Goal: Check status: Check status

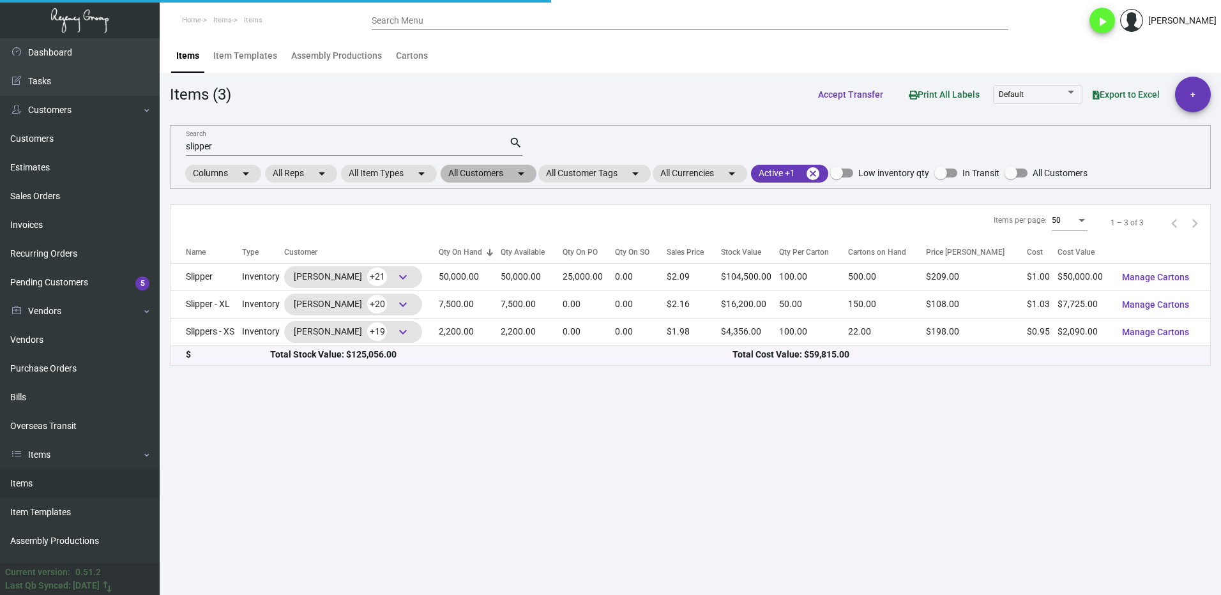
click at [462, 174] on mat-chip "All Customers arrow_drop_down" at bounding box center [489, 174] width 96 height 18
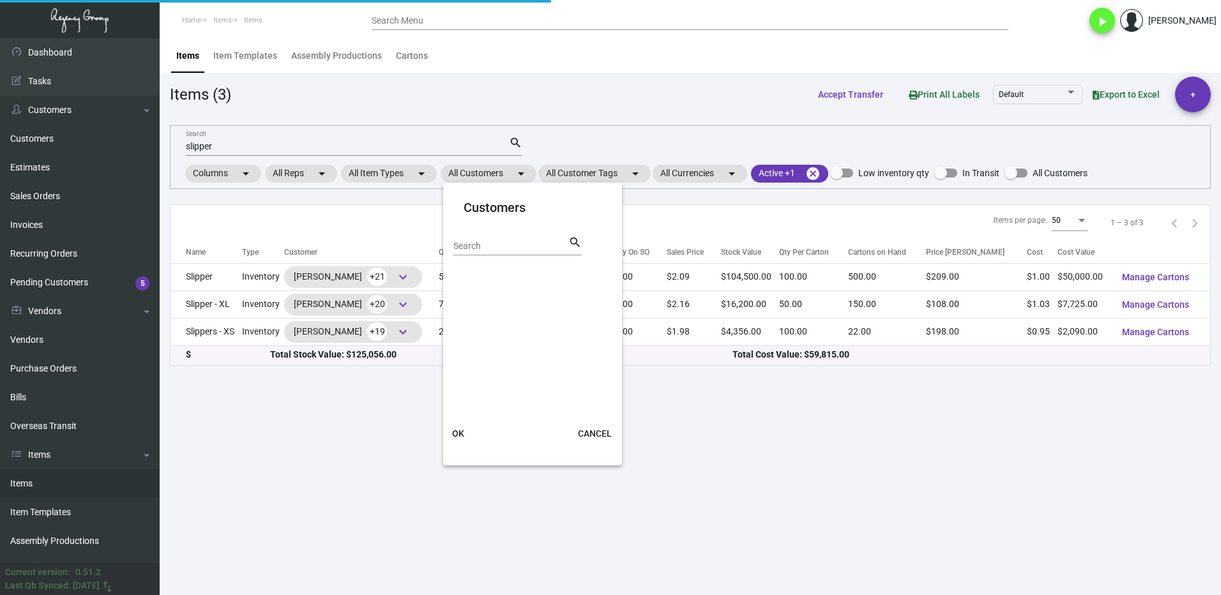
click at [487, 246] on input "Search" at bounding box center [510, 246] width 115 height 10
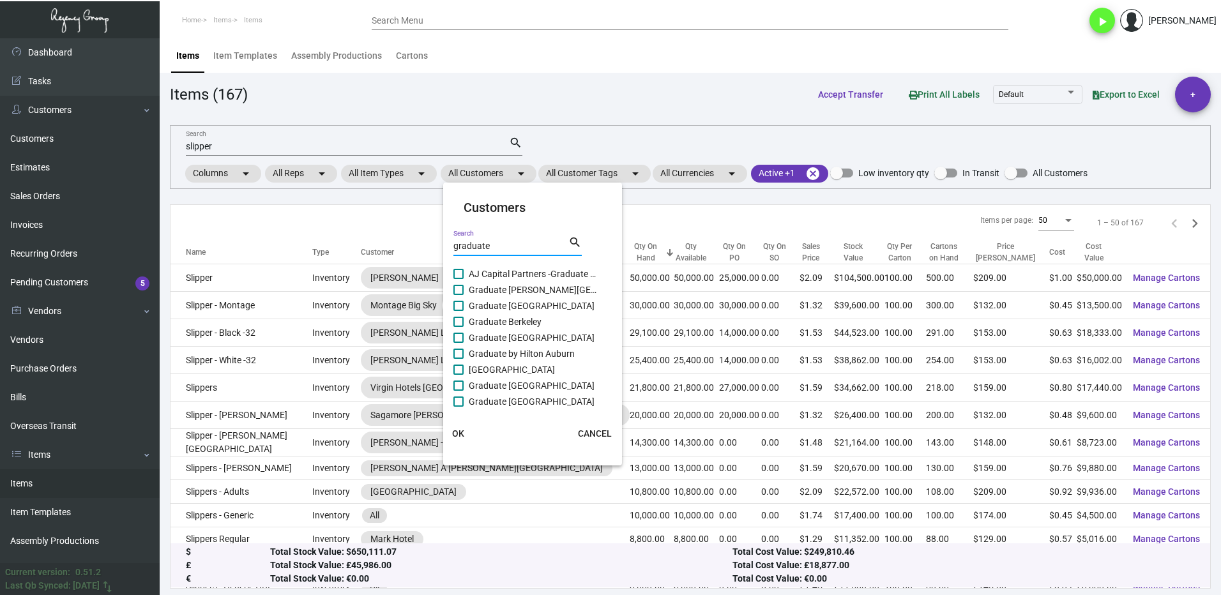
type input "graduate"
click at [469, 292] on span "Graduate [PERSON_NAME][GEOGRAPHIC_DATA]" at bounding box center [533, 289] width 128 height 15
click at [459, 295] on input "Graduate [PERSON_NAME][GEOGRAPHIC_DATA]" at bounding box center [458, 295] width 1 height 1
checkbox input "true"
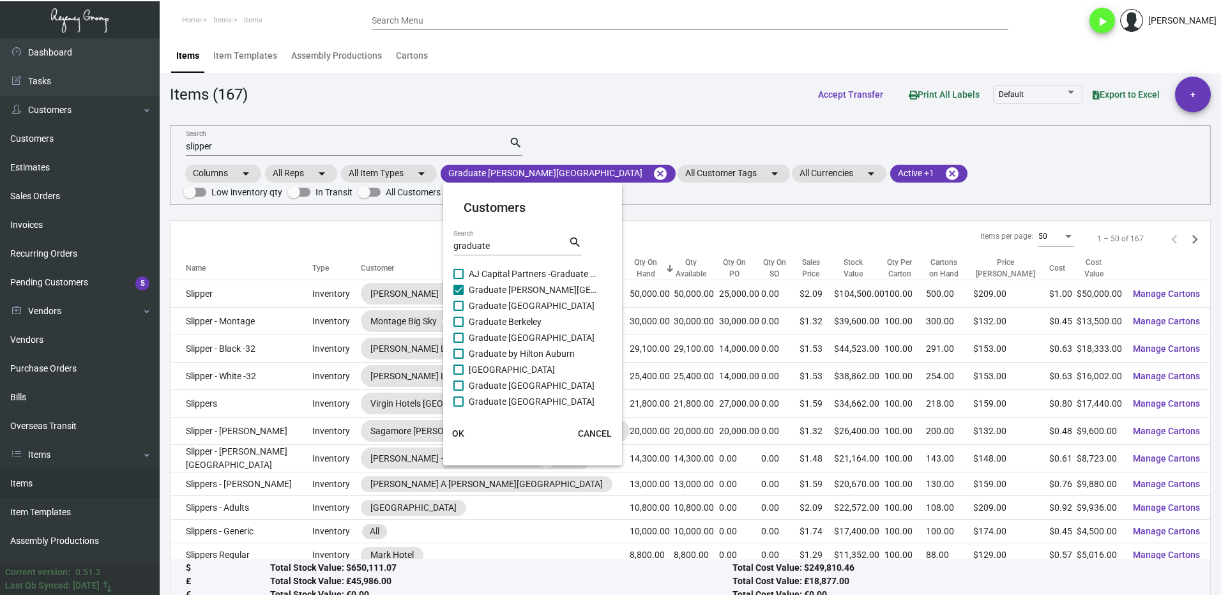
drag, startPoint x: 461, startPoint y: 301, endPoint x: 461, endPoint y: 315, distance: 14.0
click at [461, 303] on span at bounding box center [458, 306] width 10 height 10
click at [459, 311] on input "Graduate [GEOGRAPHIC_DATA]" at bounding box center [458, 311] width 1 height 1
checkbox input "true"
click at [457, 319] on span at bounding box center [458, 322] width 10 height 10
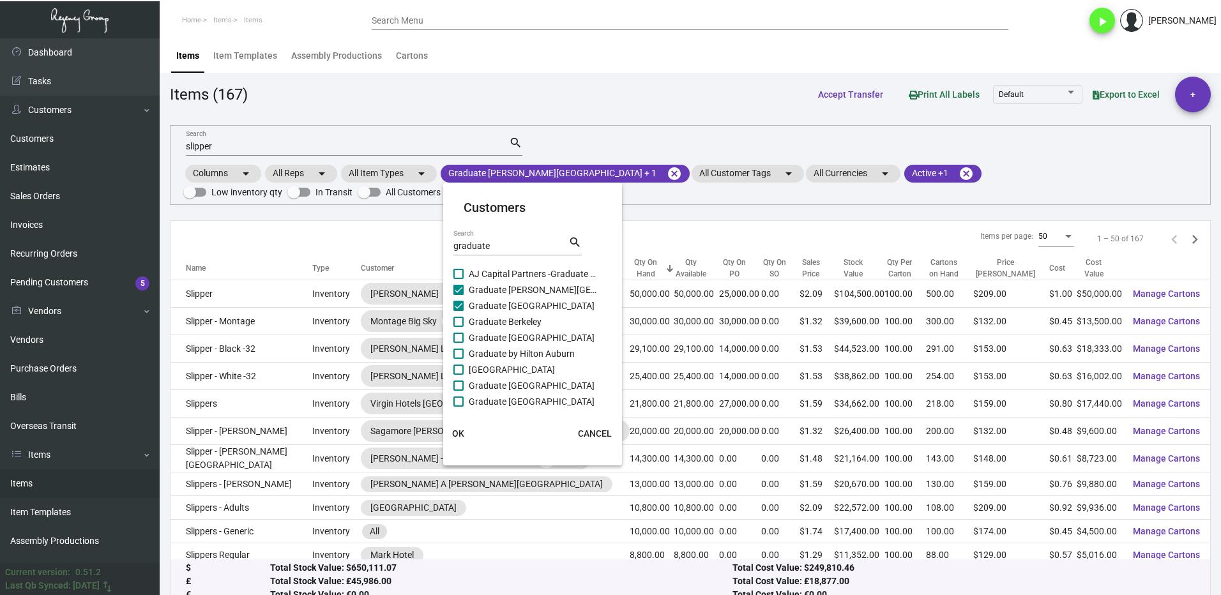
click at [458, 327] on input "Graduate Berkeley" at bounding box center [458, 327] width 1 height 1
checkbox input "true"
click at [457, 335] on span at bounding box center [458, 338] width 10 height 10
click at [458, 343] on input "Graduate [GEOGRAPHIC_DATA]" at bounding box center [458, 343] width 1 height 1
checkbox input "true"
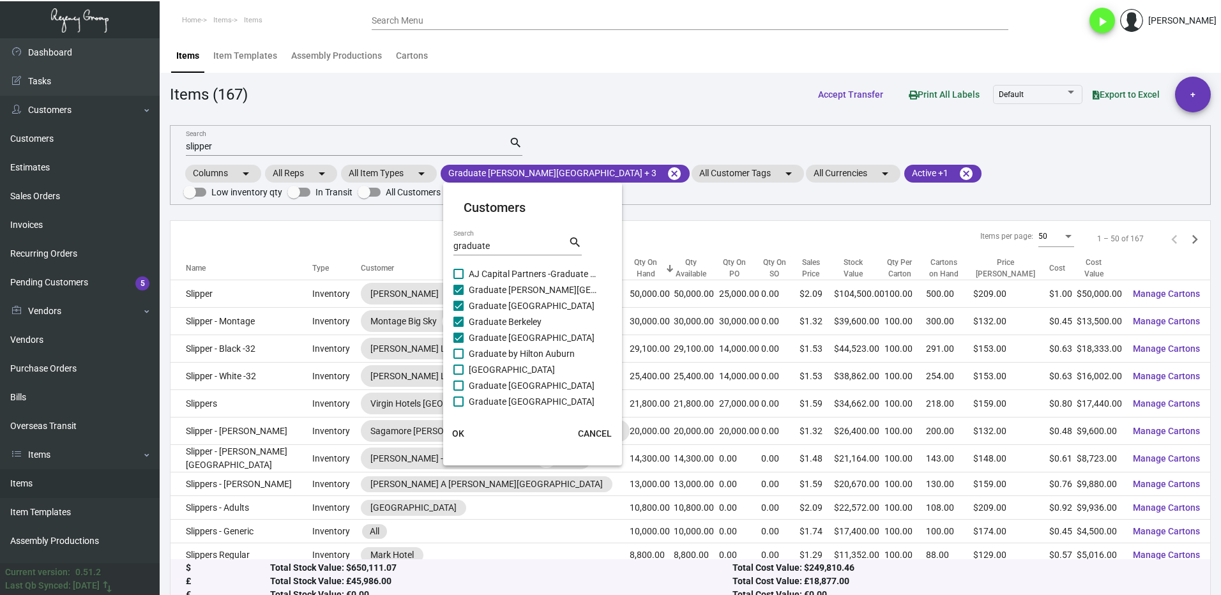
drag, startPoint x: 465, startPoint y: 351, endPoint x: 464, endPoint y: 367, distance: 16.0
click at [465, 352] on label "Graduate by Hilton Auburn" at bounding box center [524, 353] width 143 height 15
click at [459, 359] on input "Graduate by Hilton Auburn" at bounding box center [458, 359] width 1 height 1
checkbox input "true"
click at [462, 370] on span at bounding box center [458, 370] width 10 height 10
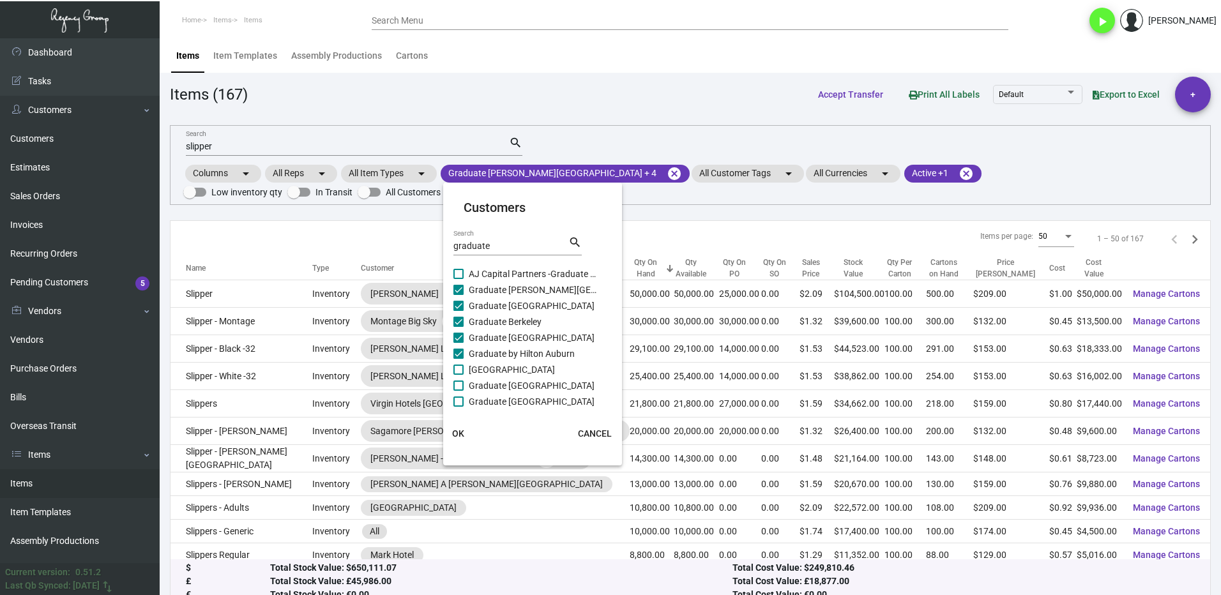
click at [459, 375] on input "[GEOGRAPHIC_DATA]" at bounding box center [458, 375] width 1 height 1
checkbox input "true"
click at [460, 385] on span at bounding box center [458, 386] width 10 height 10
click at [459, 391] on input "Graduate [GEOGRAPHIC_DATA]" at bounding box center [458, 391] width 1 height 1
checkbox input "true"
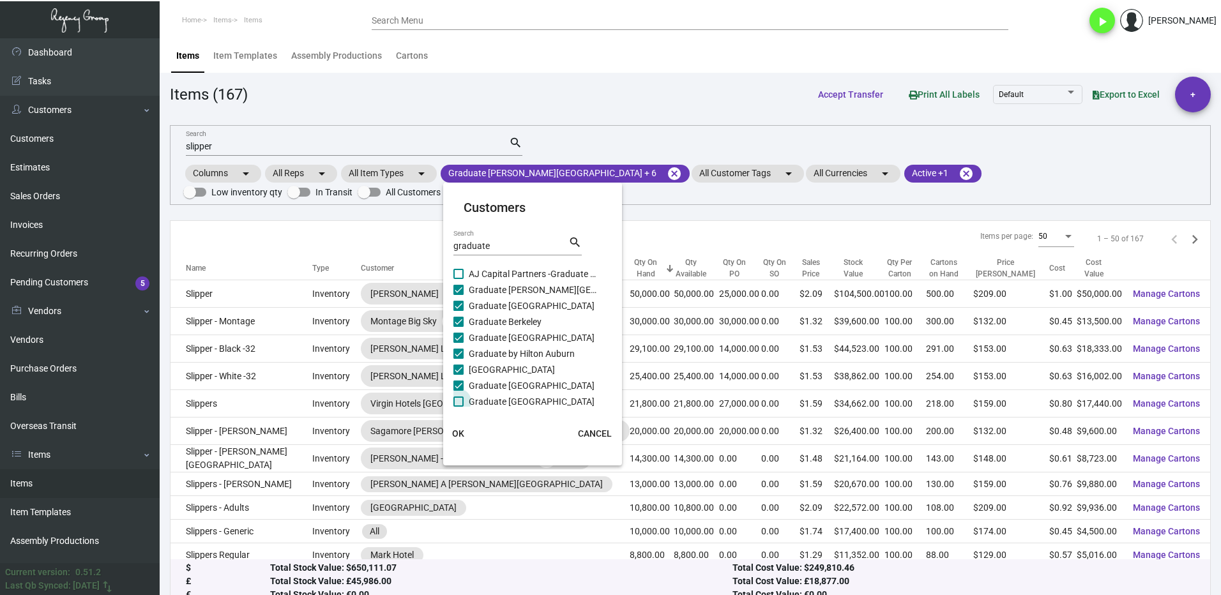
click at [459, 403] on span at bounding box center [458, 402] width 10 height 10
click at [459, 407] on input "Graduate [GEOGRAPHIC_DATA]" at bounding box center [458, 407] width 1 height 1
checkbox input "true"
click at [460, 342] on label "Graduate Columbia" at bounding box center [524, 337] width 143 height 15
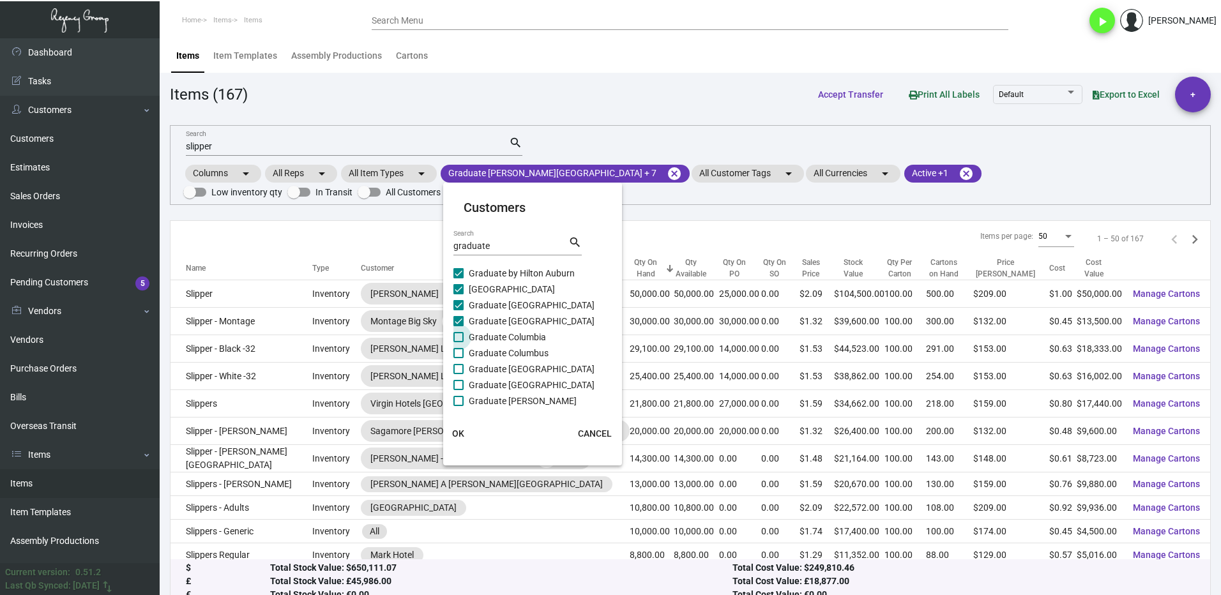
click at [459, 342] on input "Graduate Columbia" at bounding box center [458, 342] width 1 height 1
checkbox input "true"
click at [458, 355] on span at bounding box center [458, 353] width 10 height 10
click at [458, 358] on input "Graduate Columbus" at bounding box center [458, 358] width 1 height 1
checkbox input "true"
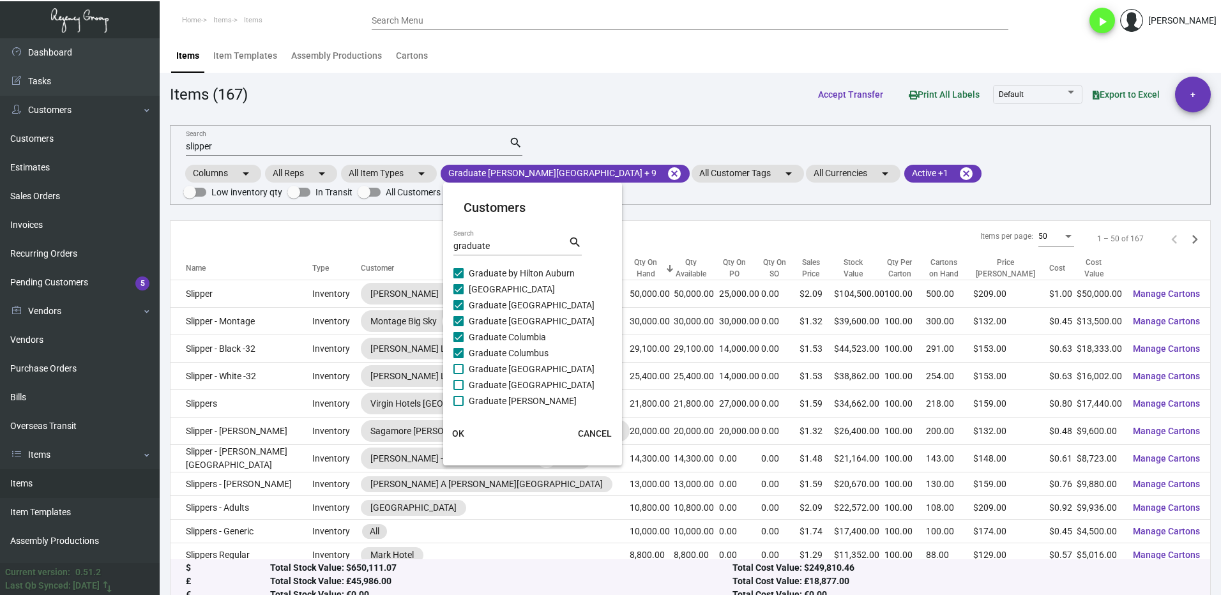
click at [460, 370] on span at bounding box center [458, 369] width 10 height 10
click at [459, 374] on input "Graduate [GEOGRAPHIC_DATA]" at bounding box center [458, 374] width 1 height 1
checkbox input "true"
drag, startPoint x: 462, startPoint y: 382, endPoint x: 458, endPoint y: 395, distance: 13.9
click at [462, 384] on span at bounding box center [458, 385] width 10 height 10
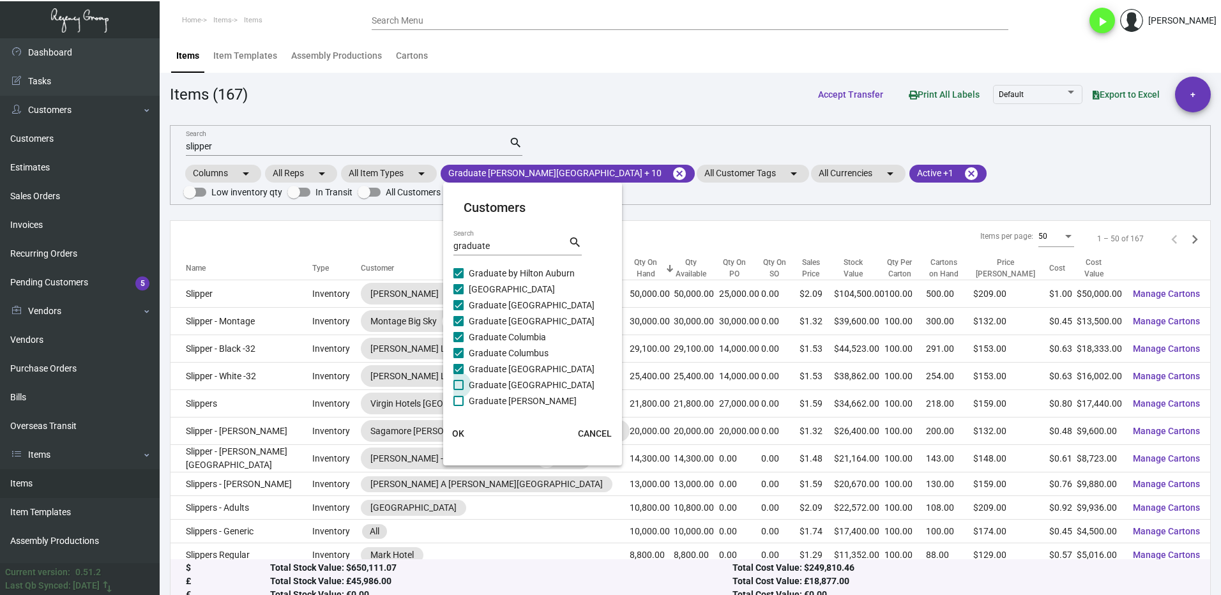
click at [459, 390] on input "Graduate [GEOGRAPHIC_DATA]" at bounding box center [458, 390] width 1 height 1
checkbox input "true"
click at [458, 395] on label "Graduate [PERSON_NAME]" at bounding box center [524, 400] width 143 height 15
click at [458, 406] on input "Graduate [PERSON_NAME]" at bounding box center [458, 406] width 1 height 1
checkbox input "true"
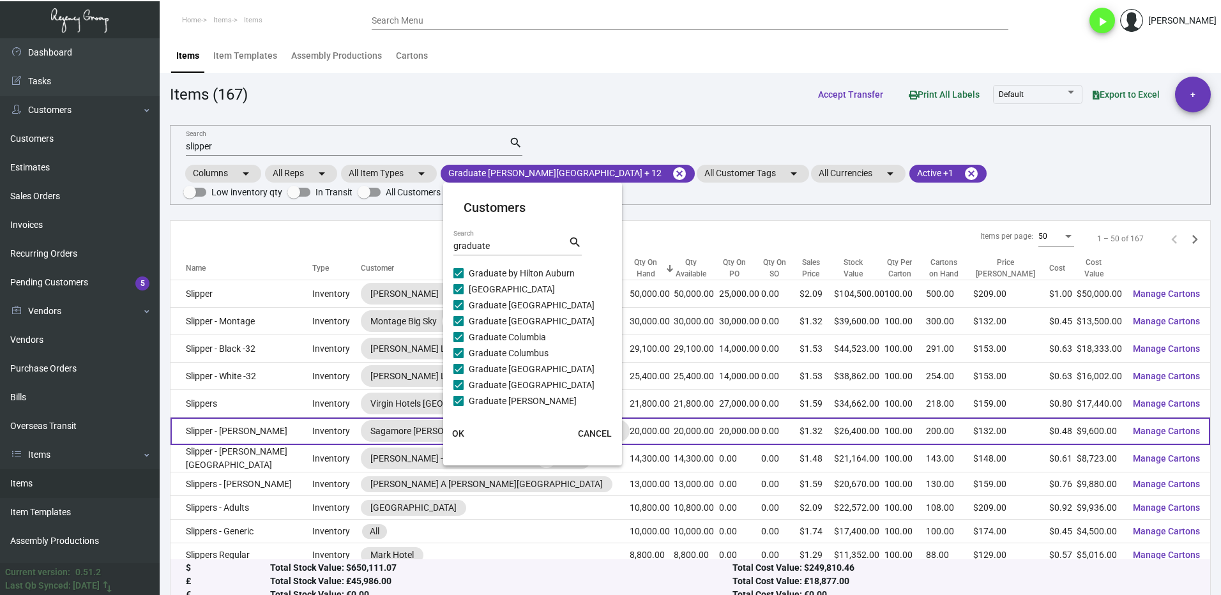
drag, startPoint x: 464, startPoint y: 430, endPoint x: 457, endPoint y: 417, distance: 14.9
click at [462, 429] on span "OK" at bounding box center [458, 433] width 12 height 10
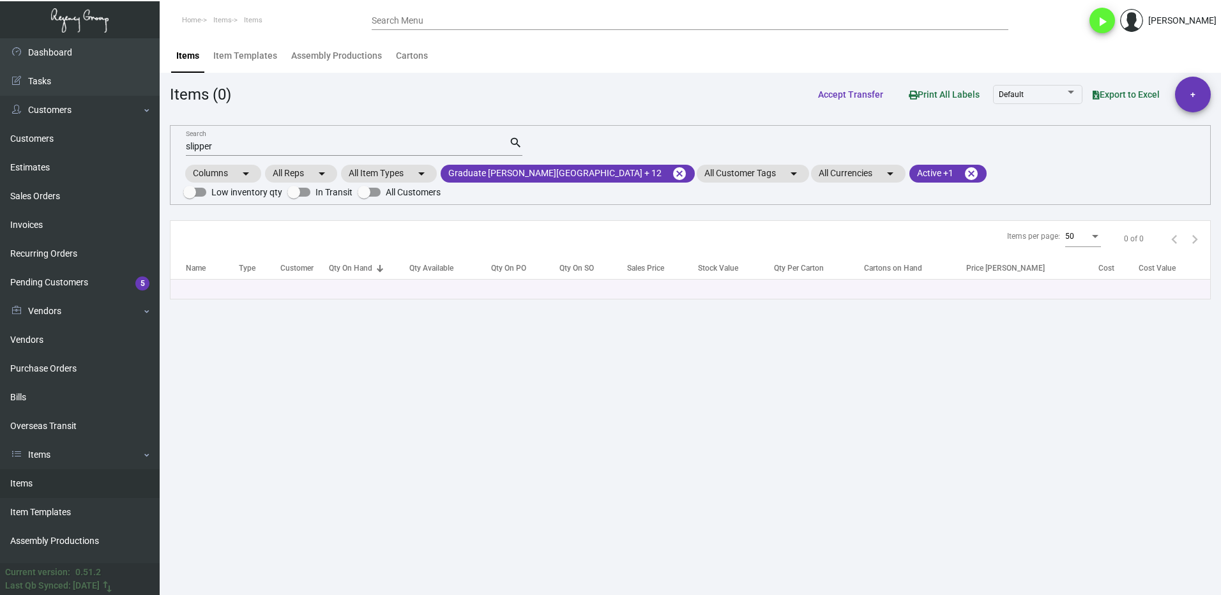
click at [234, 146] on input "slipper" at bounding box center [347, 147] width 323 height 10
type input "s"
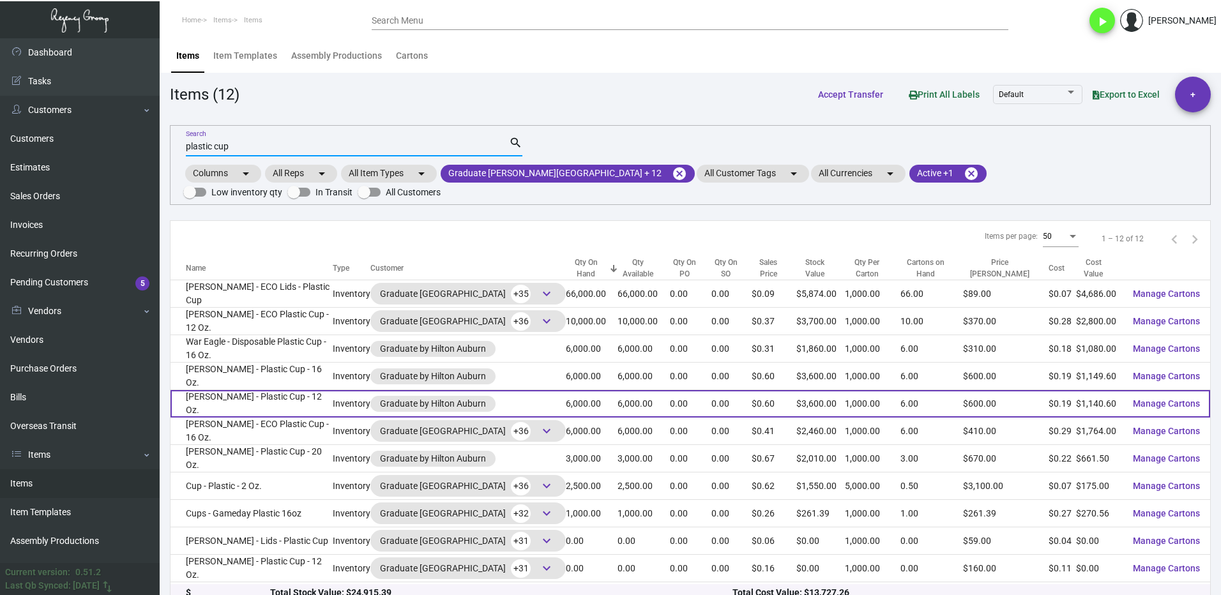
type input "plastic cup"
click at [271, 390] on td "[PERSON_NAME] - Plastic Cup - 12 Oz." at bounding box center [252, 403] width 162 height 27
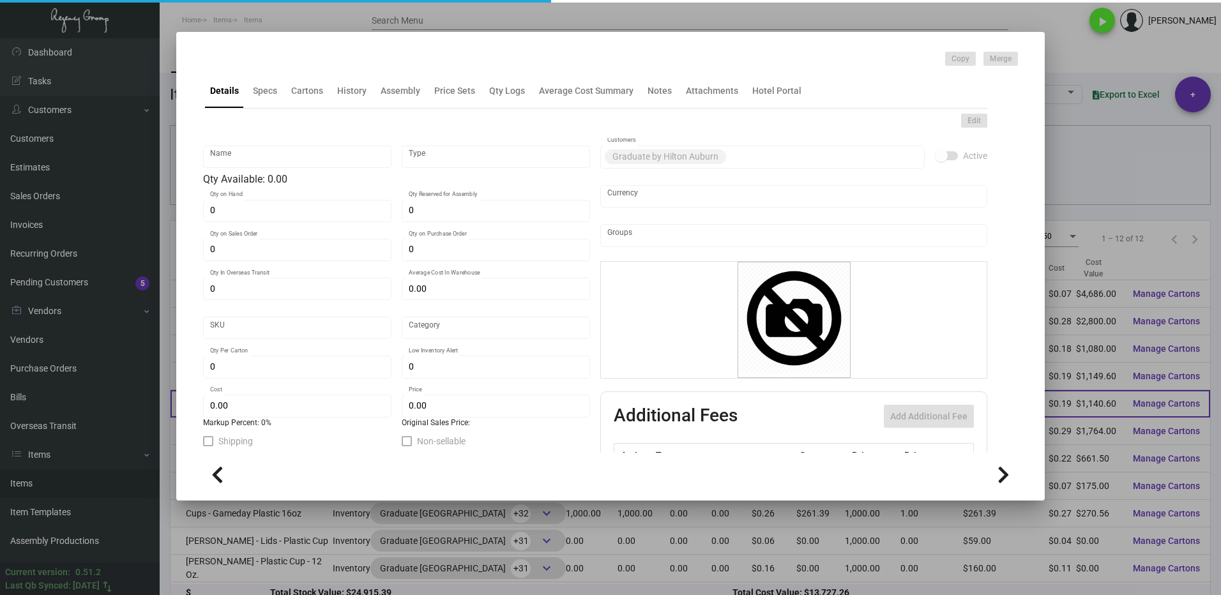
type input "[PERSON_NAME] - Plastic Cup - 12 Oz."
type input "Inventory"
type input "6,000"
type input "$ 0.1901"
type input "Inventory"
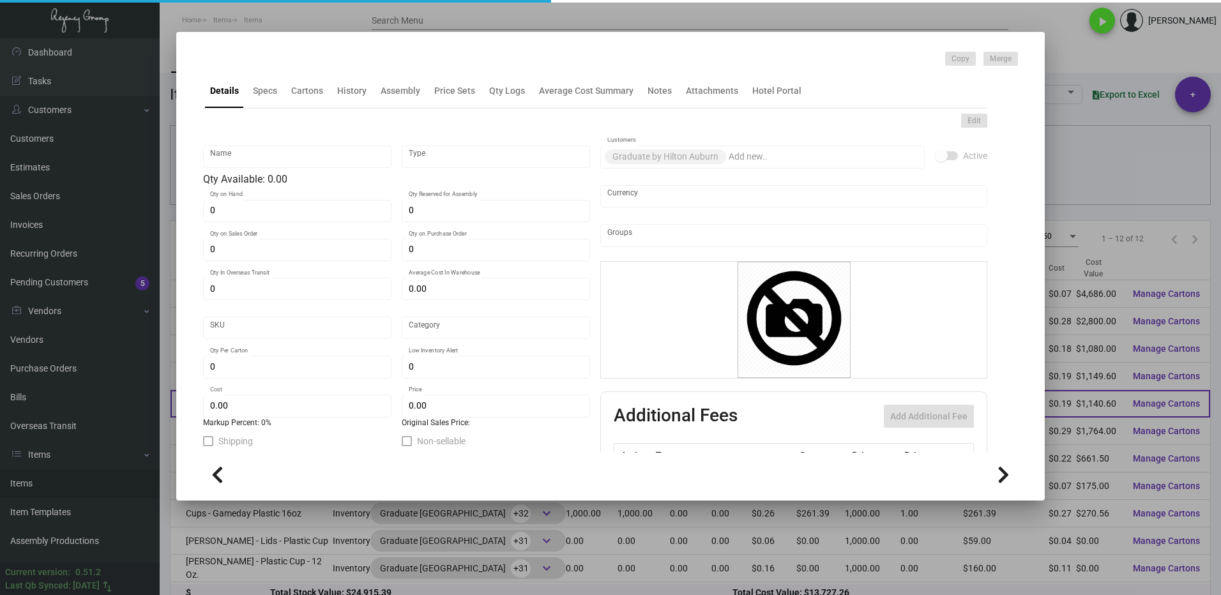
type input "1,000"
type input "$ 0.1901"
type input "$ 0.60"
checkbox input "true"
type input "United States Dollar $"
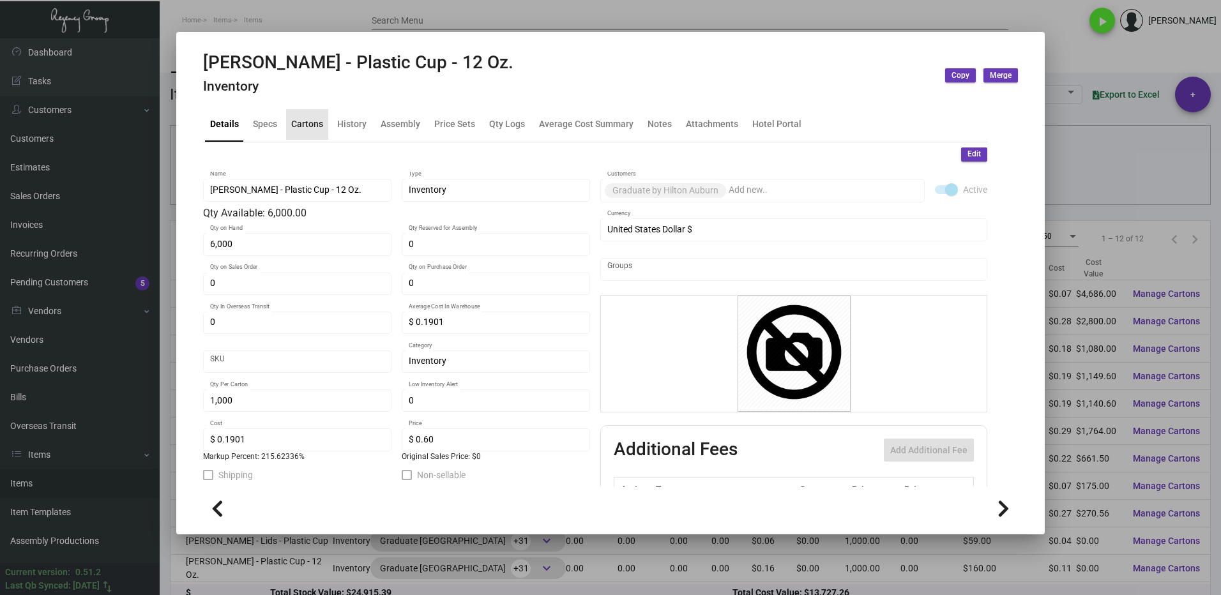
click at [307, 126] on div "Cartons" at bounding box center [307, 124] width 32 height 13
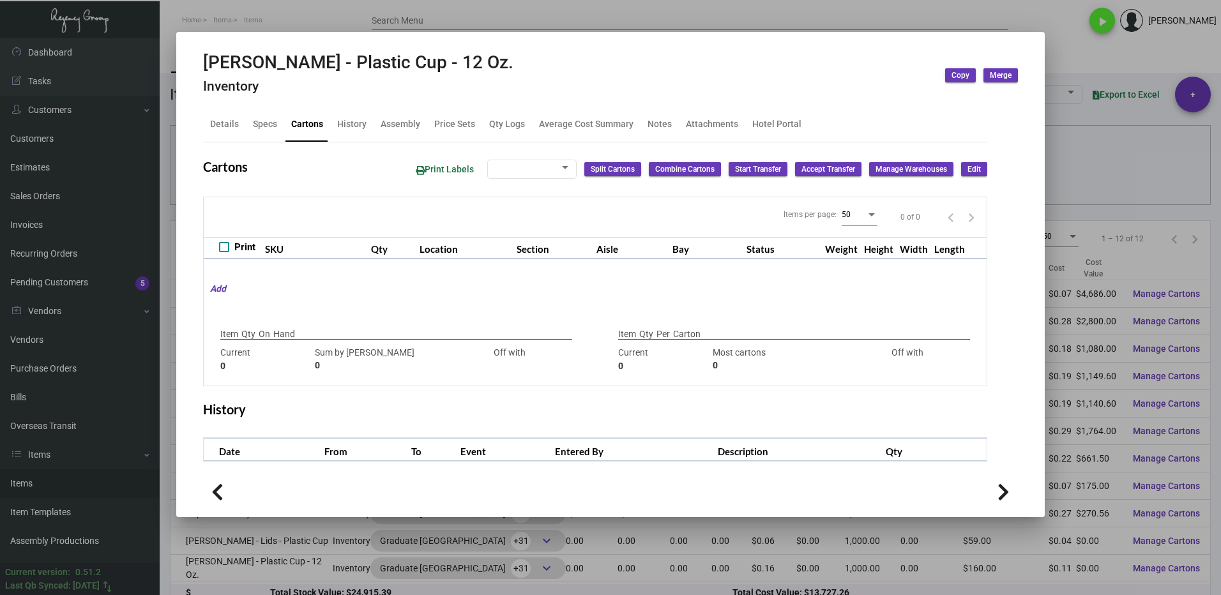
type input "6,000"
type input "6000"
type input "0"
type input "1,000"
type input "1000"
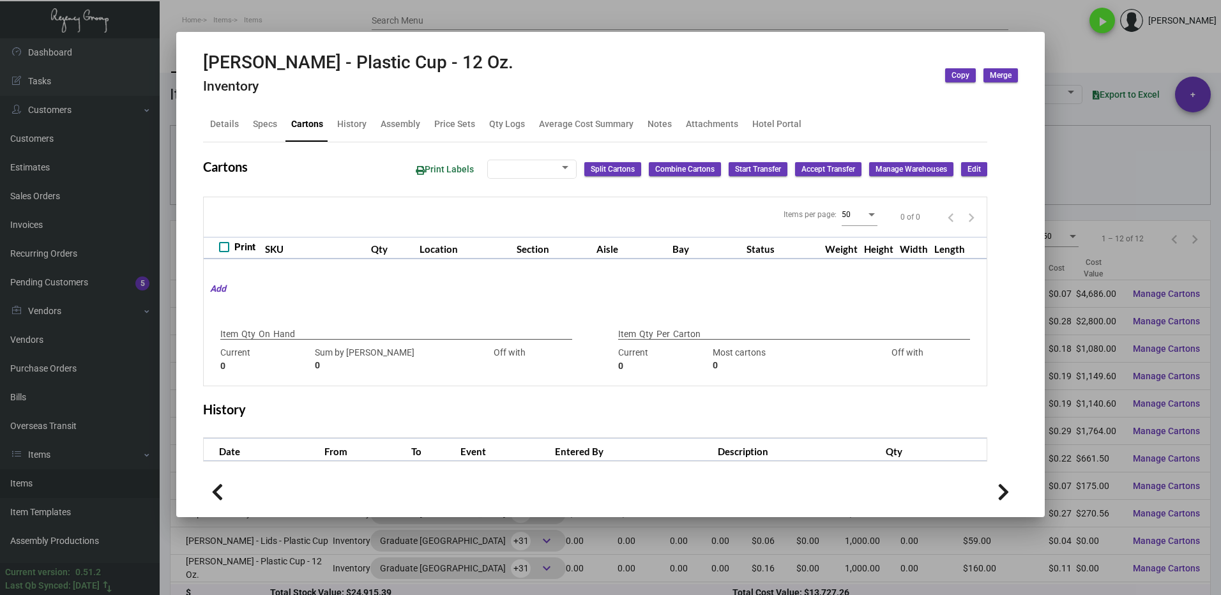
type input "0"
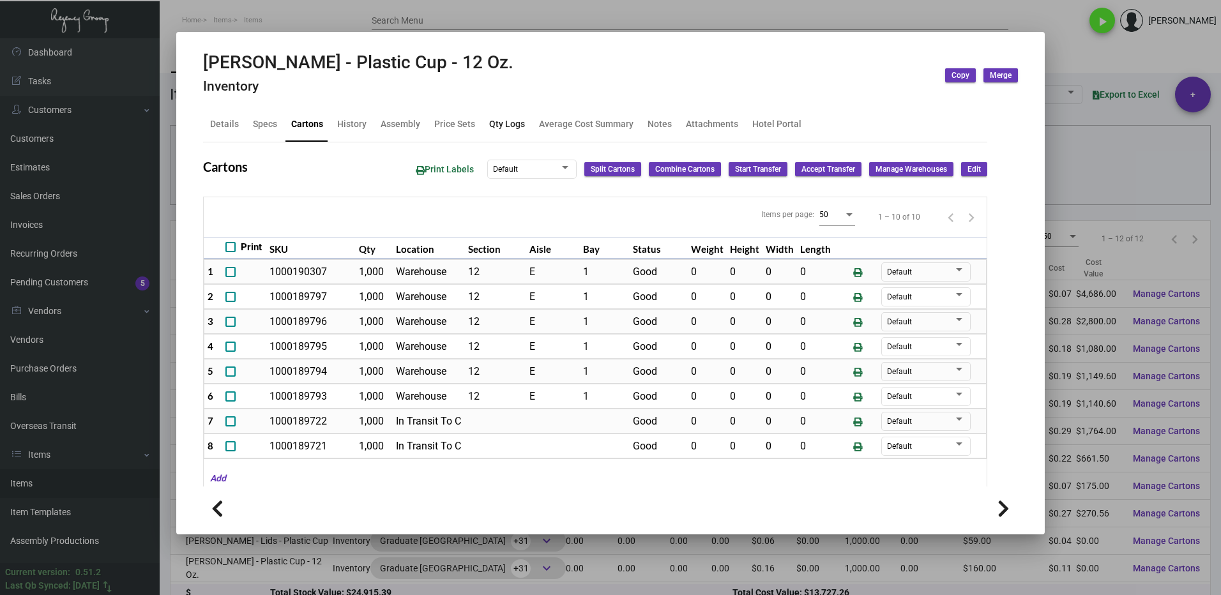
click at [504, 122] on div "Qty Logs" at bounding box center [507, 124] width 36 height 13
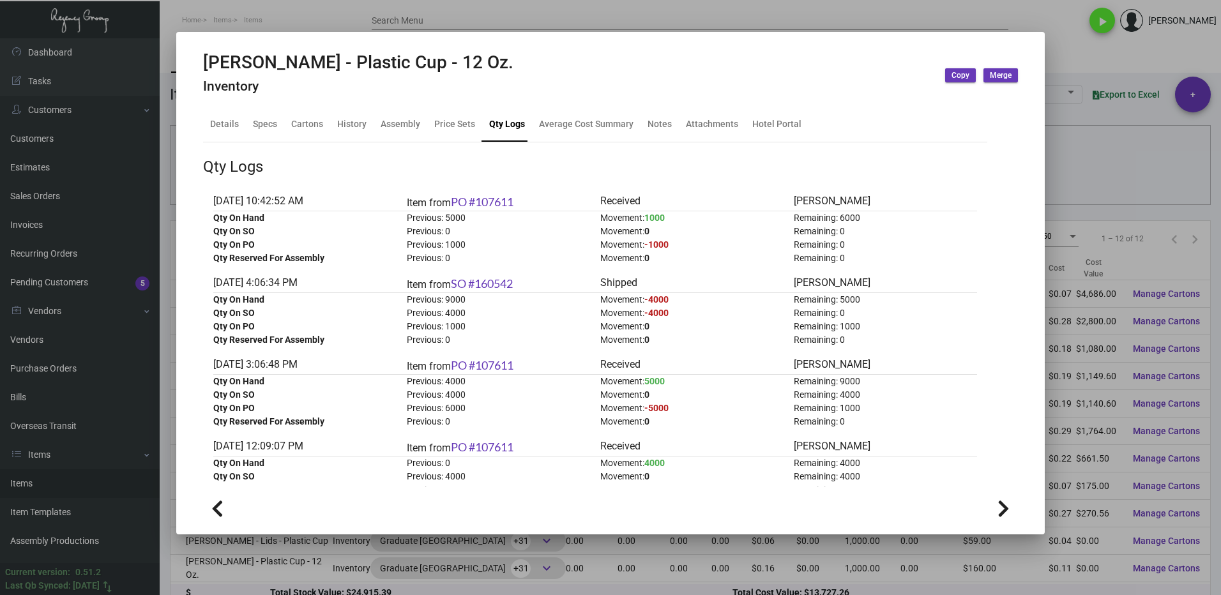
click at [1104, 56] on div at bounding box center [610, 297] width 1221 height 595
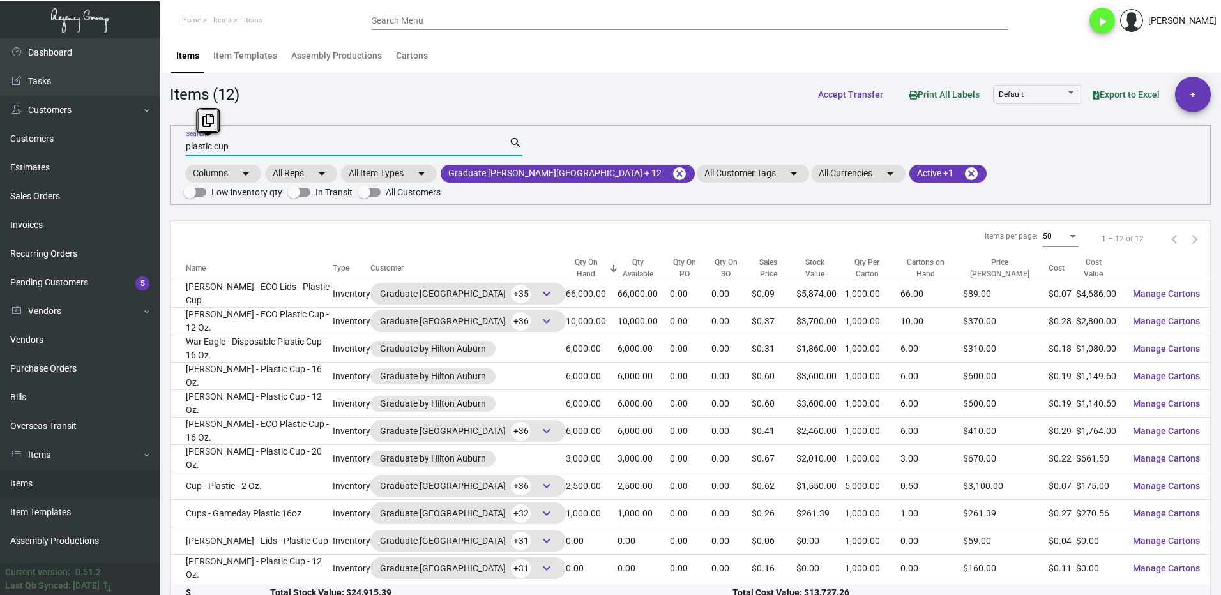
drag, startPoint x: 242, startPoint y: 146, endPoint x: 169, endPoint y: 161, distance: 74.3
click at [173, 161] on div "plastic cup Search search Columns arrow_drop_down All Reps arrow_drop_down All …" at bounding box center [690, 165] width 1041 height 80
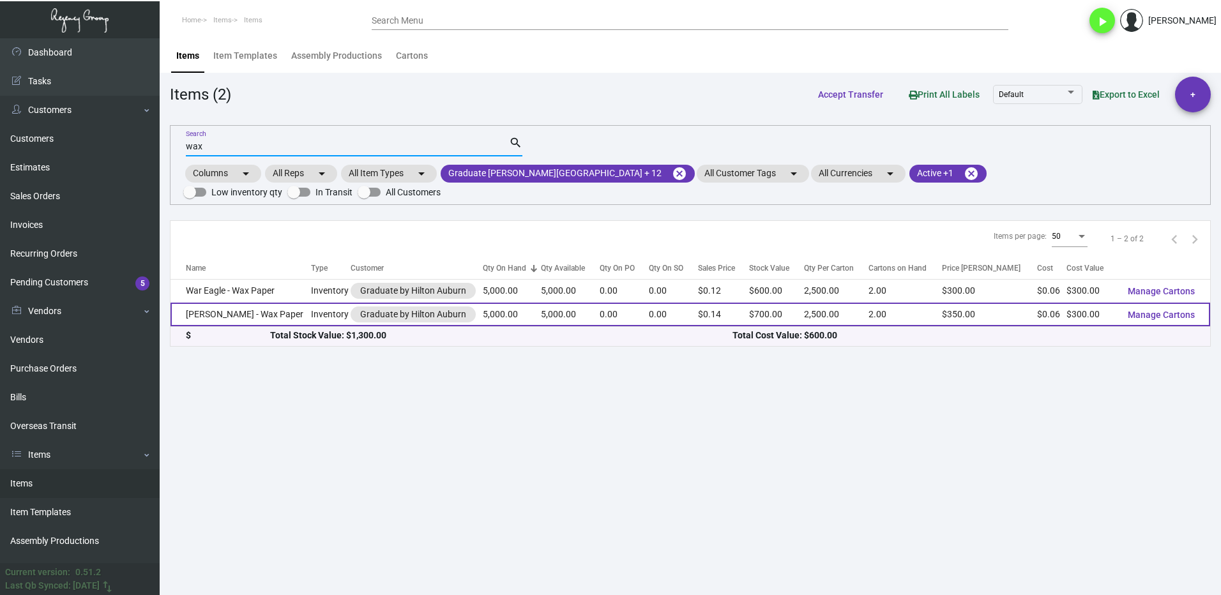
type input "wax"
click at [268, 303] on td "[PERSON_NAME] - Wax Paper" at bounding box center [241, 315] width 140 height 24
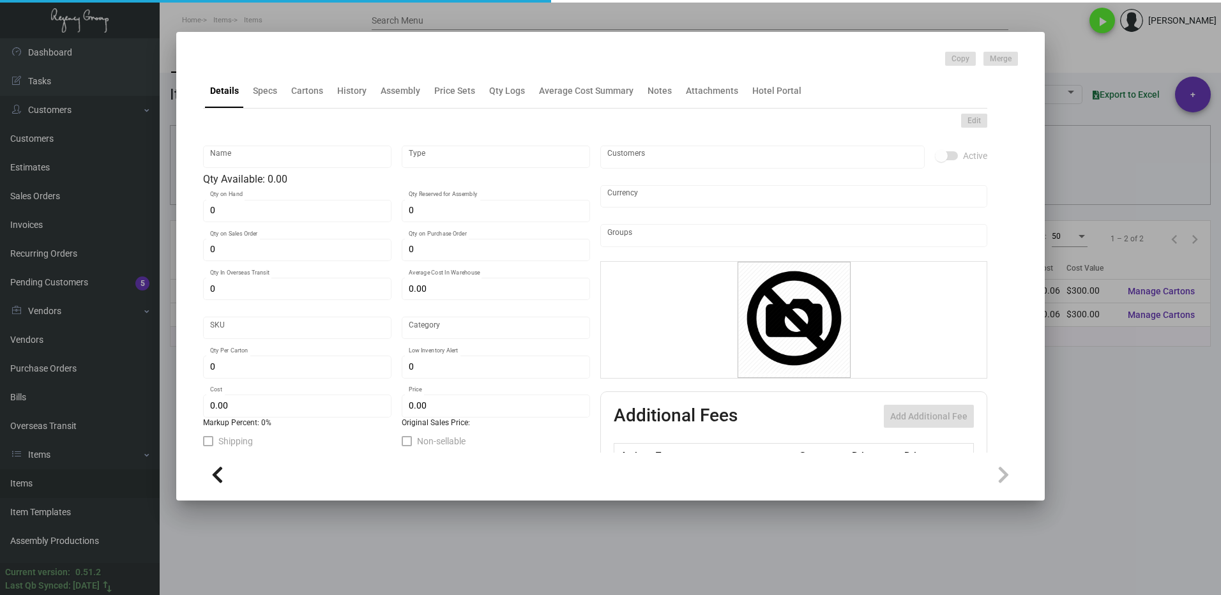
type input "[PERSON_NAME] - Wax Paper"
type input "Inventory"
type input "5,000"
type input "$ 0.00"
type input "Inventory"
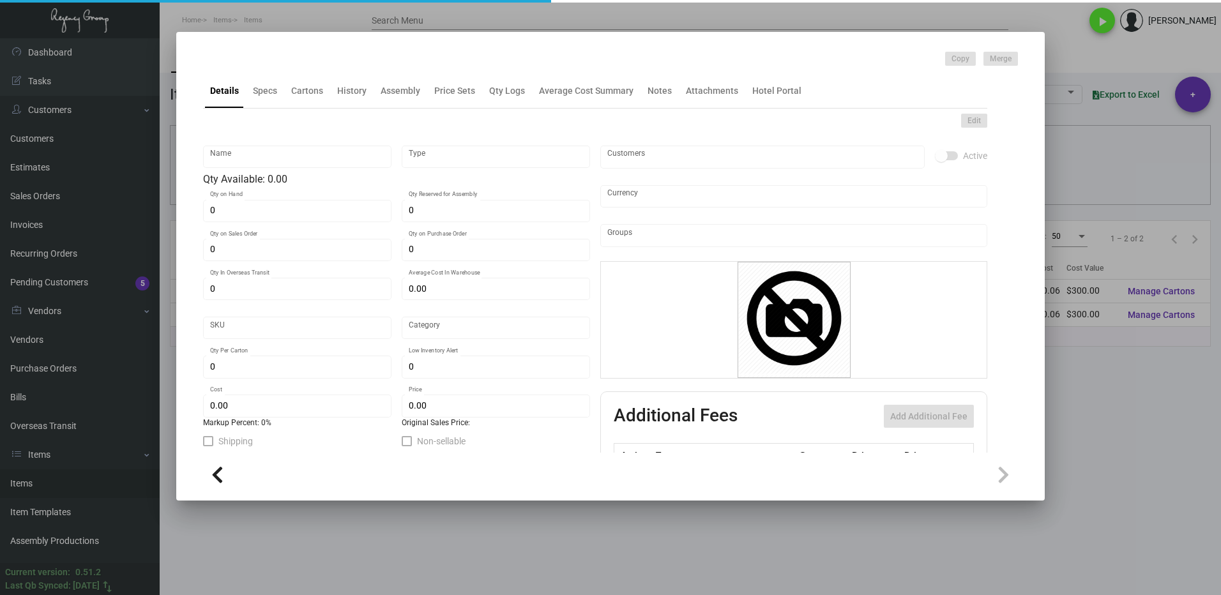
type input "2,500"
type input "$ 0.06"
type input "$ 0.14"
checkbox input "true"
type input "United States Dollar $"
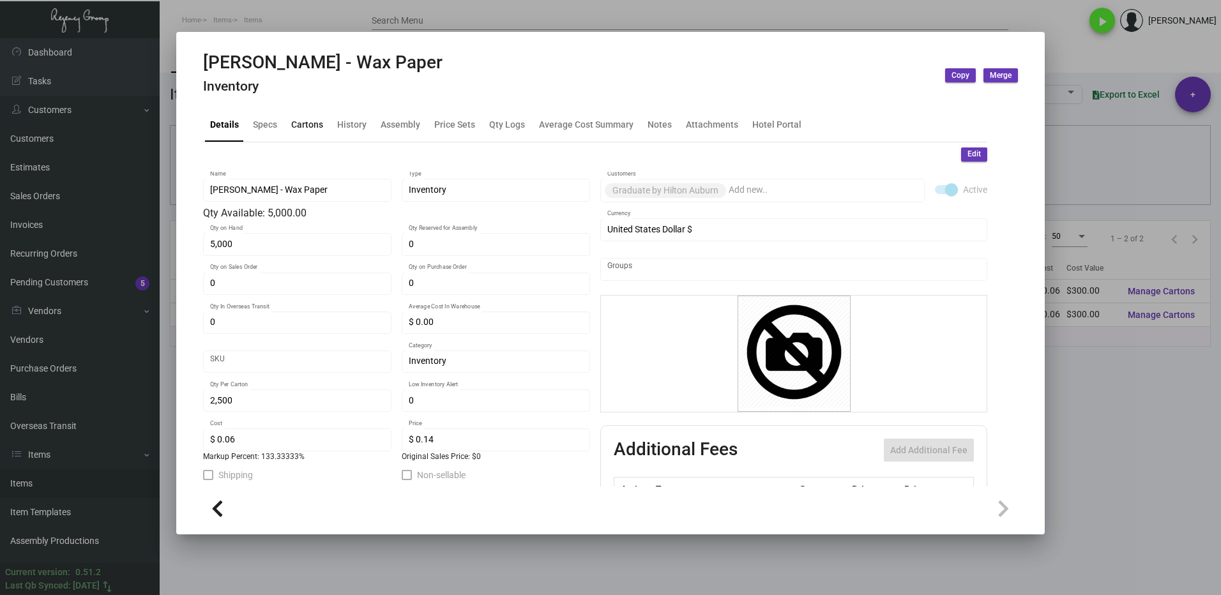
click at [312, 137] on div "Cartons" at bounding box center [307, 124] width 42 height 31
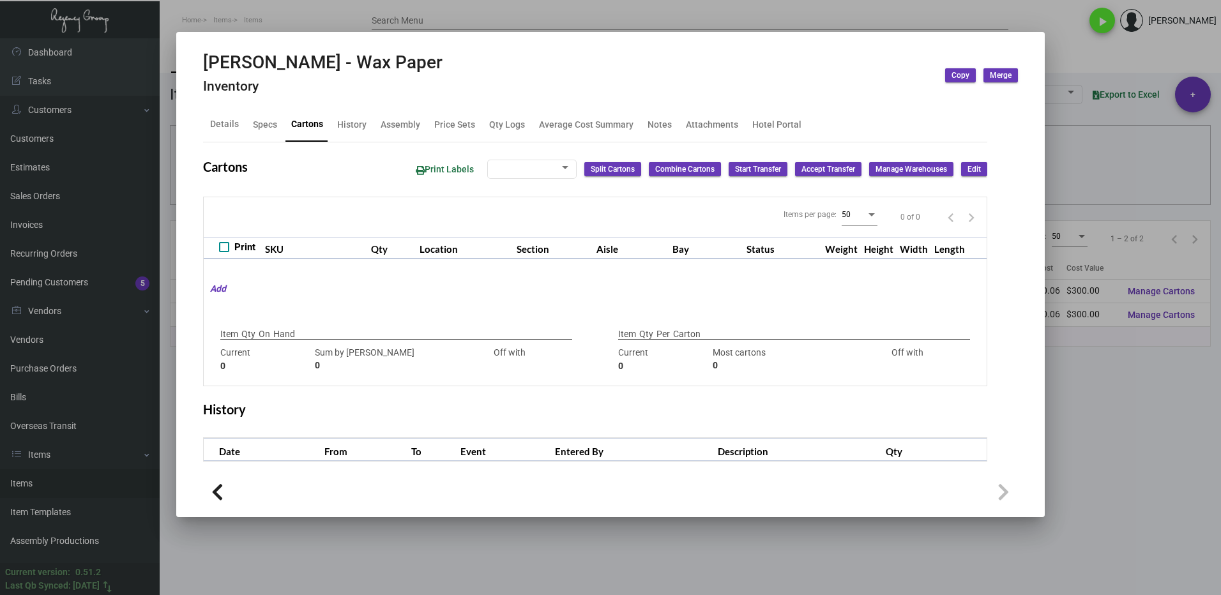
type input "5,000"
type input "5000"
type input "0"
type input "2,500"
type input "2500"
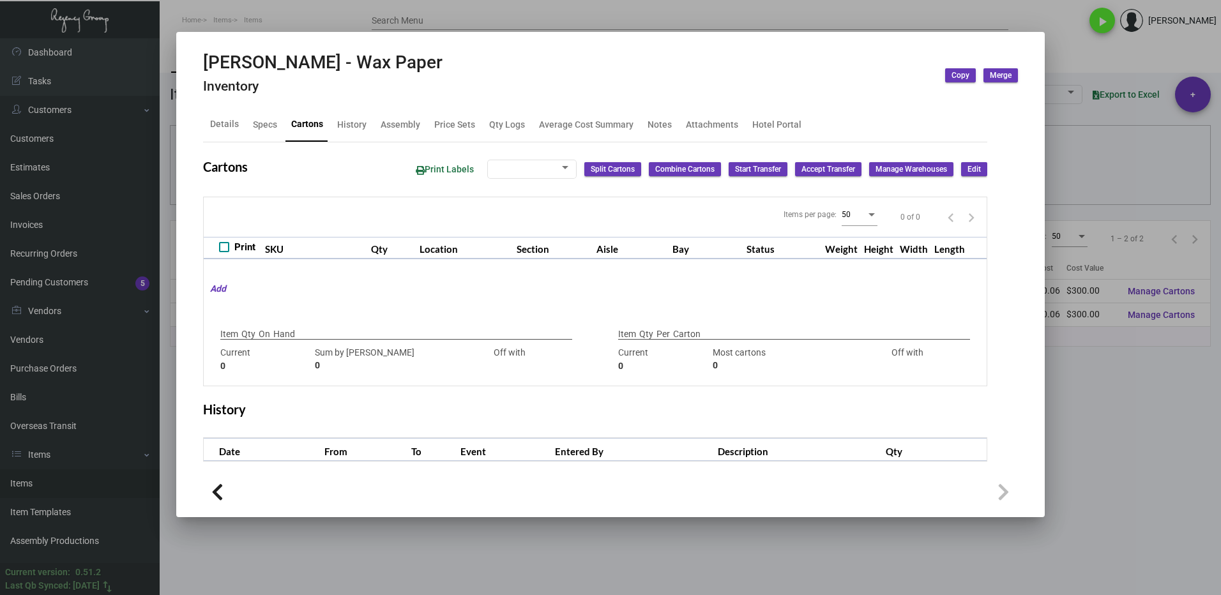
type input "0"
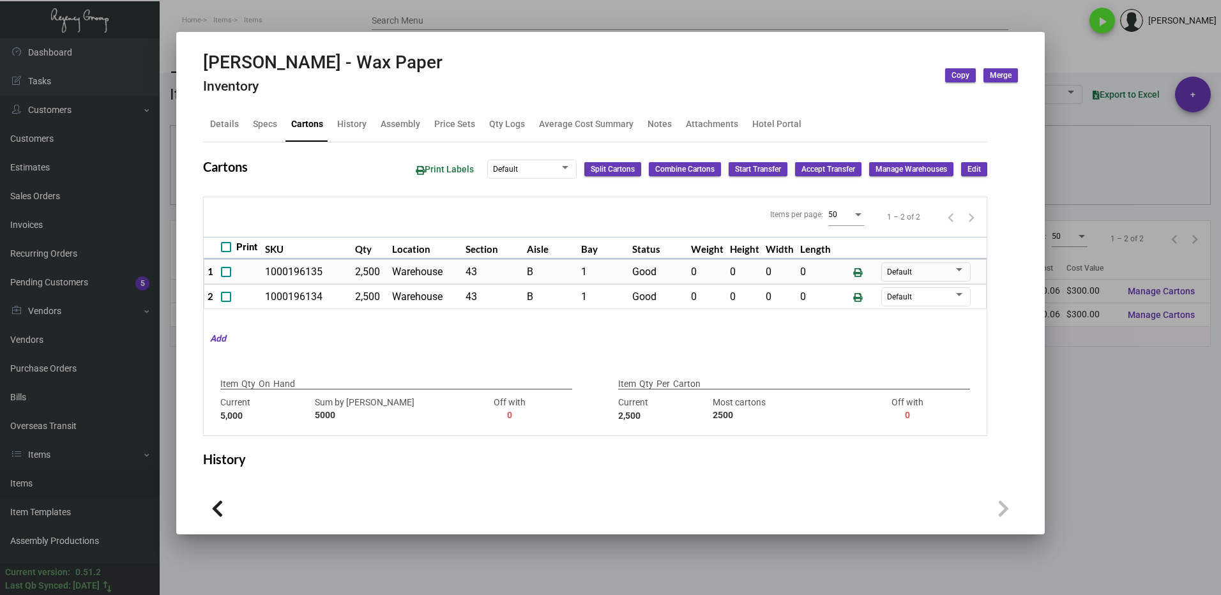
drag, startPoint x: 1186, startPoint y: 420, endPoint x: 1037, endPoint y: 404, distance: 149.6
click at [1185, 420] on div at bounding box center [610, 297] width 1221 height 595
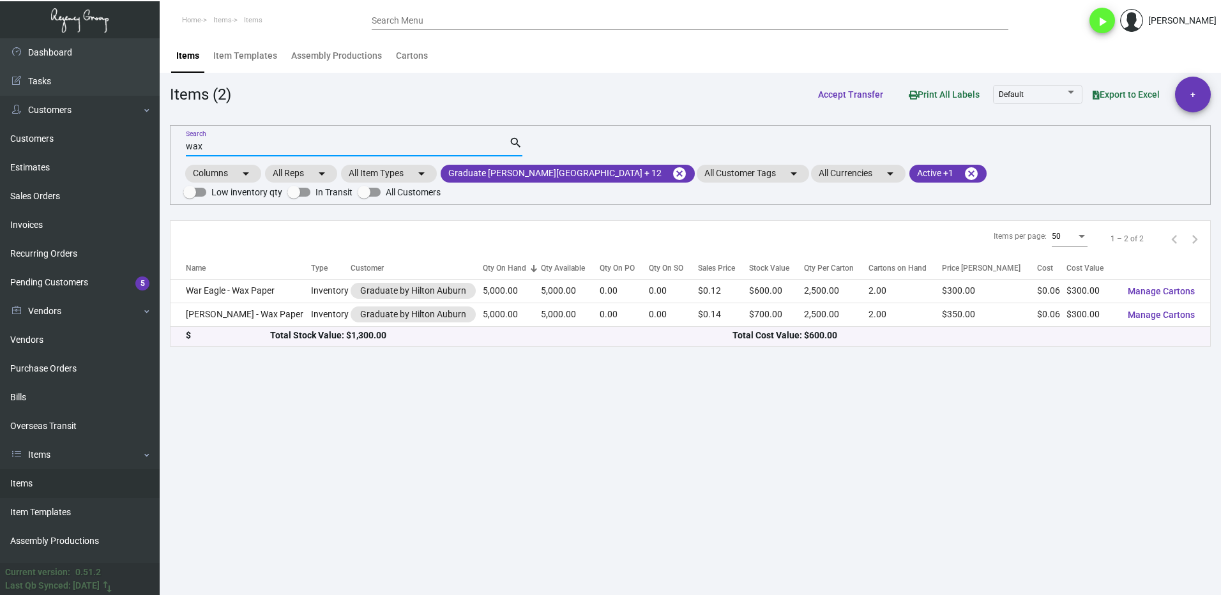
click at [222, 150] on input "wax" at bounding box center [347, 147] width 323 height 10
type input "w"
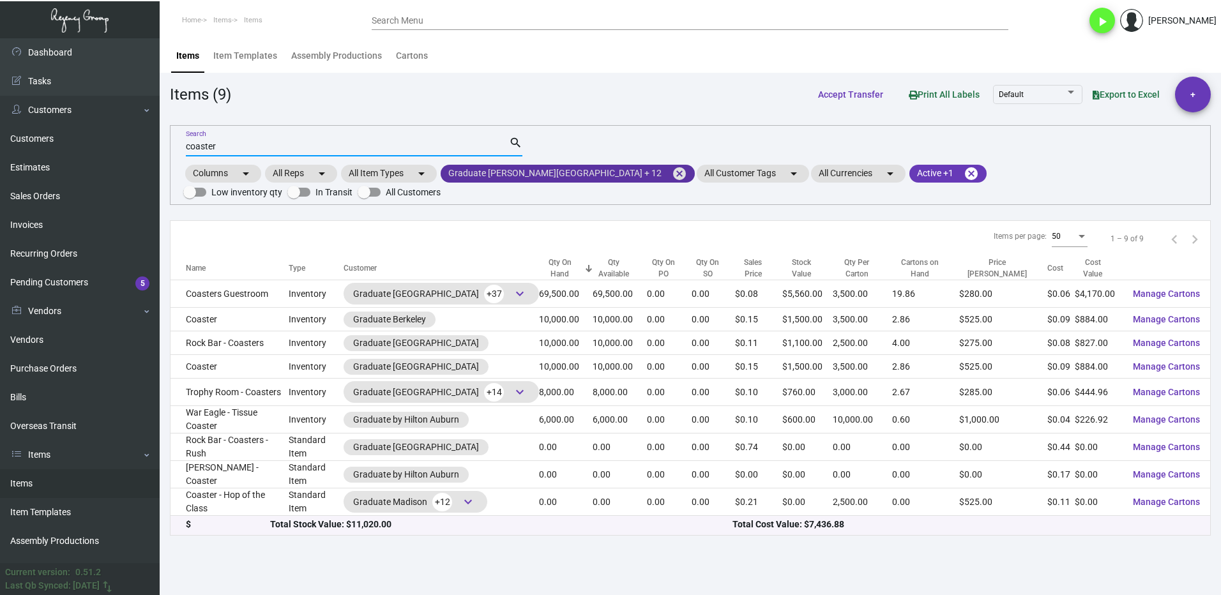
type input "coaster"
click at [489, 177] on mat-chip "Graduate [PERSON_NAME][GEOGRAPHIC_DATA] + 12 cancel" at bounding box center [568, 174] width 254 height 18
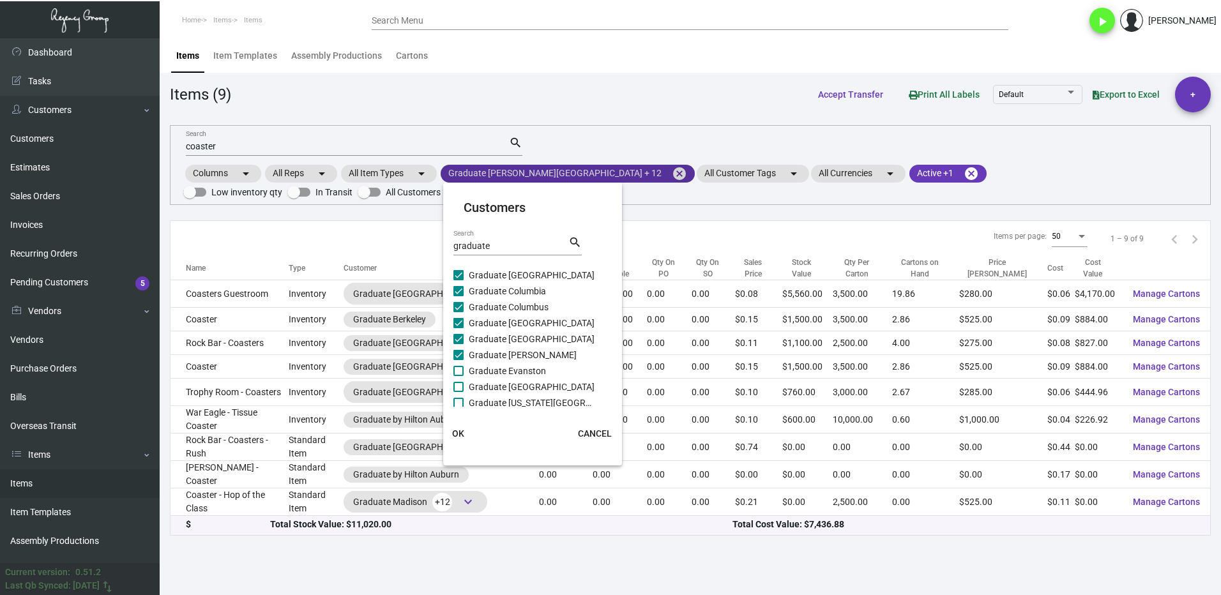
scroll to position [128, 0]
click at [460, 368] on span at bounding box center [458, 370] width 10 height 10
click at [459, 375] on input "Graduate Evanston" at bounding box center [458, 375] width 1 height 1
checkbox input "true"
click at [460, 382] on span at bounding box center [458, 386] width 10 height 10
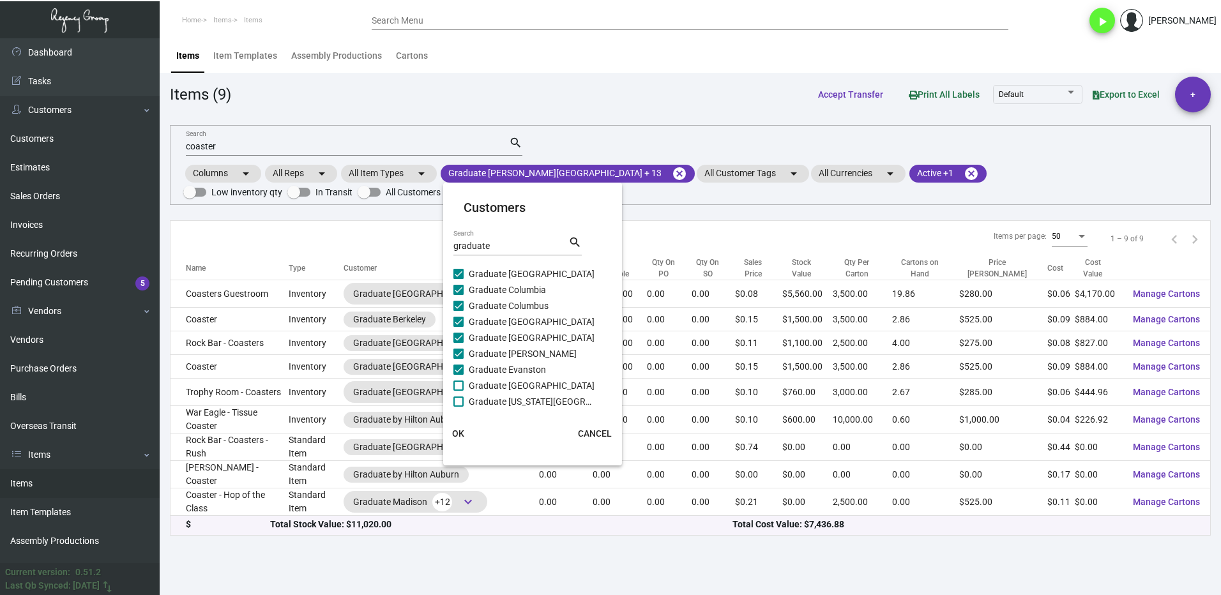
click at [459, 391] on input "Graduate [GEOGRAPHIC_DATA]" at bounding box center [458, 391] width 1 height 1
checkbox input "true"
click at [460, 403] on span at bounding box center [458, 402] width 10 height 10
click at [459, 407] on input "Graduate [US_STATE][GEOGRAPHIC_DATA]" at bounding box center [458, 407] width 1 height 1
checkbox input "true"
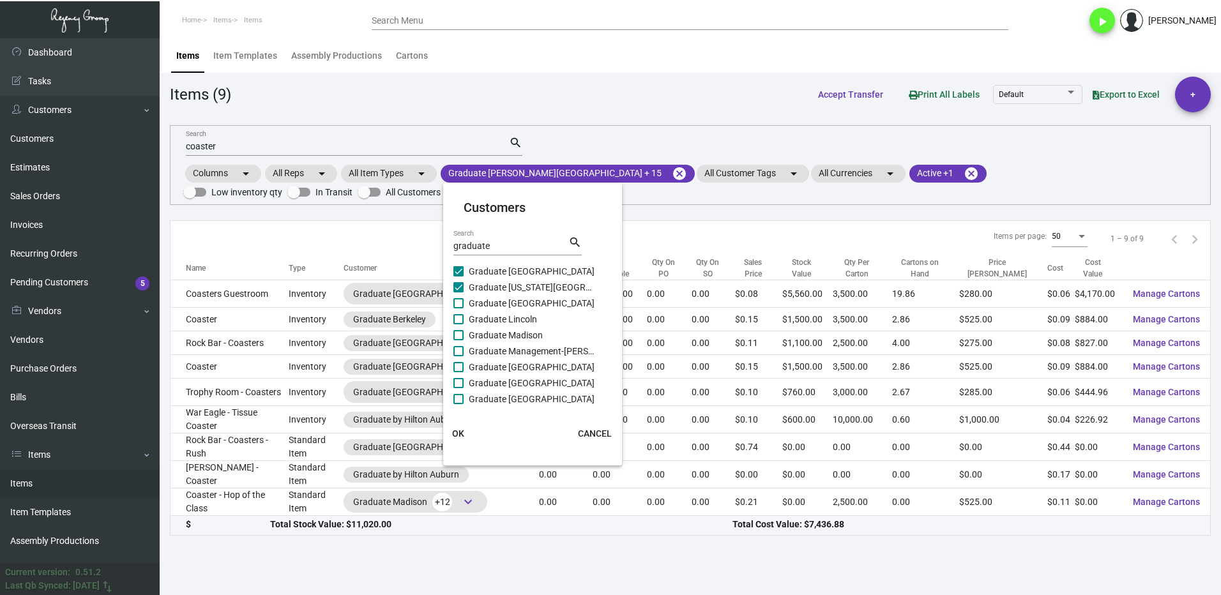
scroll to position [262, 0]
click at [460, 284] on span at bounding box center [458, 283] width 10 height 10
click at [459, 288] on input "Graduate [GEOGRAPHIC_DATA]" at bounding box center [458, 288] width 1 height 1
checkbox input "true"
click at [460, 301] on span at bounding box center [458, 299] width 10 height 10
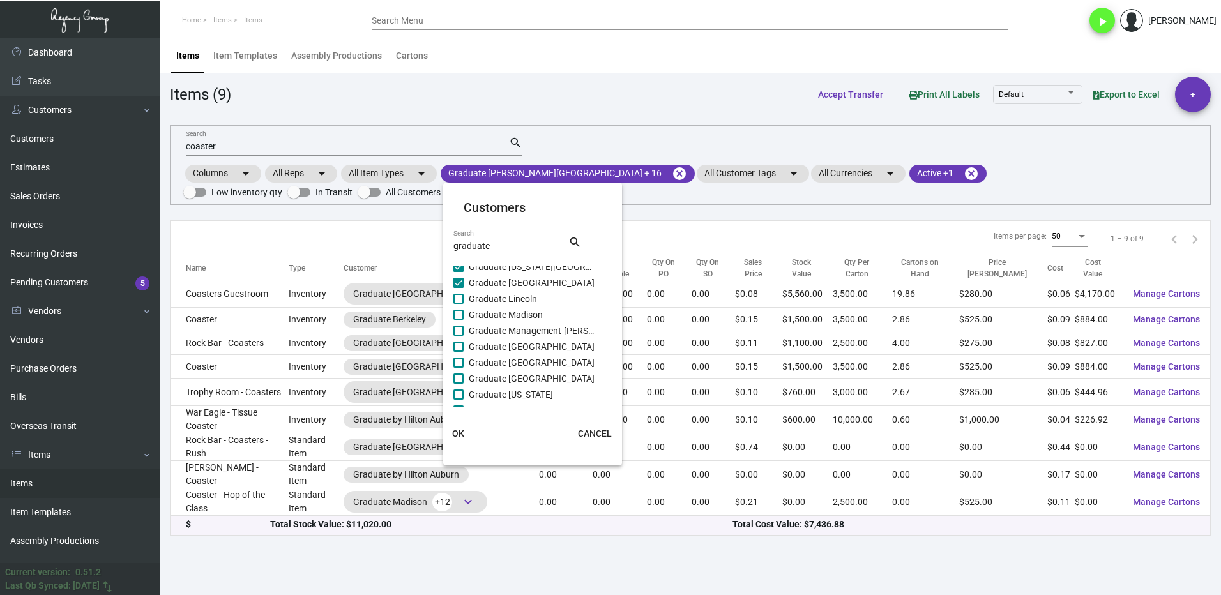
click at [459, 304] on input "Graduate Lincoln" at bounding box center [458, 304] width 1 height 1
checkbox input "true"
click at [458, 316] on span at bounding box center [458, 315] width 10 height 10
click at [458, 320] on input "Graduate Madison" at bounding box center [458, 320] width 1 height 1
checkbox input "true"
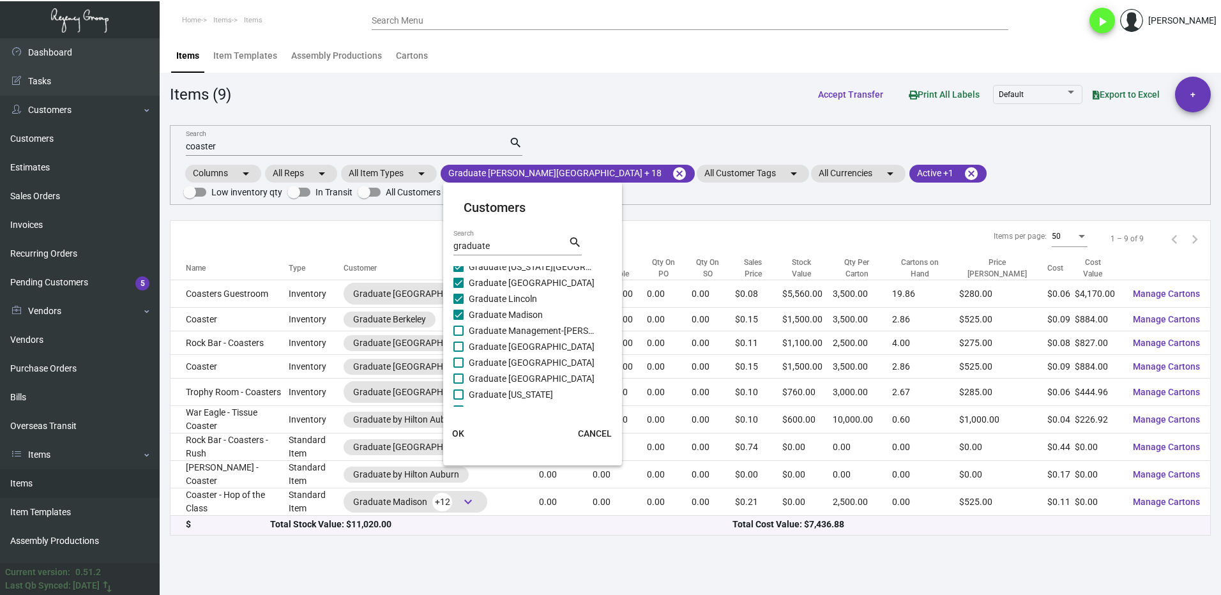
click at [460, 329] on span at bounding box center [458, 331] width 10 height 10
click at [459, 336] on input "Graduate Management-[PERSON_NAME]" at bounding box center [458, 336] width 1 height 1
checkbox input "true"
click at [454, 351] on span at bounding box center [458, 347] width 10 height 10
click at [458, 352] on input "Graduate [GEOGRAPHIC_DATA]" at bounding box center [458, 352] width 1 height 1
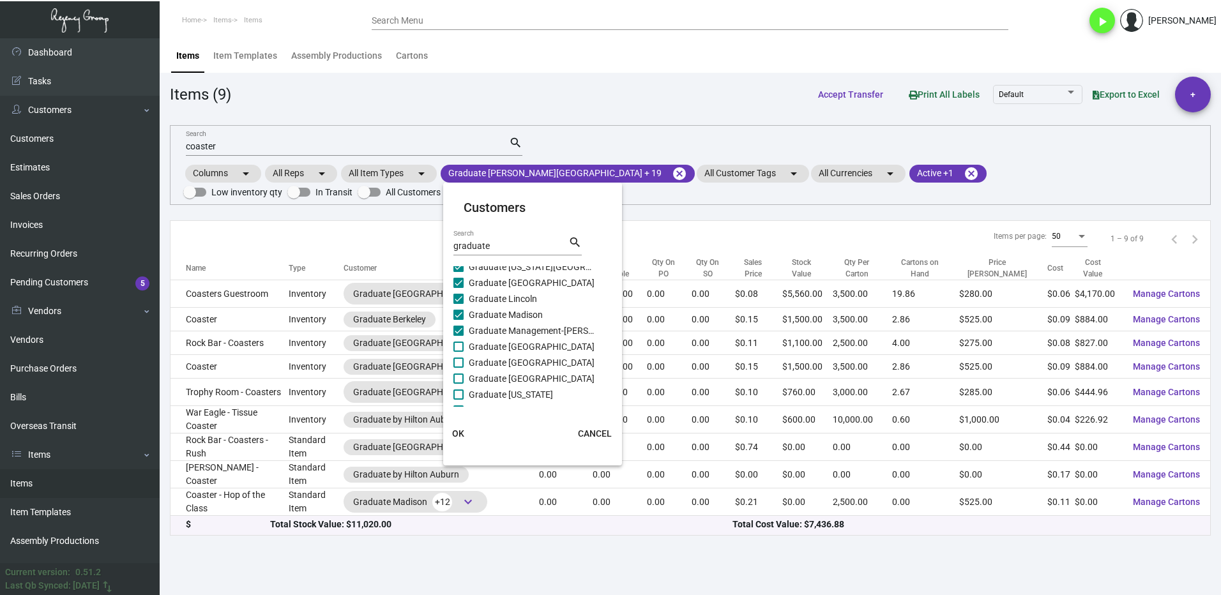
checkbox input "true"
click at [460, 363] on span at bounding box center [458, 363] width 10 height 10
click at [459, 368] on input "Graduate [GEOGRAPHIC_DATA]" at bounding box center [458, 368] width 1 height 1
checkbox input "true"
click at [458, 377] on span at bounding box center [458, 379] width 10 height 10
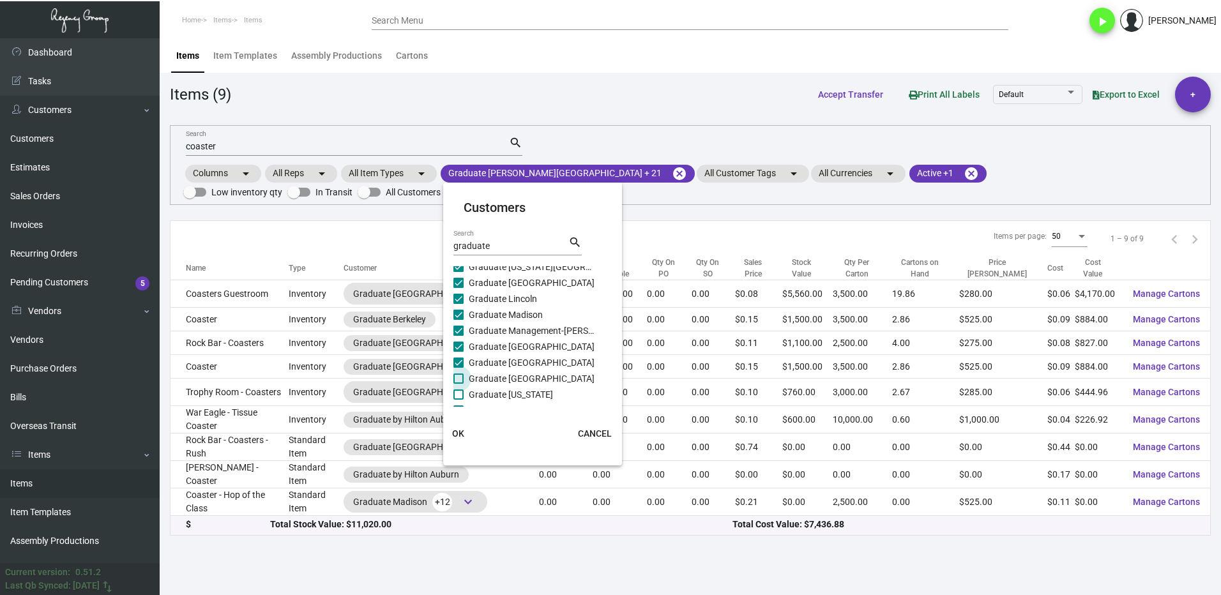
click at [458, 384] on input "Graduate [GEOGRAPHIC_DATA]" at bounding box center [458, 384] width 1 height 1
checkbox input "true"
drag, startPoint x: 458, startPoint y: 393, endPoint x: 464, endPoint y: 390, distance: 6.6
click at [457, 393] on span at bounding box center [458, 395] width 10 height 10
click at [458, 400] on input "Graduate [US_STATE]" at bounding box center [458, 400] width 1 height 1
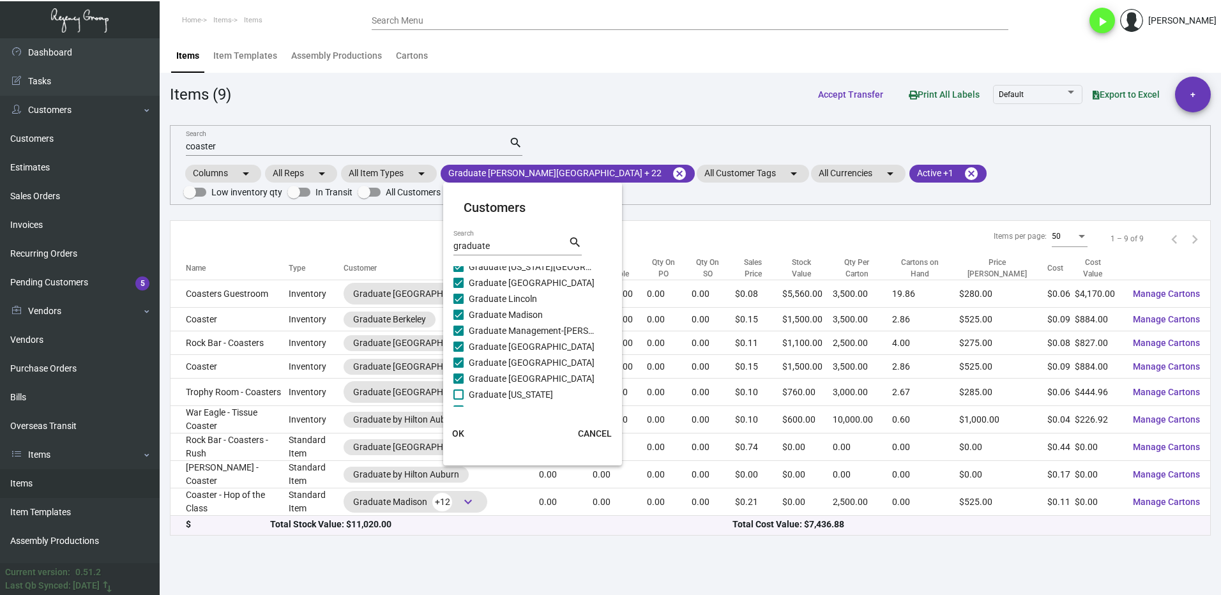
checkbox input "true"
click at [459, 345] on span at bounding box center [458, 347] width 10 height 10
click at [459, 352] on input "Graduate [GEOGRAPHIC_DATA]" at bounding box center [458, 352] width 1 height 1
checkbox input "true"
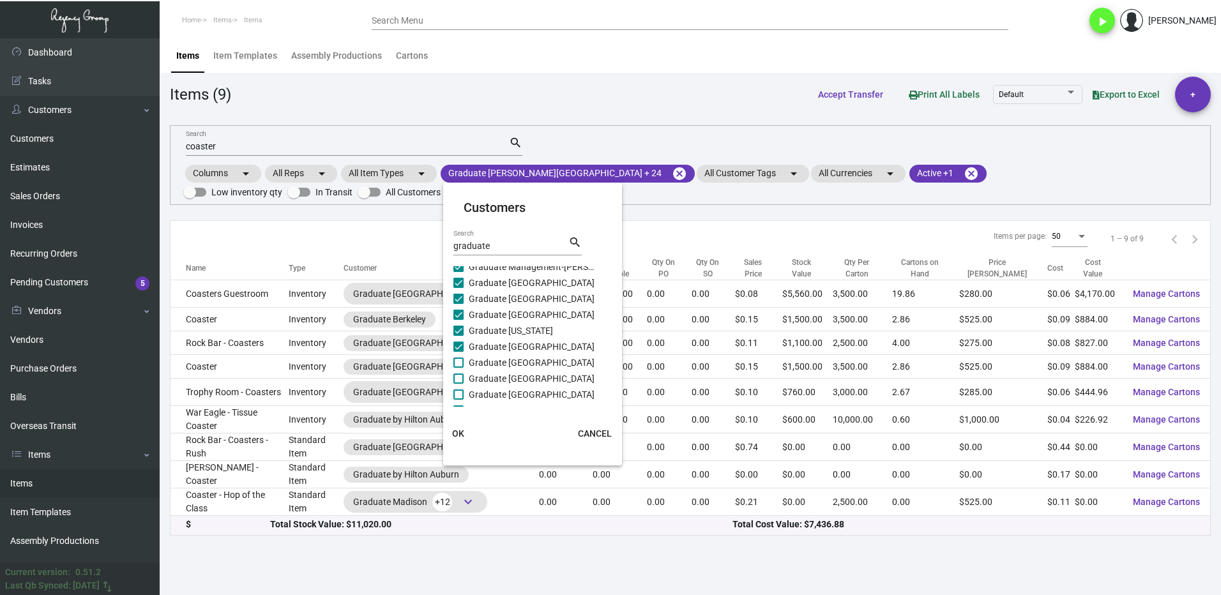
click at [460, 360] on span at bounding box center [458, 363] width 10 height 10
click at [459, 368] on input "Graduate [GEOGRAPHIC_DATA]" at bounding box center [458, 368] width 1 height 1
checkbox input "true"
click at [455, 381] on span at bounding box center [458, 379] width 10 height 10
click at [458, 384] on input "Graduate [GEOGRAPHIC_DATA]" at bounding box center [458, 384] width 1 height 1
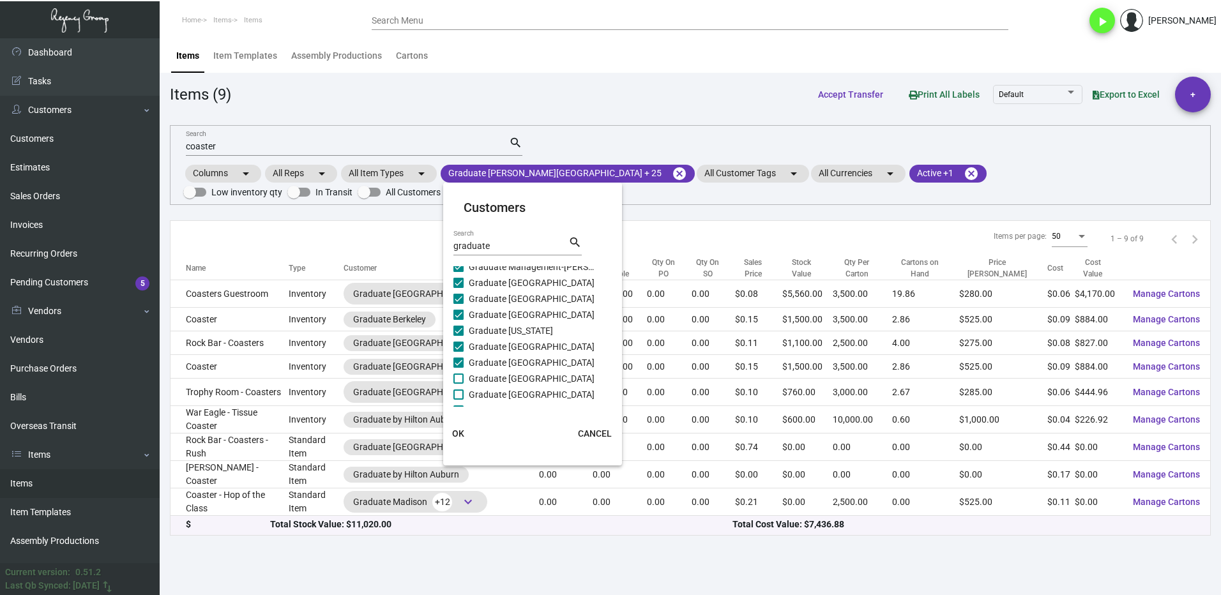
checkbox input "true"
click at [459, 391] on span at bounding box center [458, 395] width 10 height 10
click at [459, 400] on input "Graduate [GEOGRAPHIC_DATA]" at bounding box center [458, 400] width 1 height 1
checkbox input "true"
click at [459, 431] on span "OK" at bounding box center [458, 433] width 12 height 10
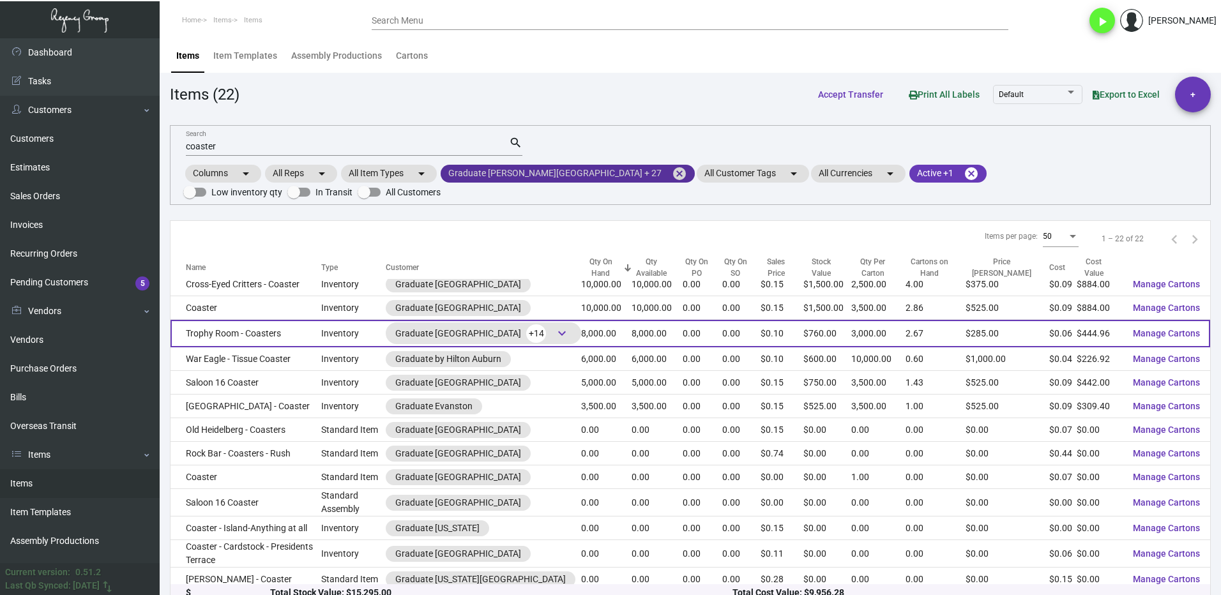
scroll to position [128, 0]
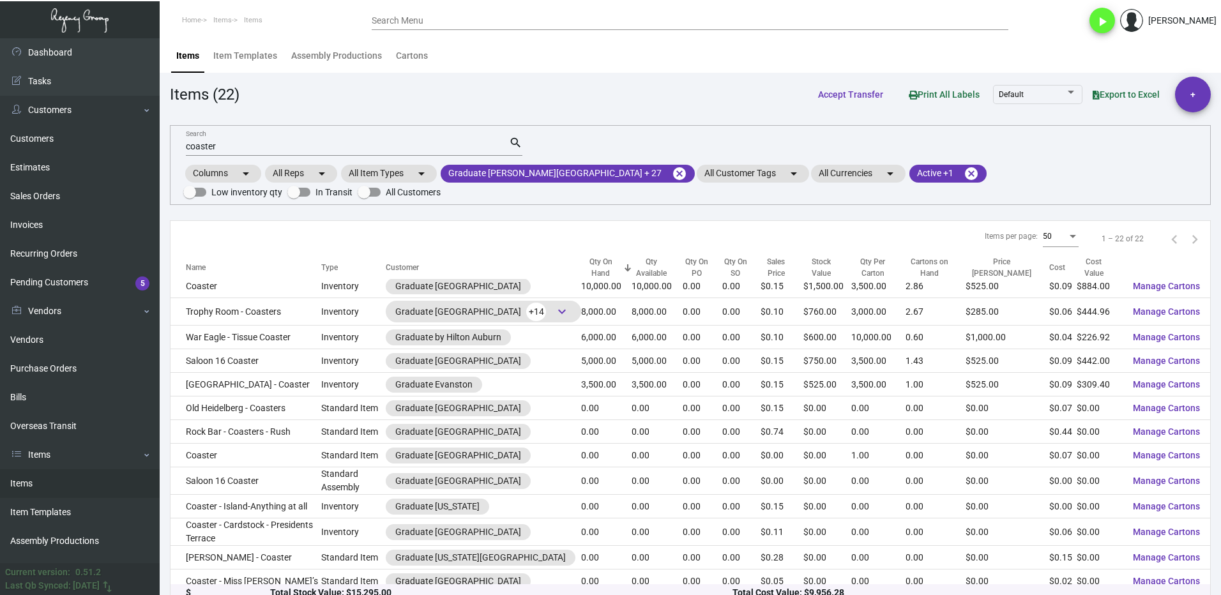
click at [242, 146] on input "coaster" at bounding box center [347, 147] width 323 height 10
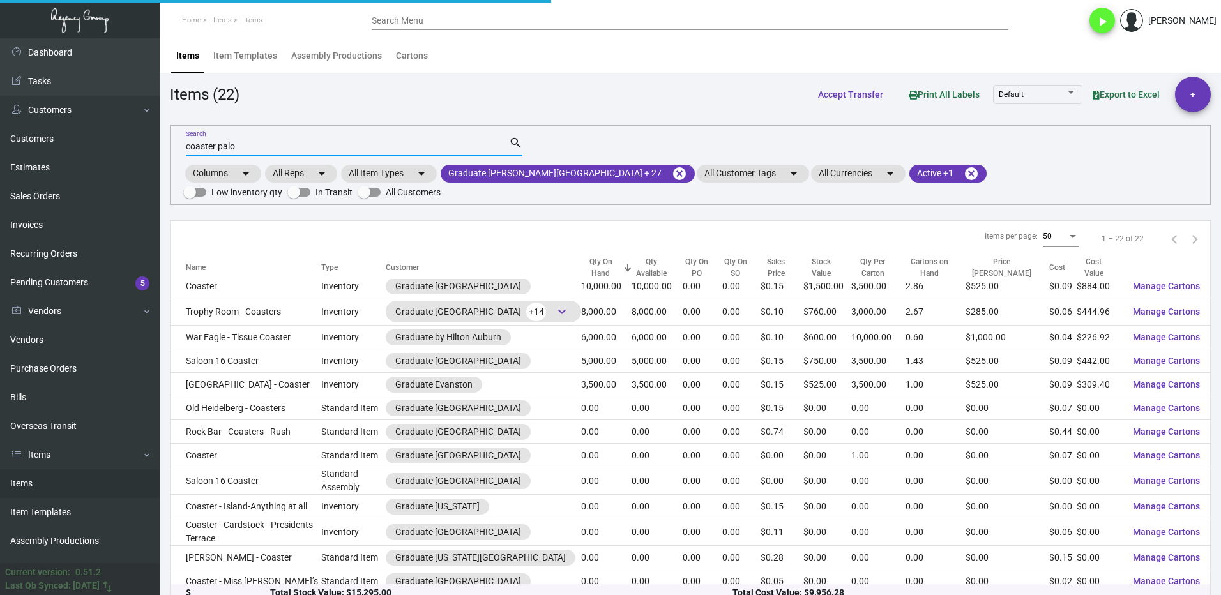
scroll to position [0, 0]
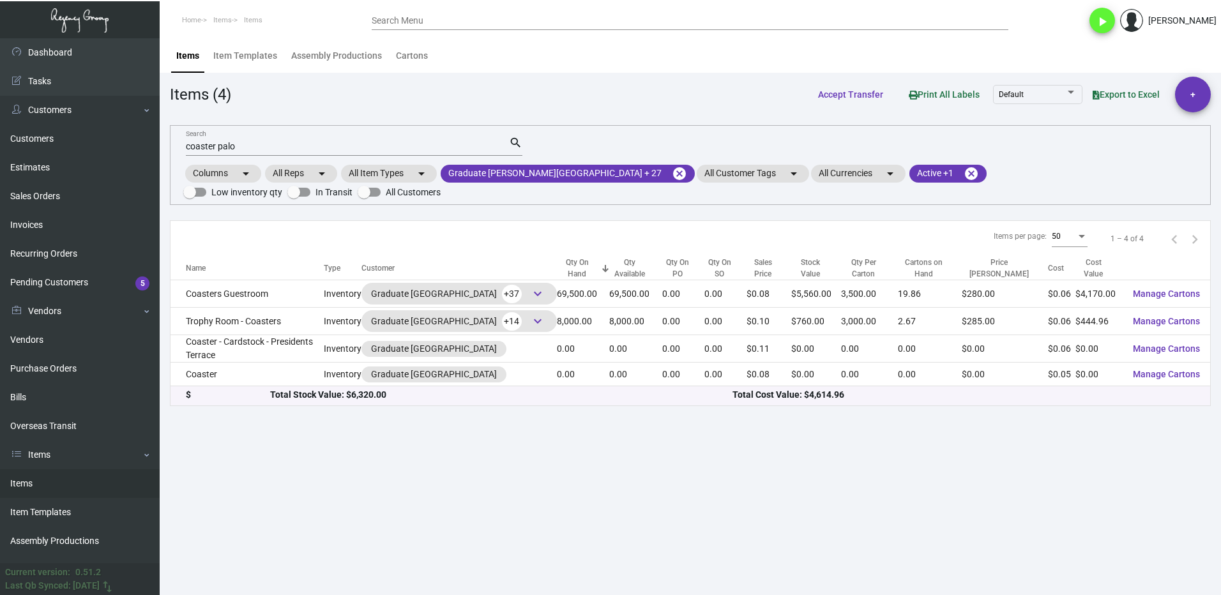
click at [256, 139] on div "coaster palo Search" at bounding box center [347, 146] width 323 height 20
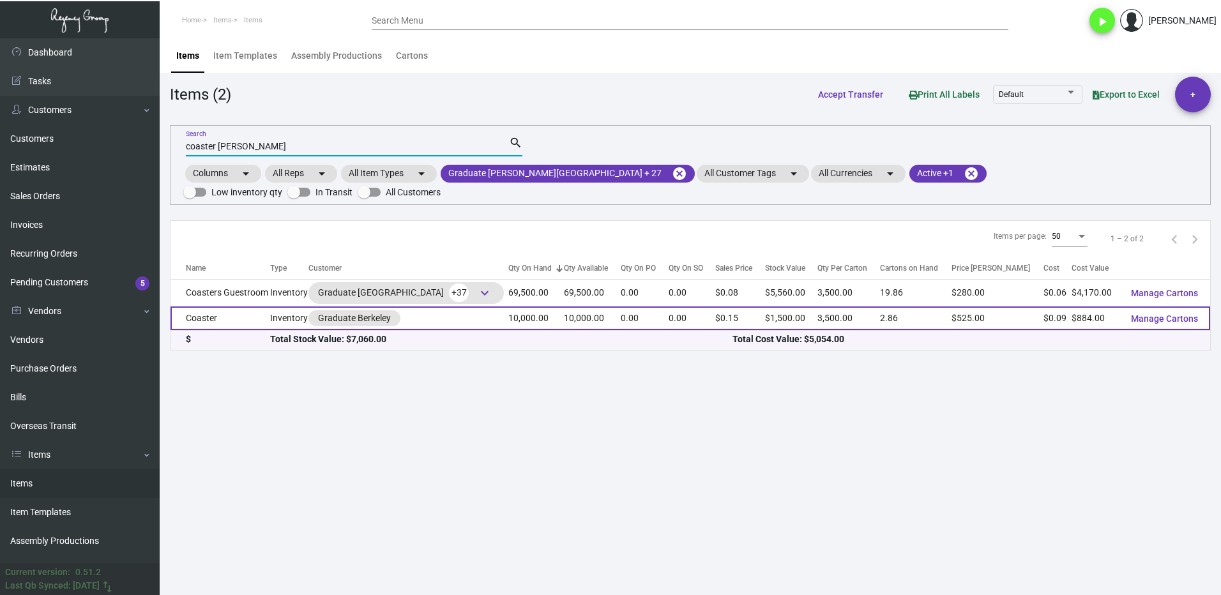
type input "coaster [PERSON_NAME]"
click at [254, 307] on td "Coaster" at bounding box center [221, 319] width 100 height 24
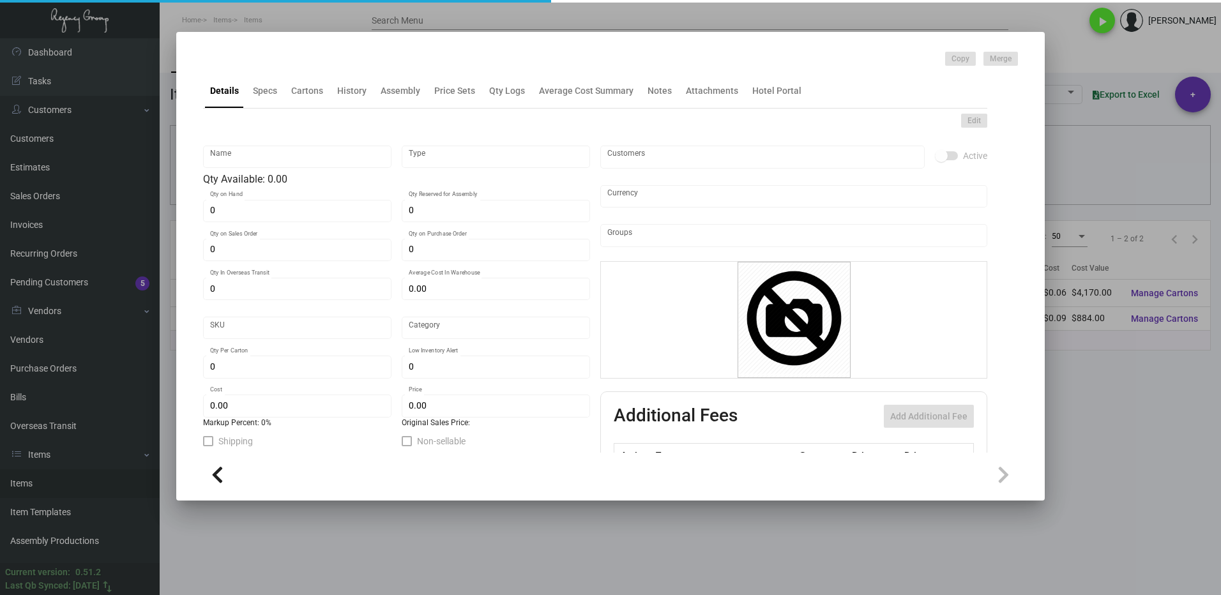
type input "Coaster"
type input "Inventory"
type input "10,000"
type input "$ 0.0884"
type input "668-Coaster-33-INV"
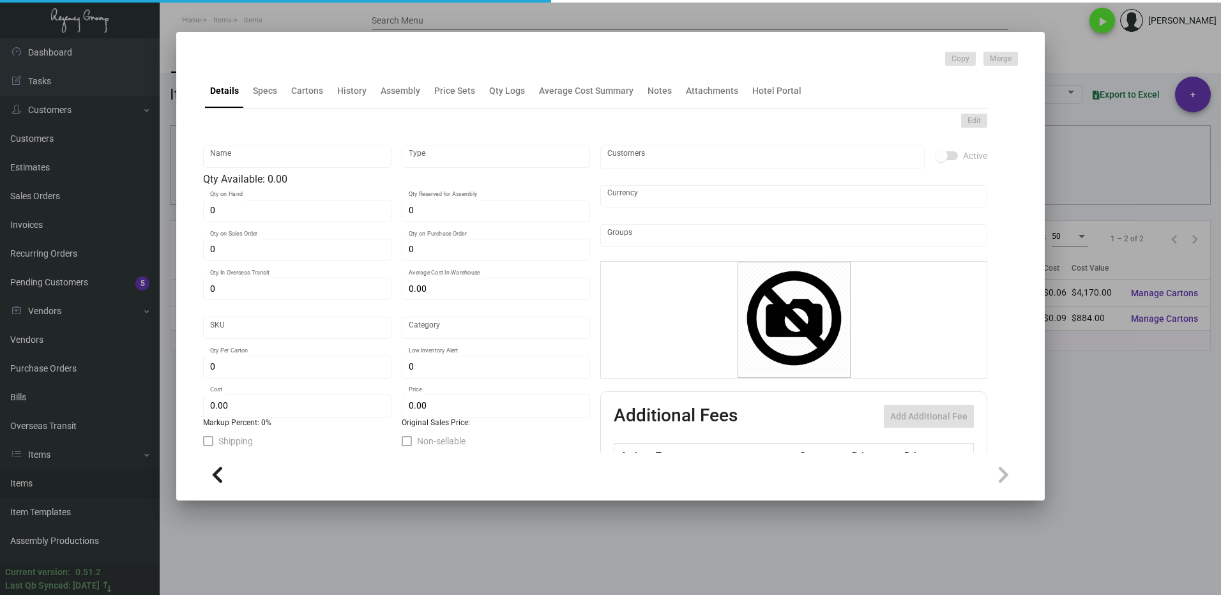
type input "Standard"
type input "3,500"
type input "$ 0.0884"
type input "$ 0.15"
checkbox input "true"
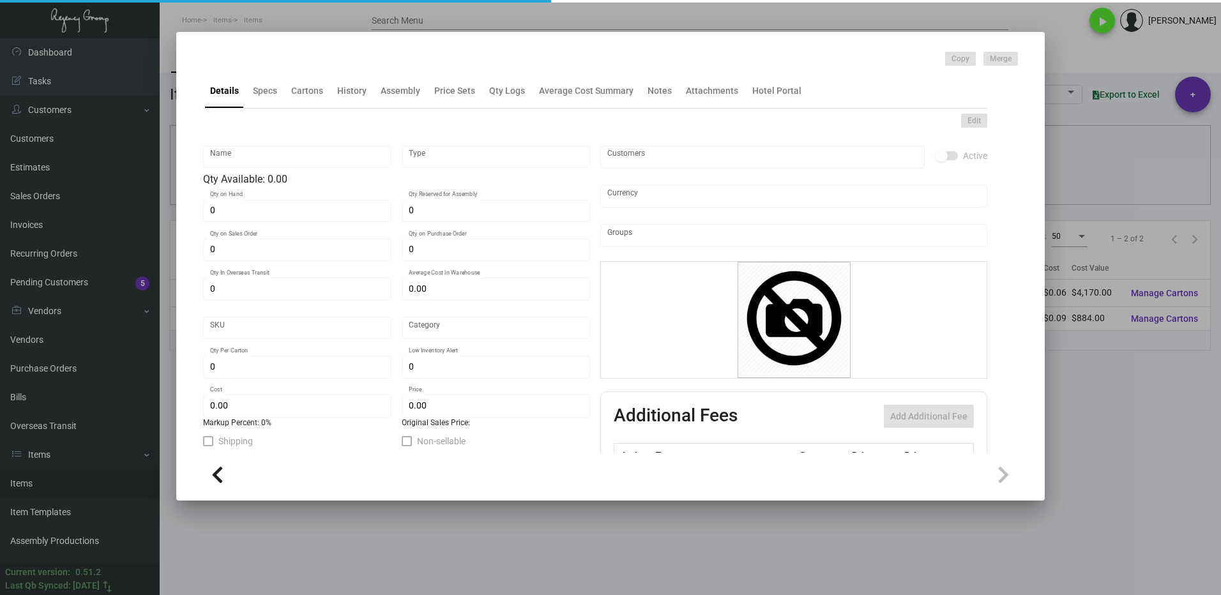
type input "United States Dollar $"
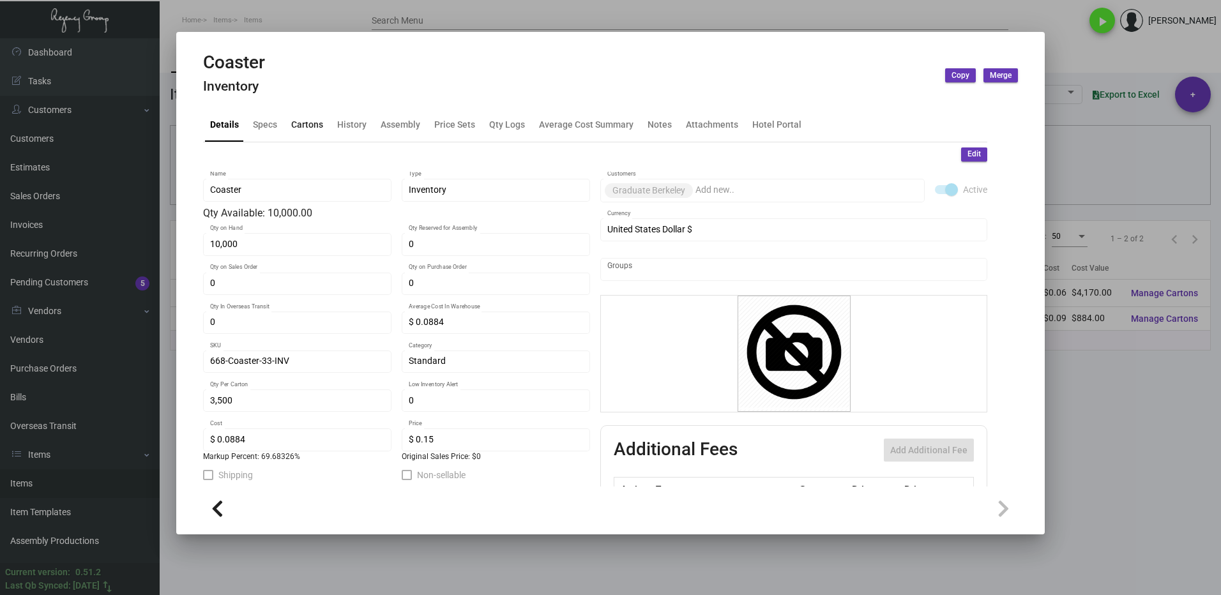
click at [300, 121] on div "Cartons" at bounding box center [307, 124] width 32 height 13
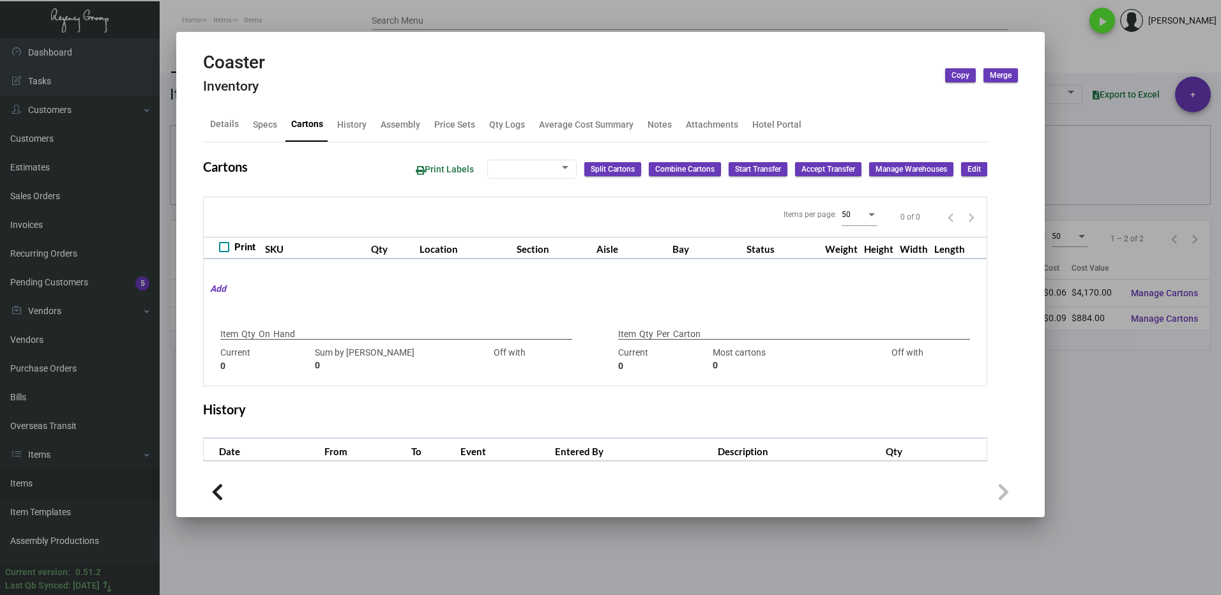
type input "10,000"
type input "10000"
type input "0"
type input "3,500"
type input "3500"
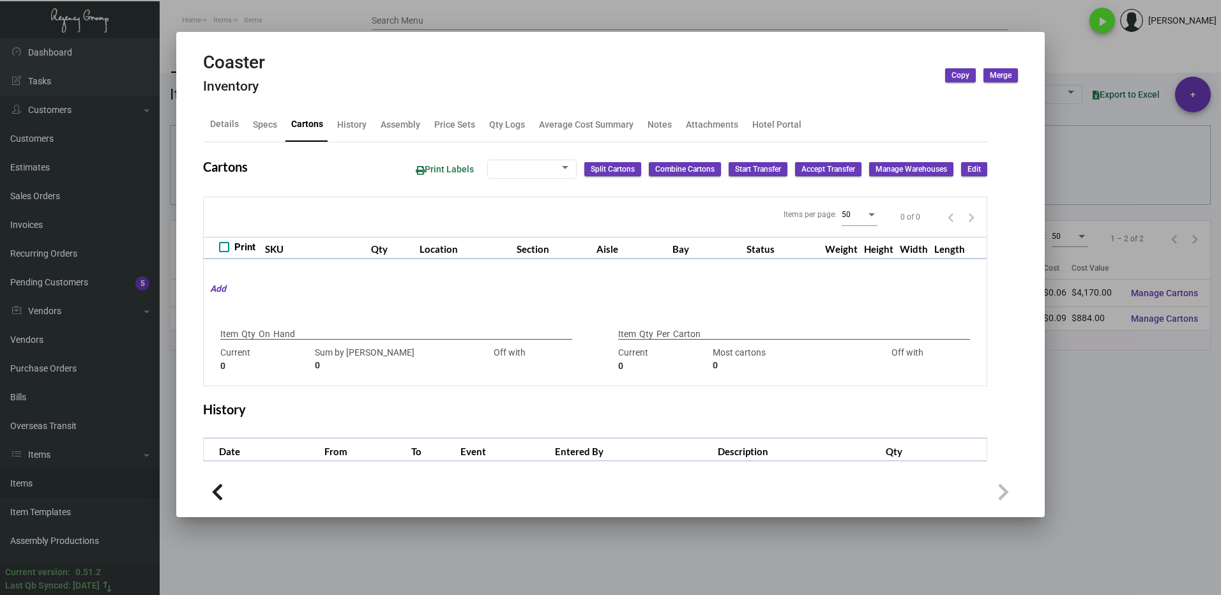
type input "0"
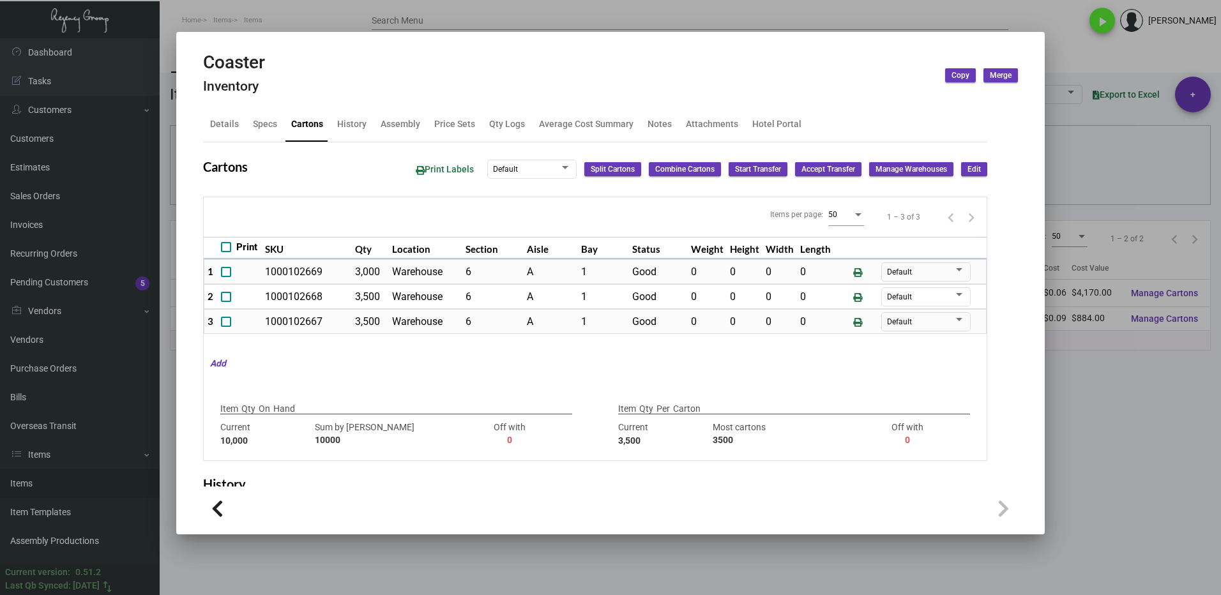
click at [1080, 420] on div at bounding box center [610, 297] width 1221 height 595
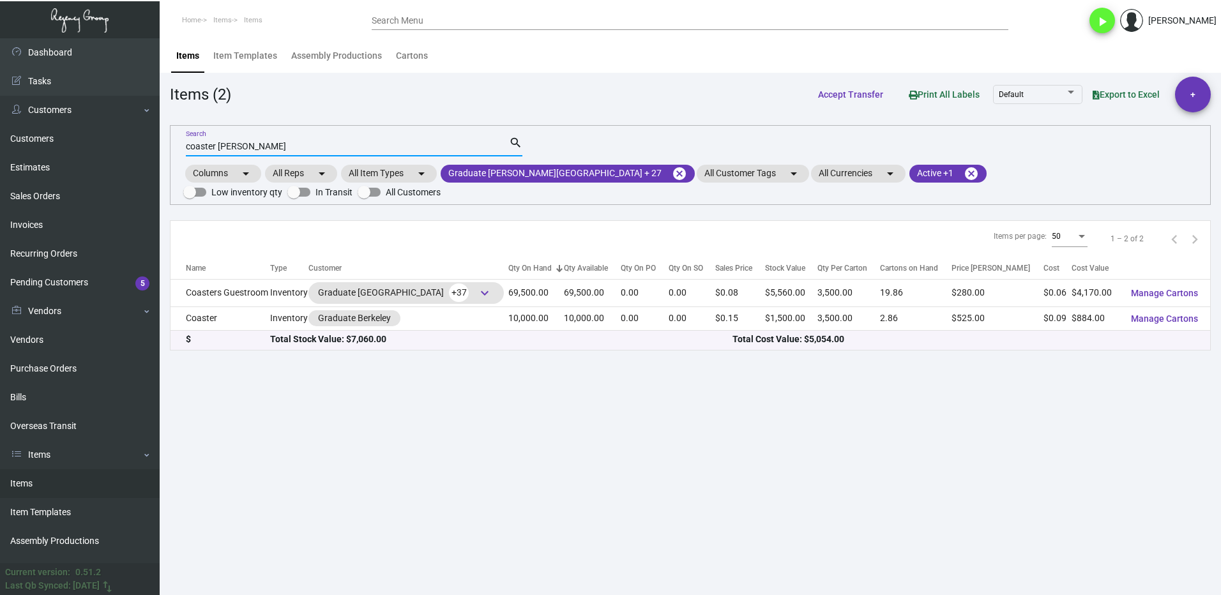
click at [280, 145] on input "coaster [PERSON_NAME]" at bounding box center [347, 147] width 323 height 10
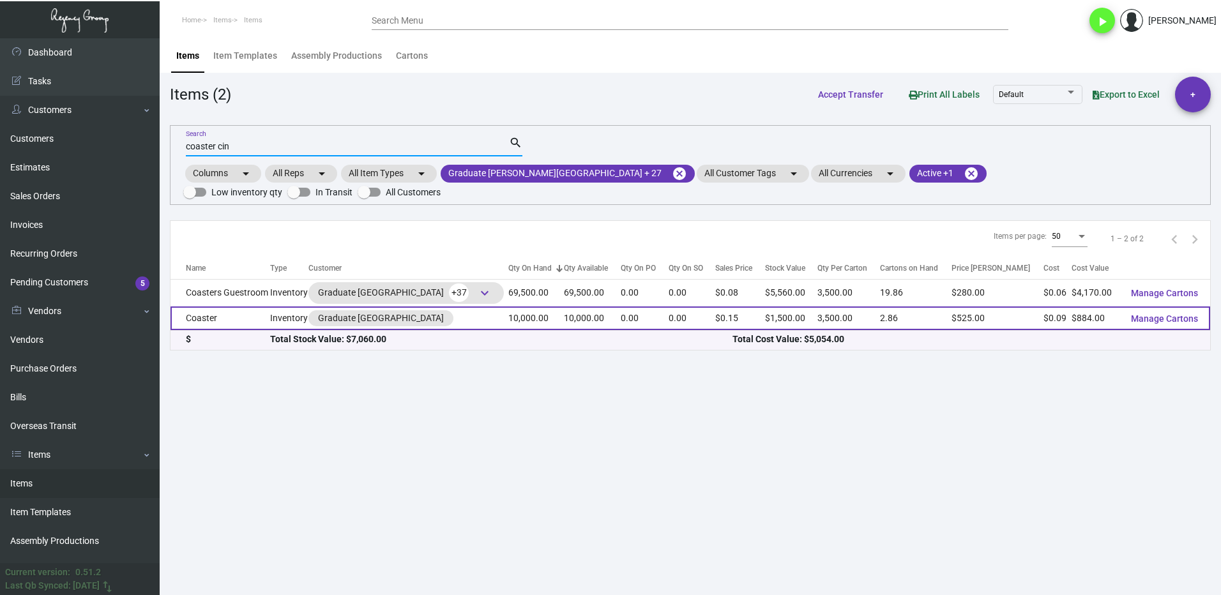
type input "coaster cin"
click at [463, 310] on div "Graduate [GEOGRAPHIC_DATA]" at bounding box center [407, 318] width 199 height 16
click at [239, 307] on td "Coaster" at bounding box center [221, 319] width 100 height 24
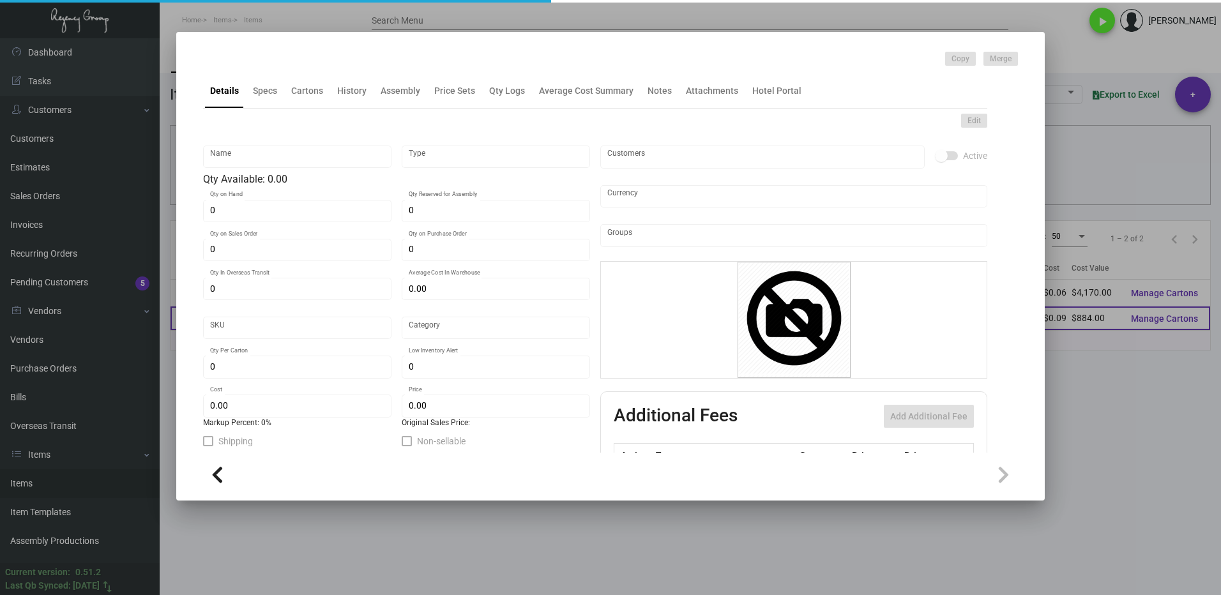
type input "Coaster"
type input "Inventory"
type input "10,000"
type input "$ 0.0884"
type input "GRCIN-Coaster-6-INV"
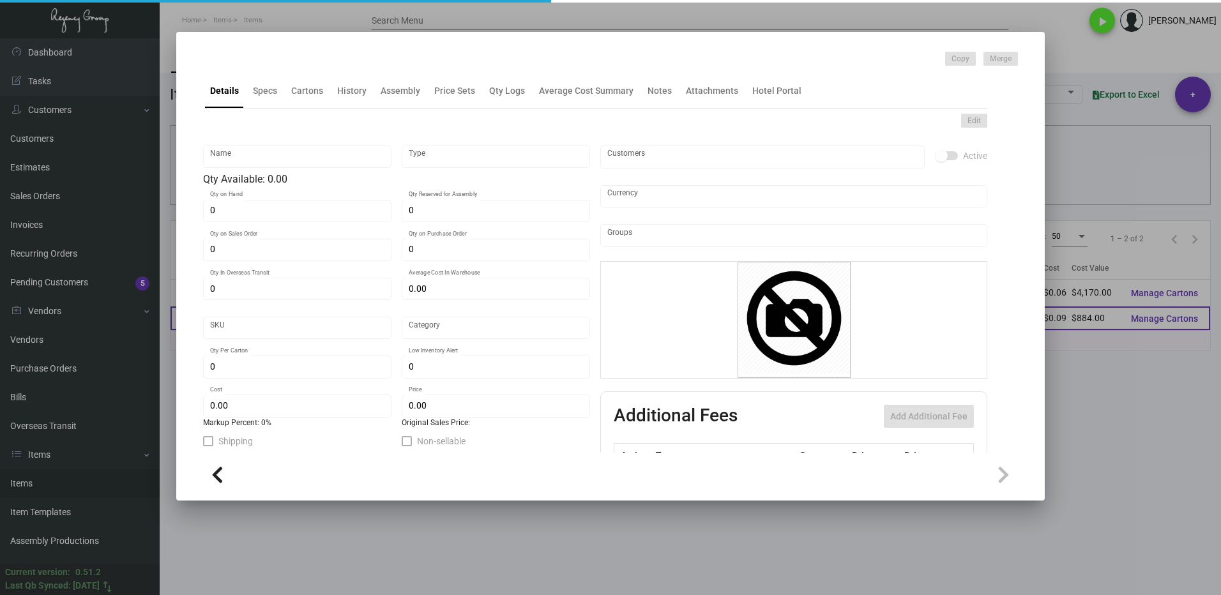
type input "Standard"
type input "3,500"
type input "$ 0.0884"
type input "$ 0.15"
checkbox input "true"
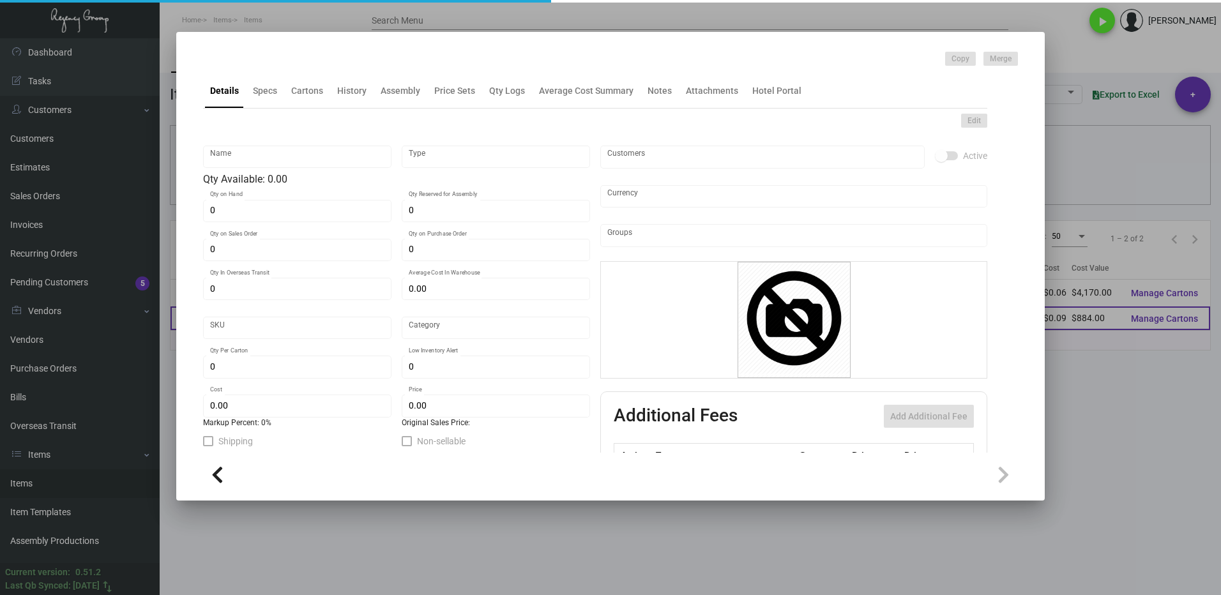
type input "United States Dollar $"
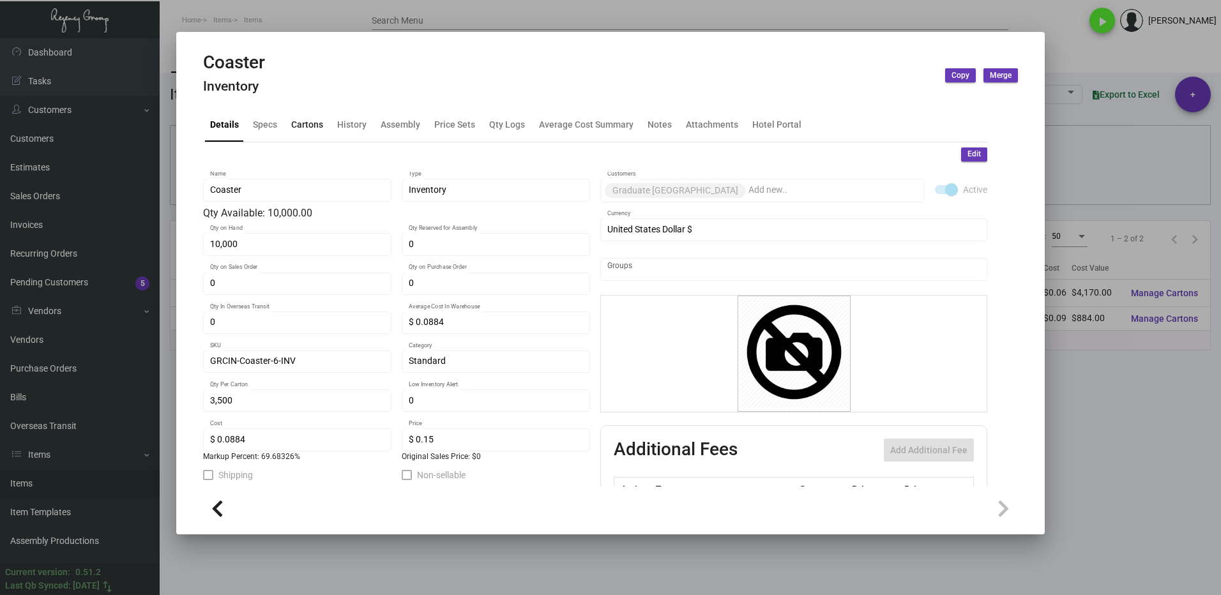
click at [299, 124] on div "Cartons" at bounding box center [307, 124] width 32 height 13
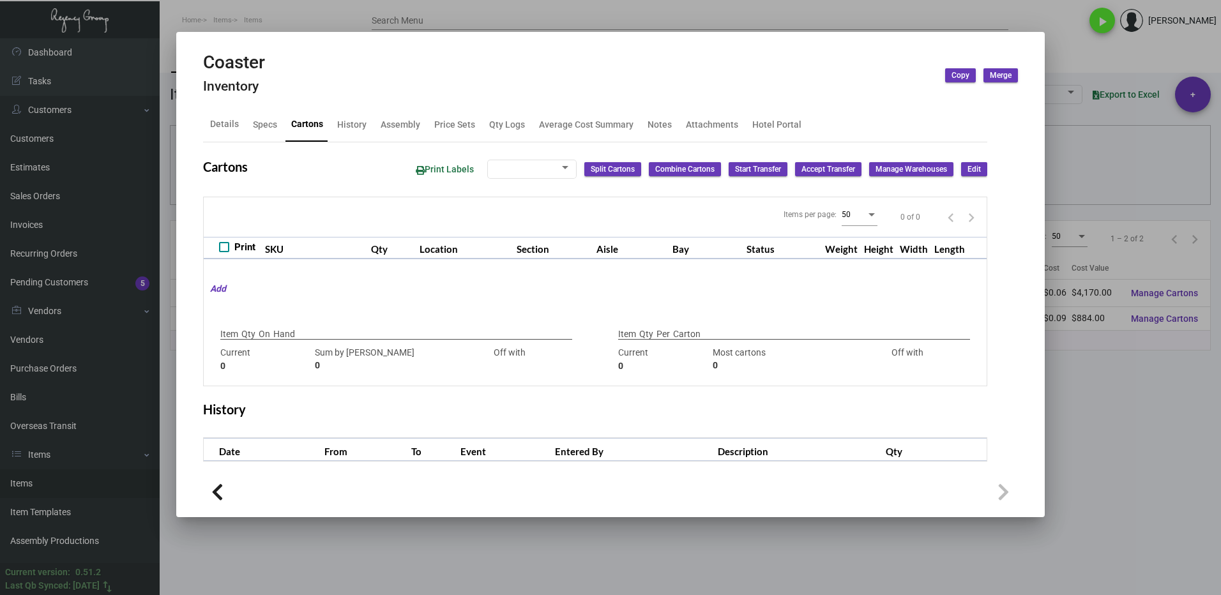
type input "10,000"
type input "10000"
type input "0"
type input "3,500"
type input "3500"
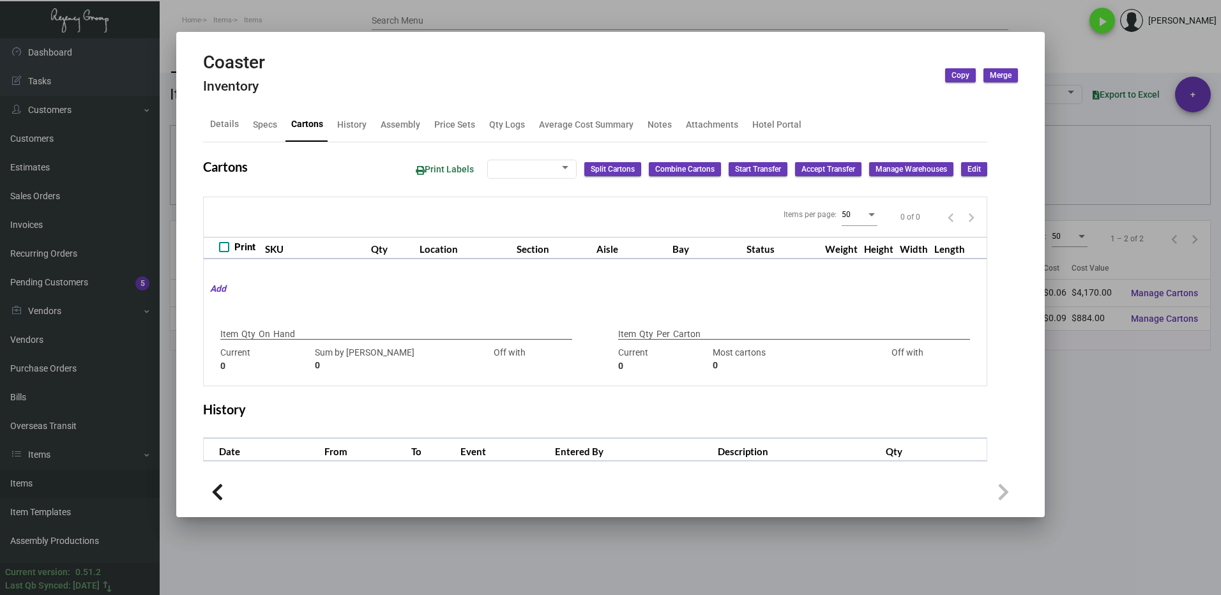
type input "0"
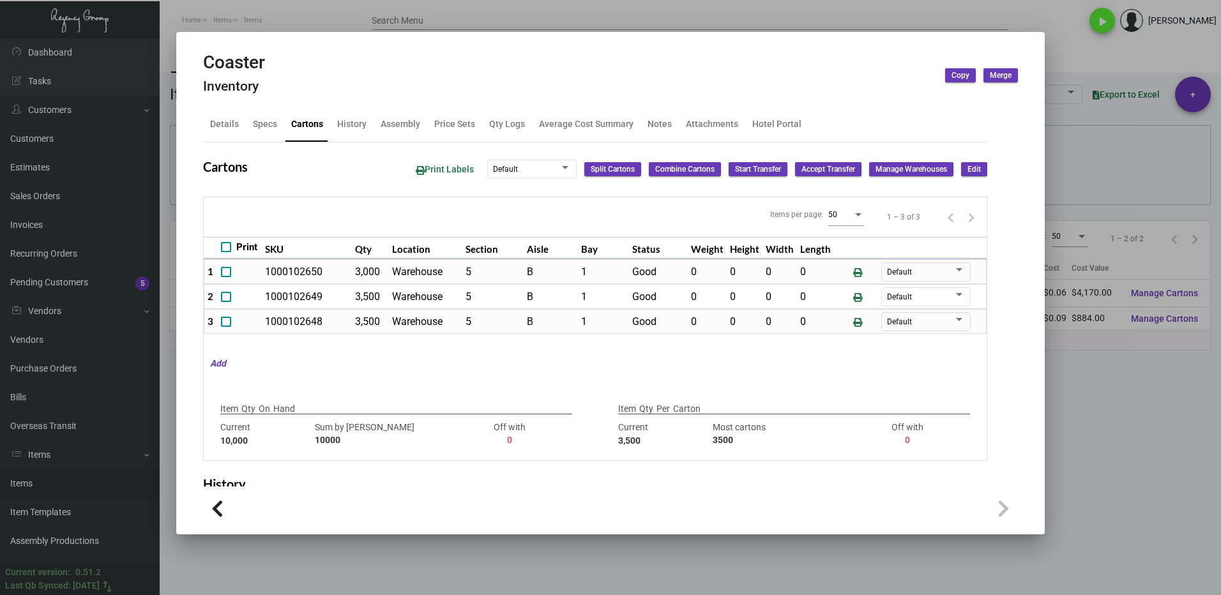
click at [1152, 340] on div at bounding box center [610, 297] width 1221 height 595
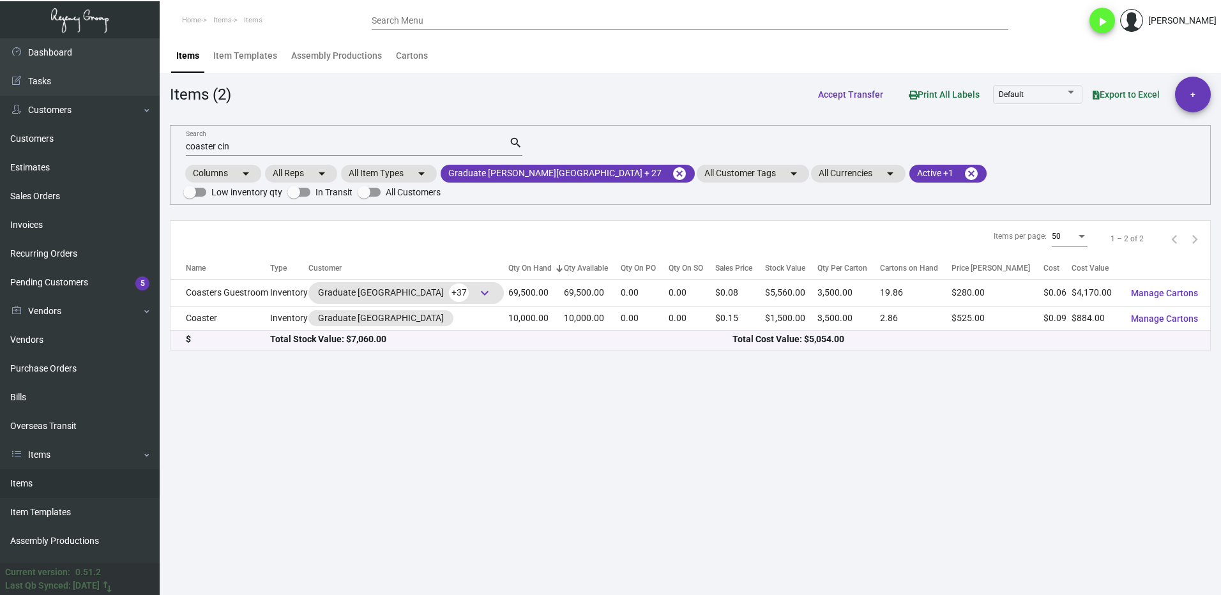
click at [253, 146] on input "coaster cin" at bounding box center [347, 147] width 323 height 10
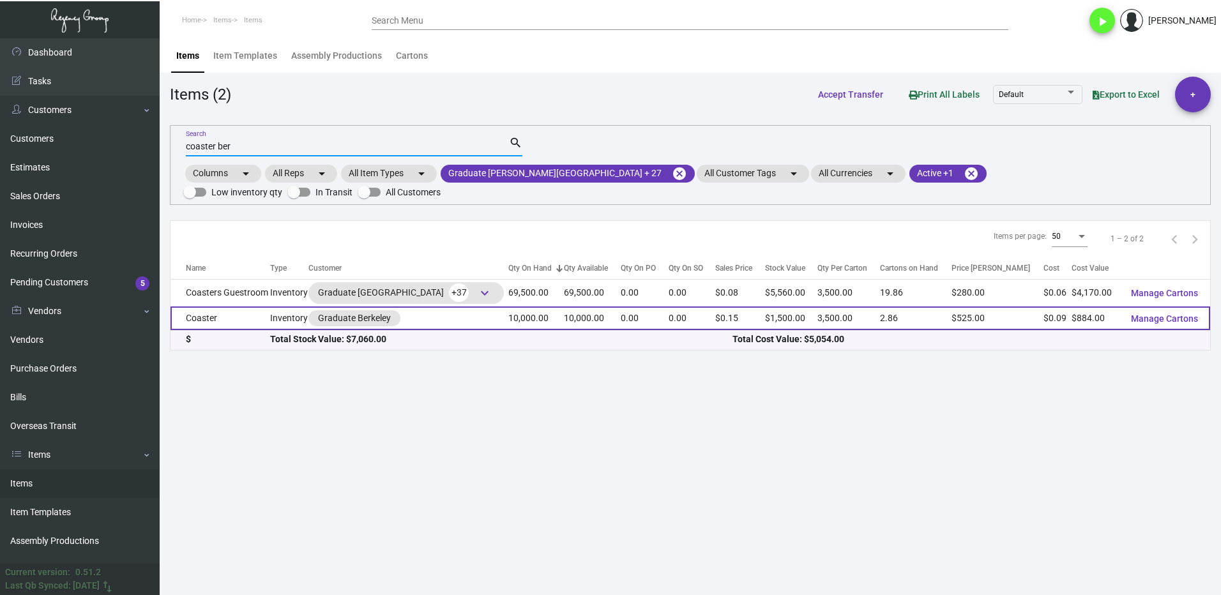
type input "coaster ber"
click at [241, 308] on td "Coaster" at bounding box center [221, 319] width 100 height 24
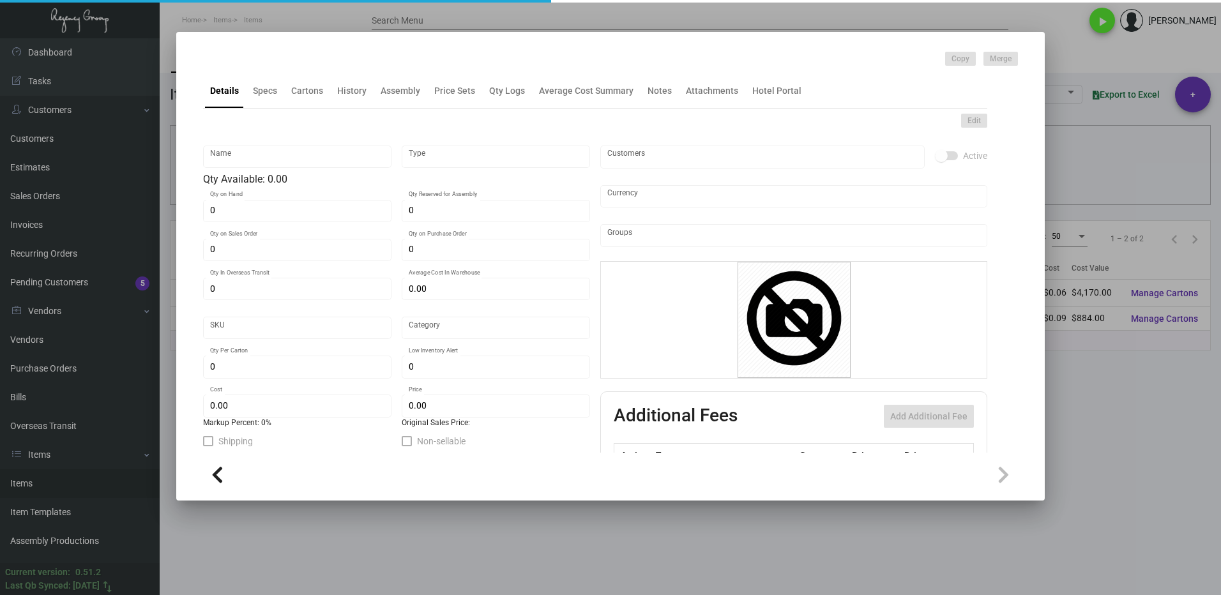
type input "Coaster"
type input "Inventory"
type input "10,000"
type input "$ 0.0884"
type input "668-Coaster-33-INV"
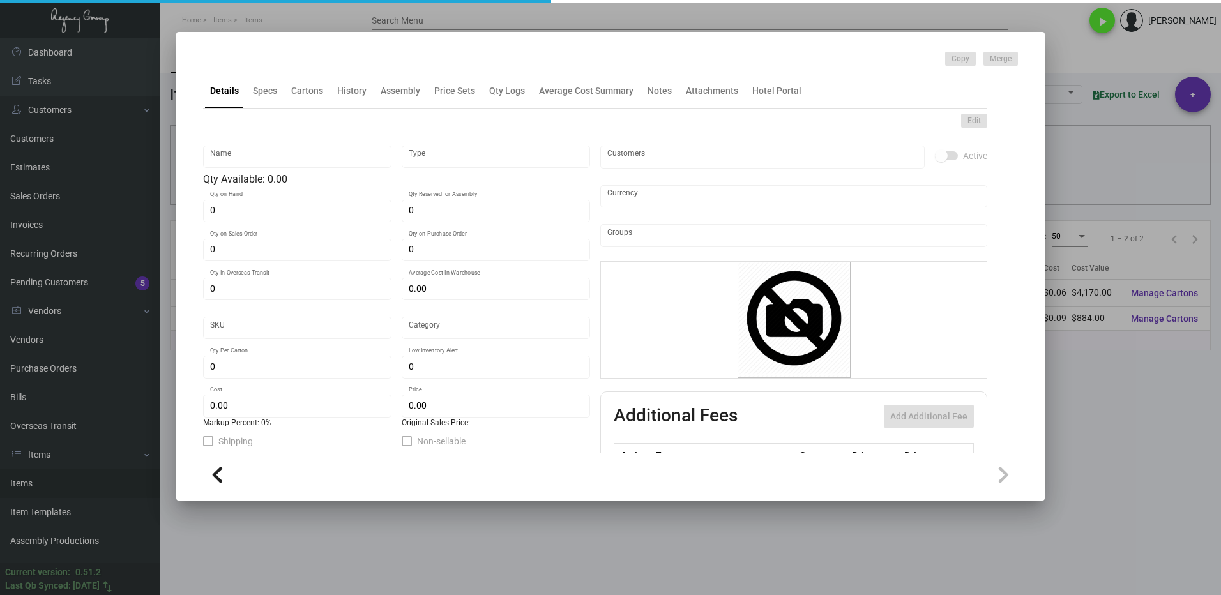
type input "Standard"
type input "3,500"
type input "$ 0.0884"
type input "$ 0.15"
checkbox input "true"
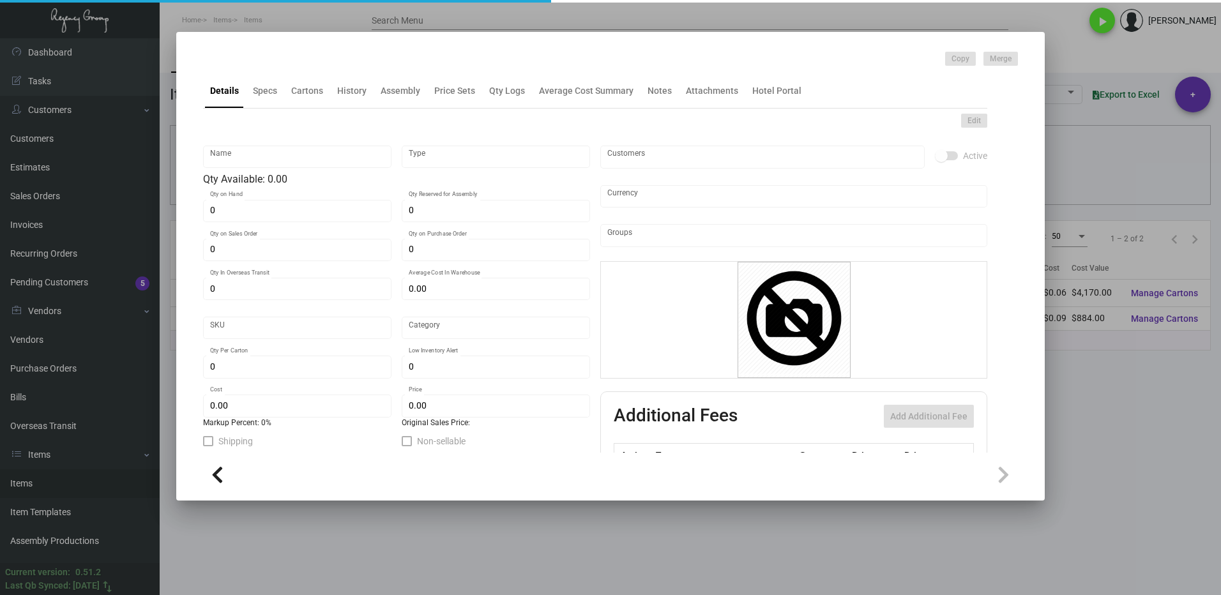
type input "United States Dollar $"
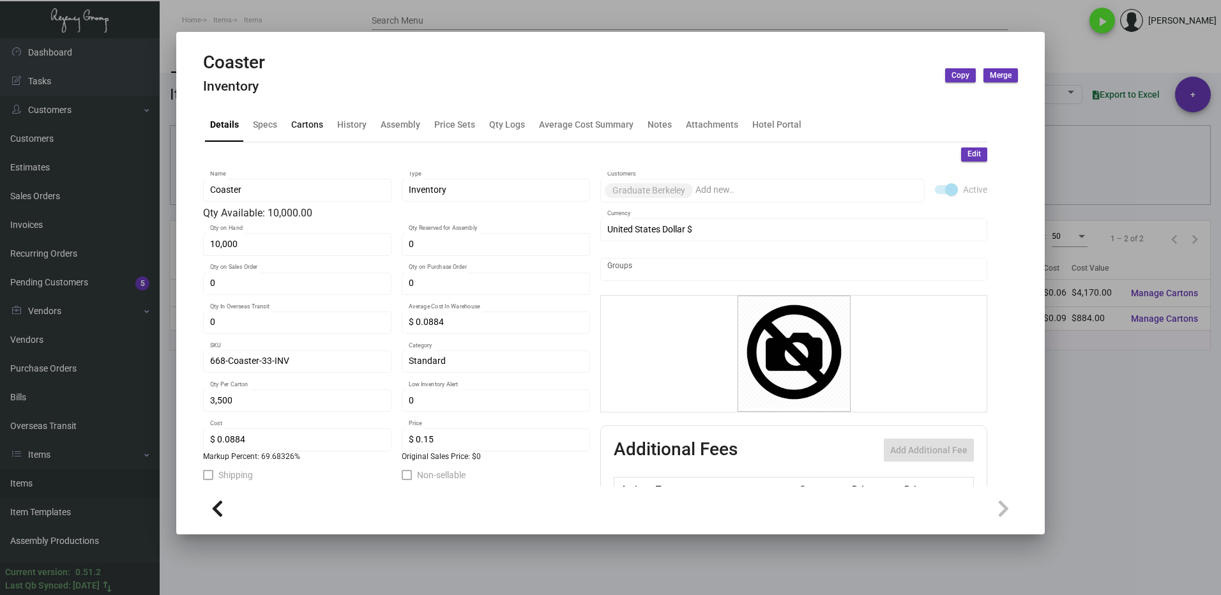
click at [320, 126] on div "Cartons" at bounding box center [307, 124] width 32 height 13
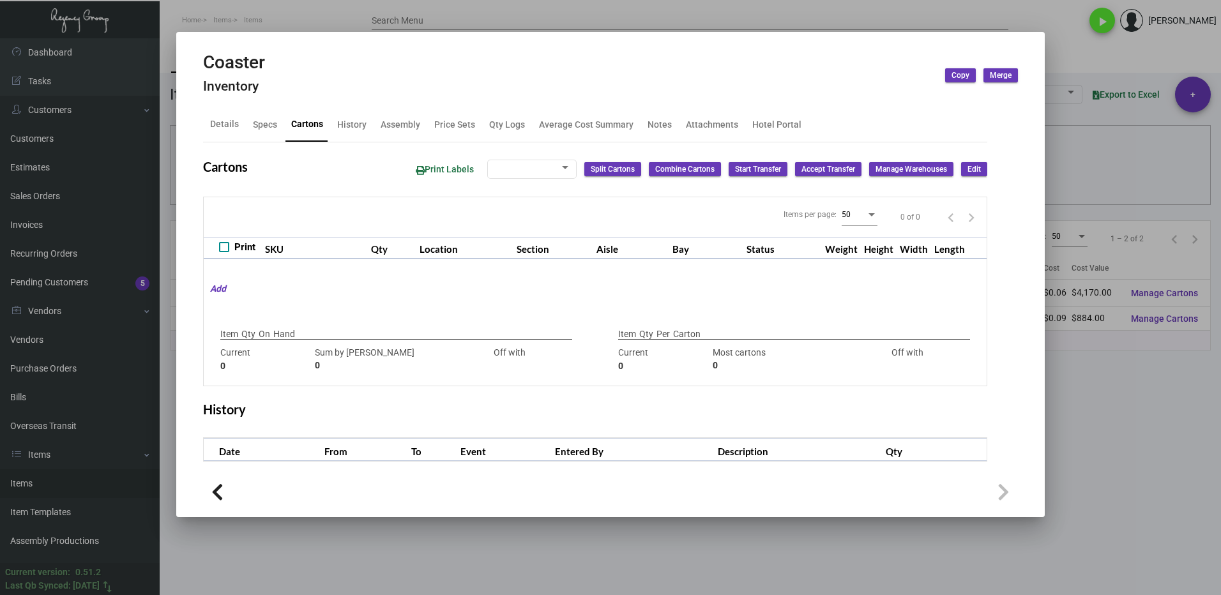
type input "10,000"
type input "10000"
type input "0"
type input "3,500"
type input "3500"
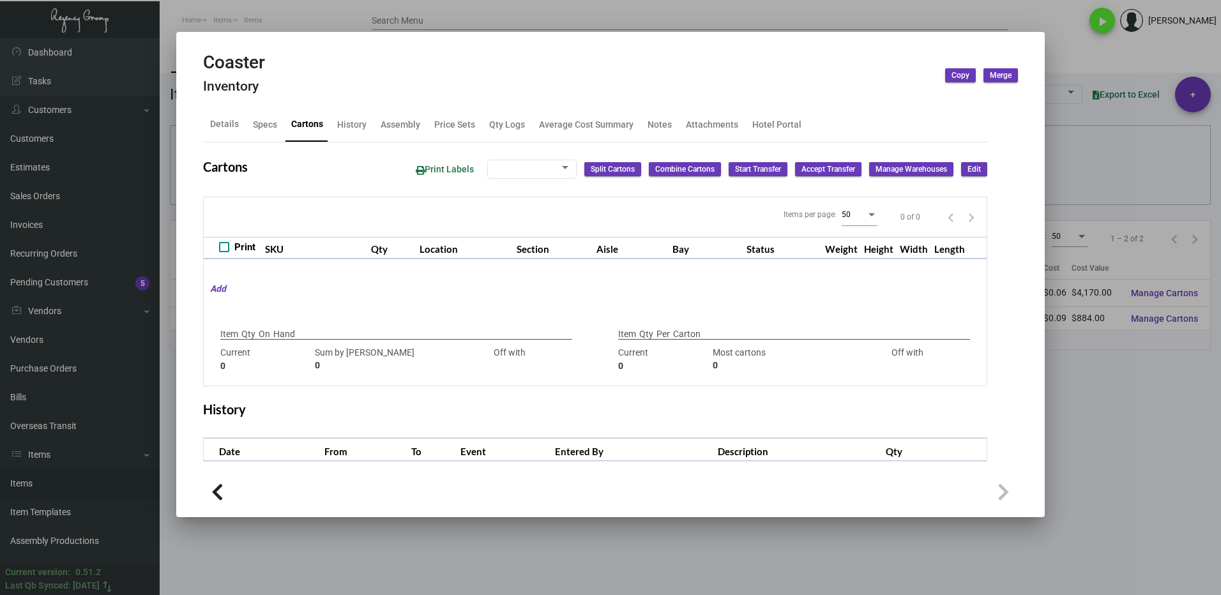
type input "0"
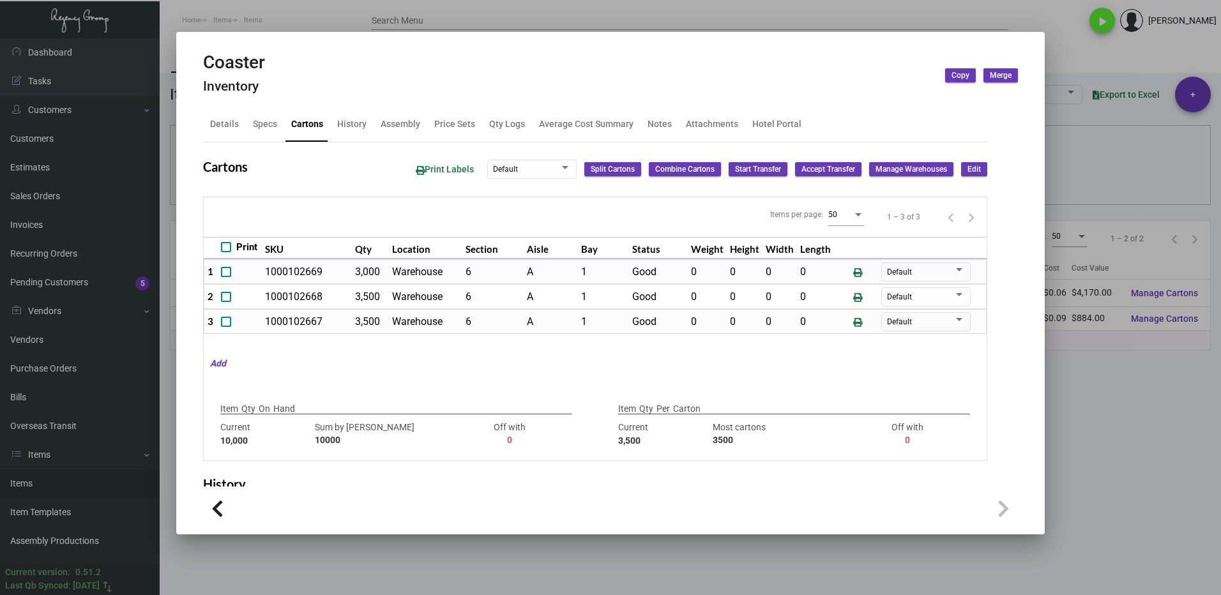
drag, startPoint x: 1110, startPoint y: 397, endPoint x: 1146, endPoint y: 380, distance: 39.7
click at [1107, 395] on div at bounding box center [610, 297] width 1221 height 595
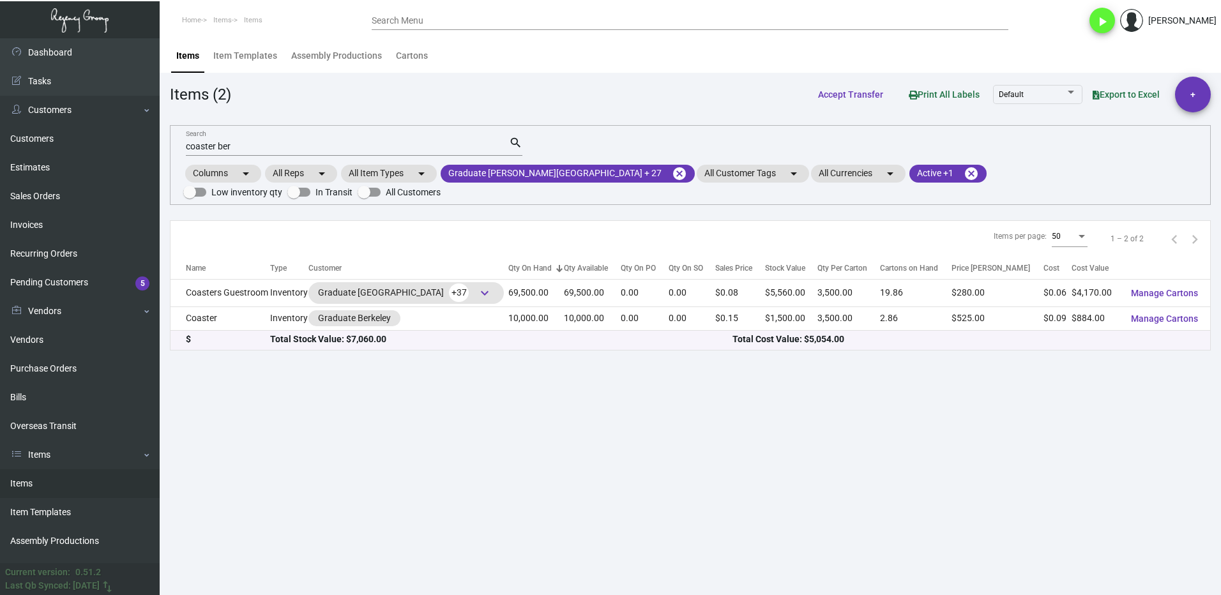
click at [255, 145] on input "coaster ber" at bounding box center [347, 147] width 323 height 10
click at [254, 140] on div "coaster ber Search" at bounding box center [347, 146] width 323 height 20
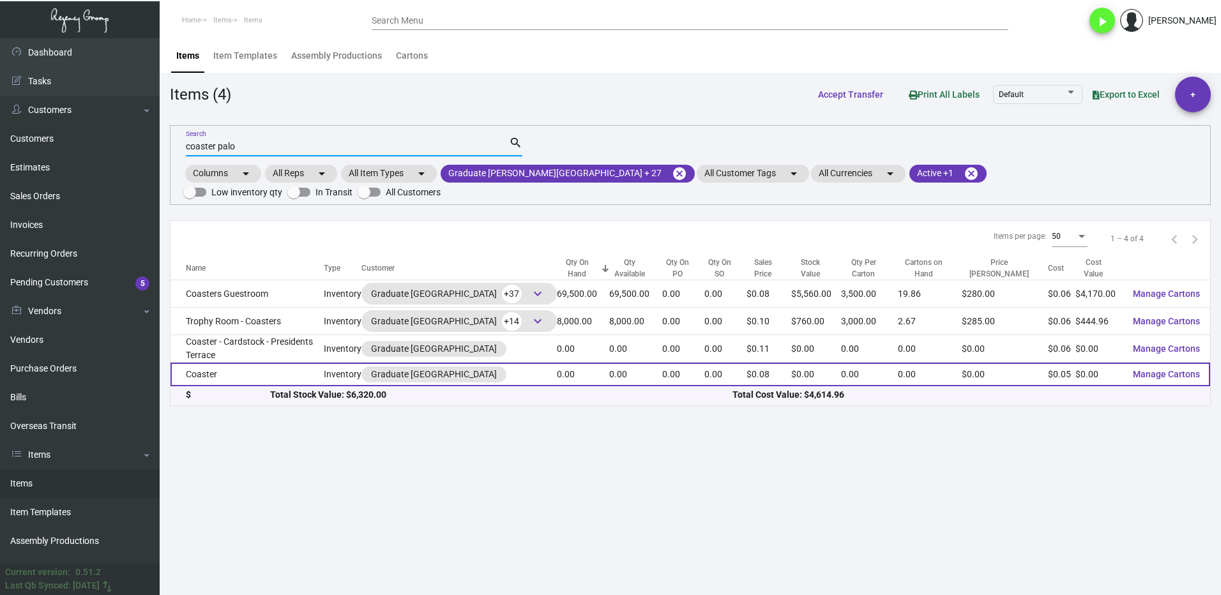
type input "coaster palo"
click at [287, 363] on td "Coaster" at bounding box center [247, 375] width 153 height 24
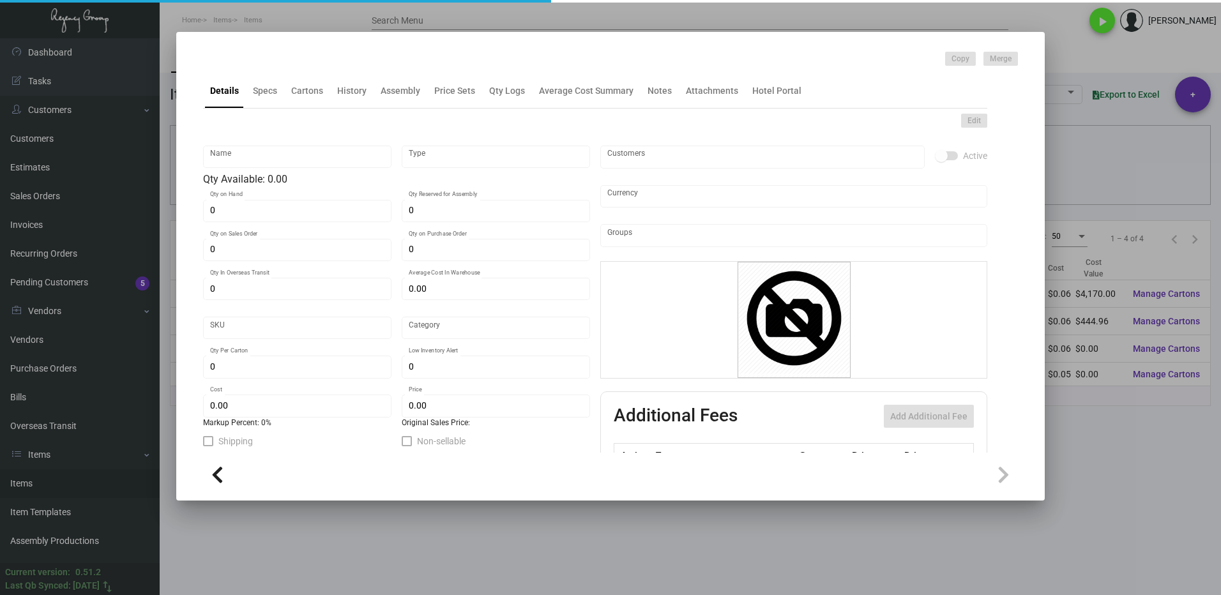
type input "Coaster"
type input "Inventory"
type input "$ 0.00"
type input "GRDPA-Coaster-8-INV"
type input "Standard"
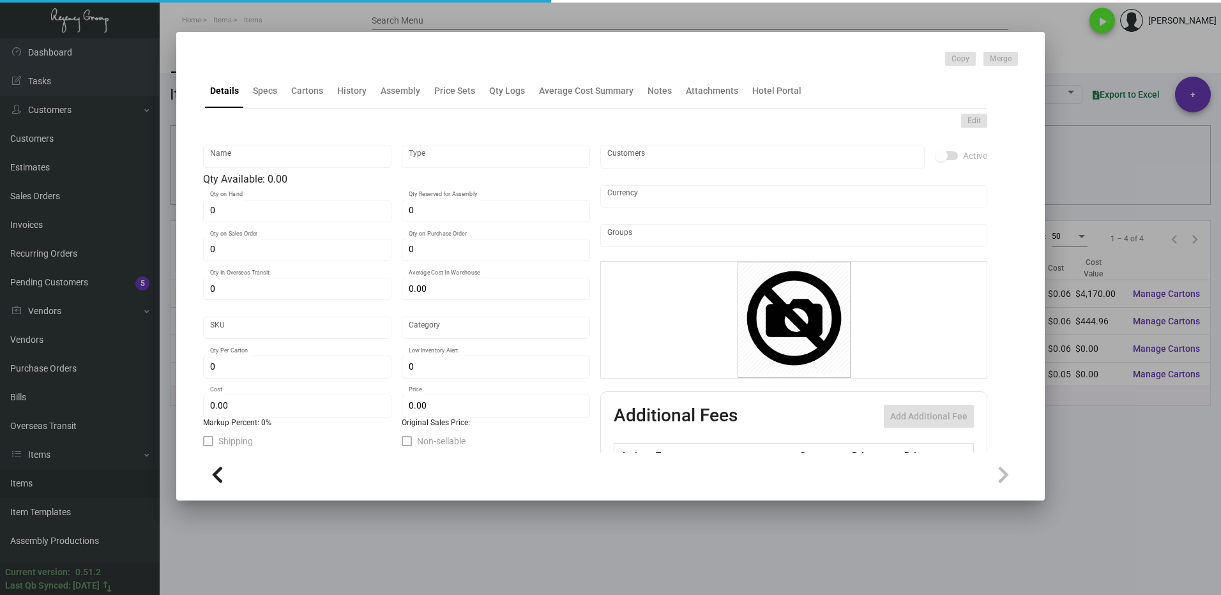
type input "$ 0.053"
type input "$ 0.08"
checkbox input "true"
type input "United States Dollar $"
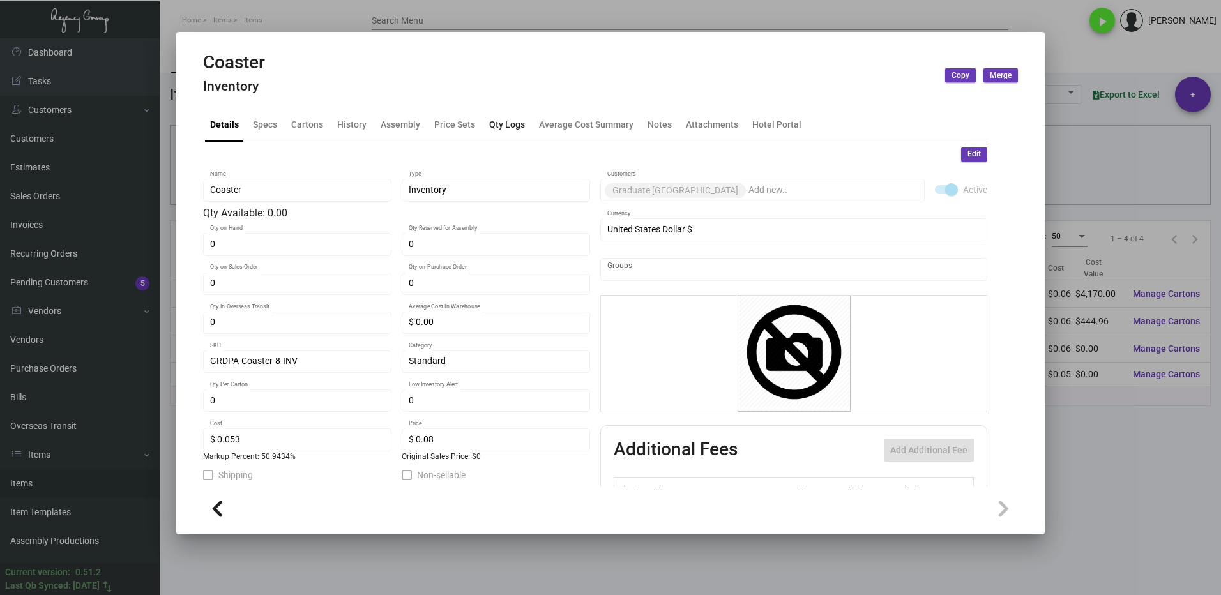
click at [490, 128] on div "Qty Logs" at bounding box center [507, 124] width 36 height 13
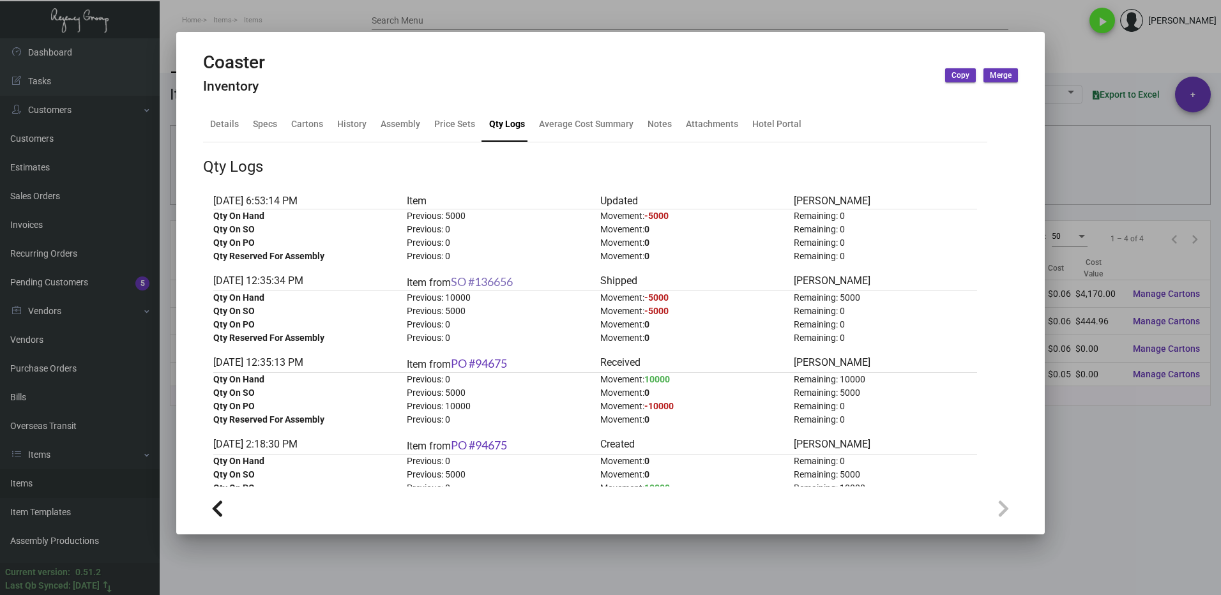
click at [497, 278] on link "SO #136656" at bounding box center [482, 282] width 62 height 14
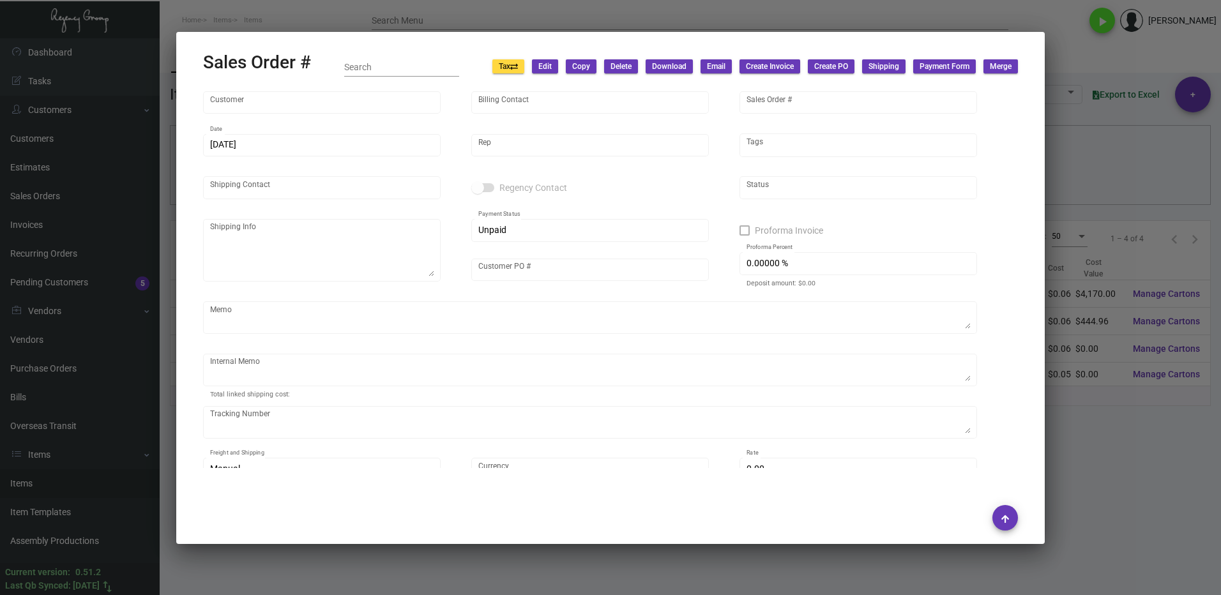
type input "Graduate [GEOGRAPHIC_DATA]"
type input "[PERSON_NAME]"
type input "136656"
type input "[DATE]"
type input "[PERSON_NAME]"
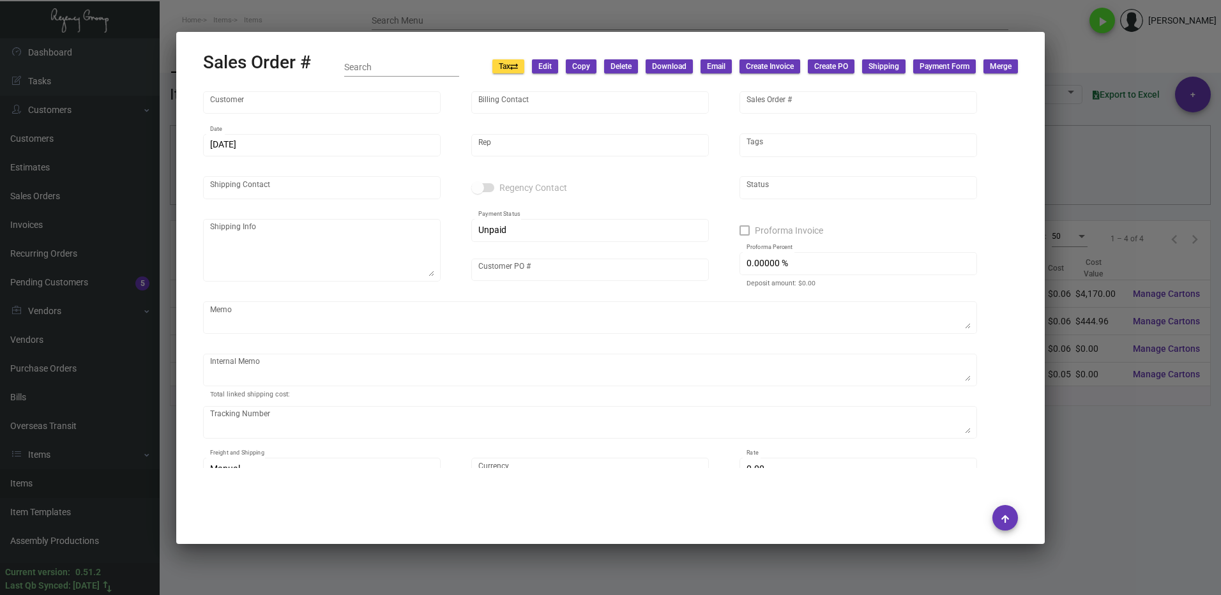
type input "[PERSON_NAME]"
type textarea "Graduate [GEOGRAPHIC_DATA] OPENING - [GEOGRAPHIC_DATA] [GEOGRAPHIC_DATA] [STREE…"
type input "[PERSON_NAME]"
type textarea "Pens - Bic 107.30 Chop Sticks - 90.30 $30.92 for wax paper Wet Napkin 60.45 231…"
type input "United States Dollar $"
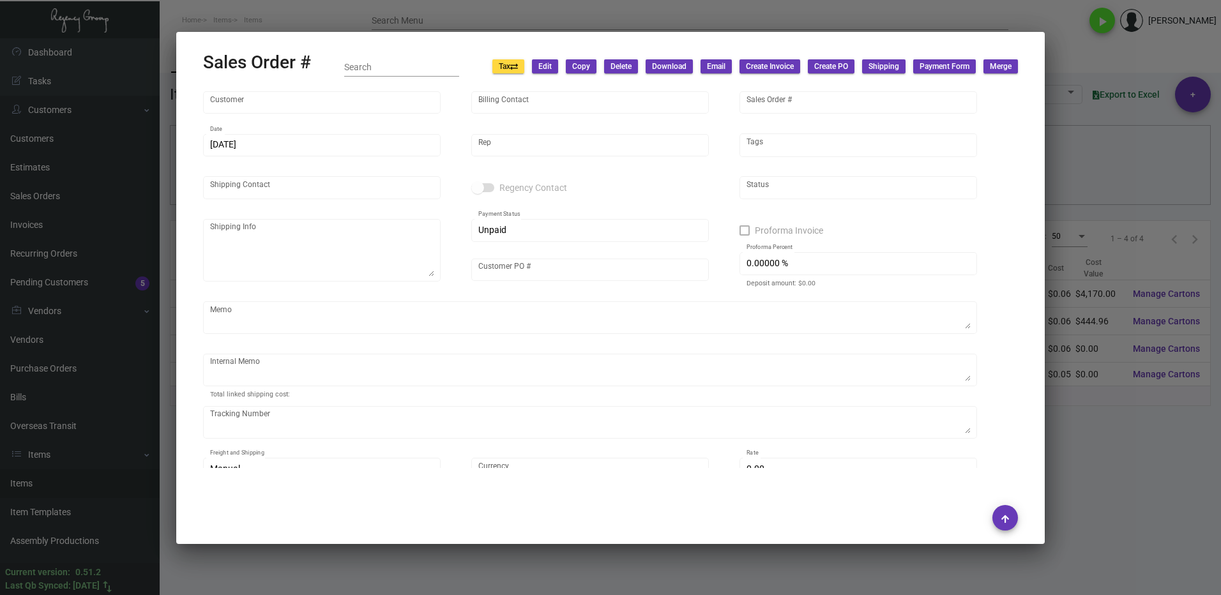
type input "$ 287.86"
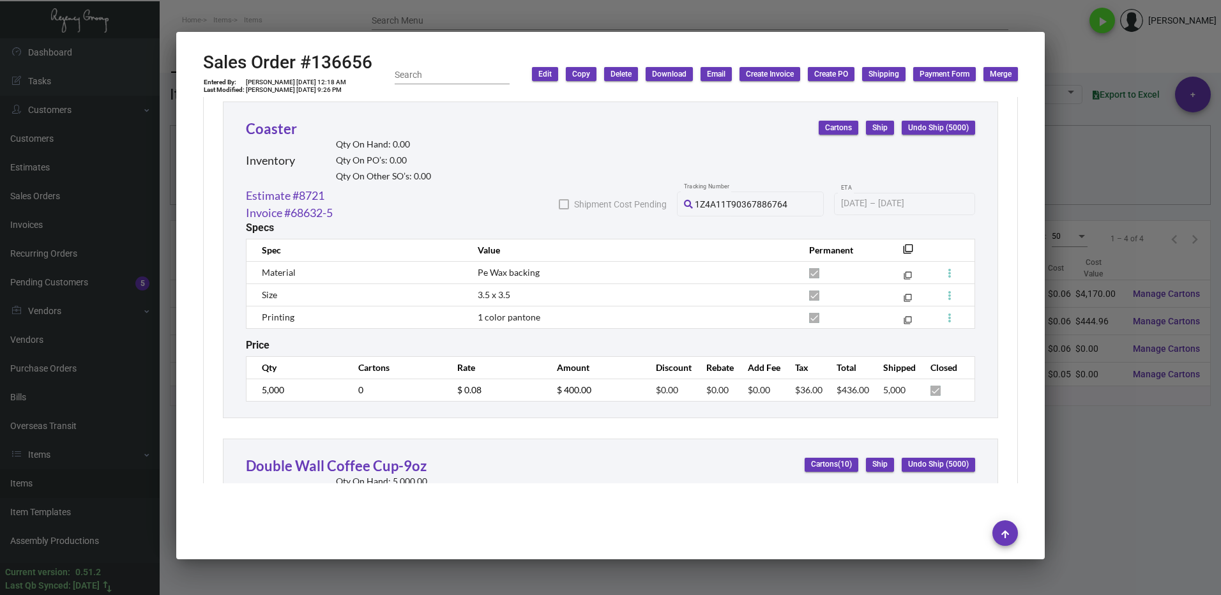
scroll to position [2130, 0]
click at [1060, 411] on div at bounding box center [610, 297] width 1221 height 595
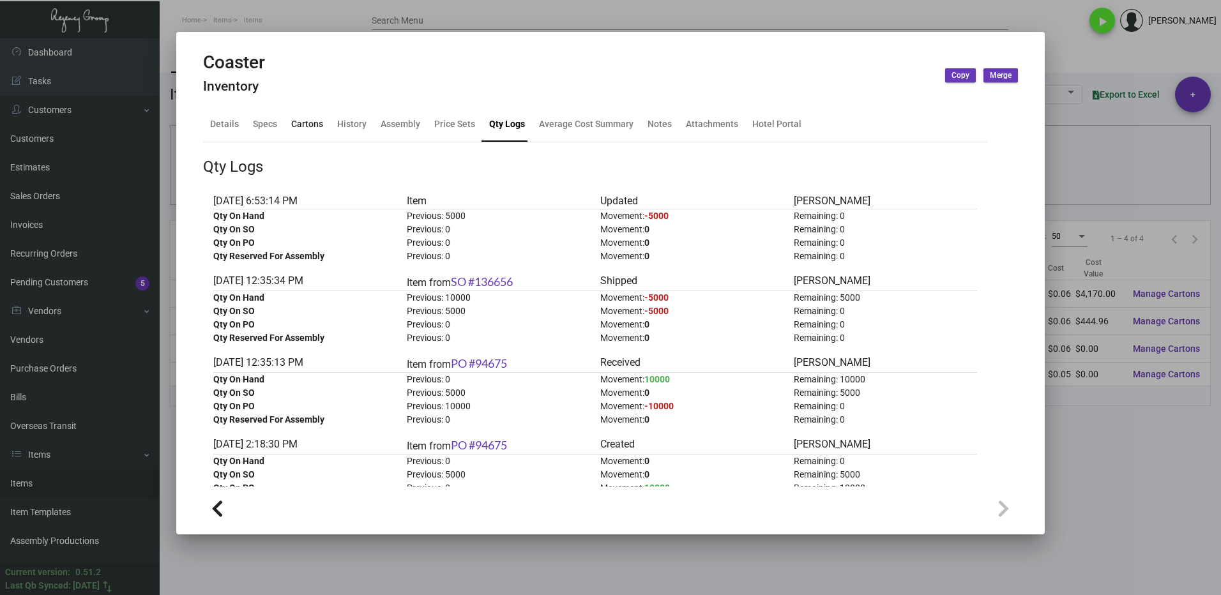
click at [299, 126] on div "Cartons" at bounding box center [307, 124] width 32 height 13
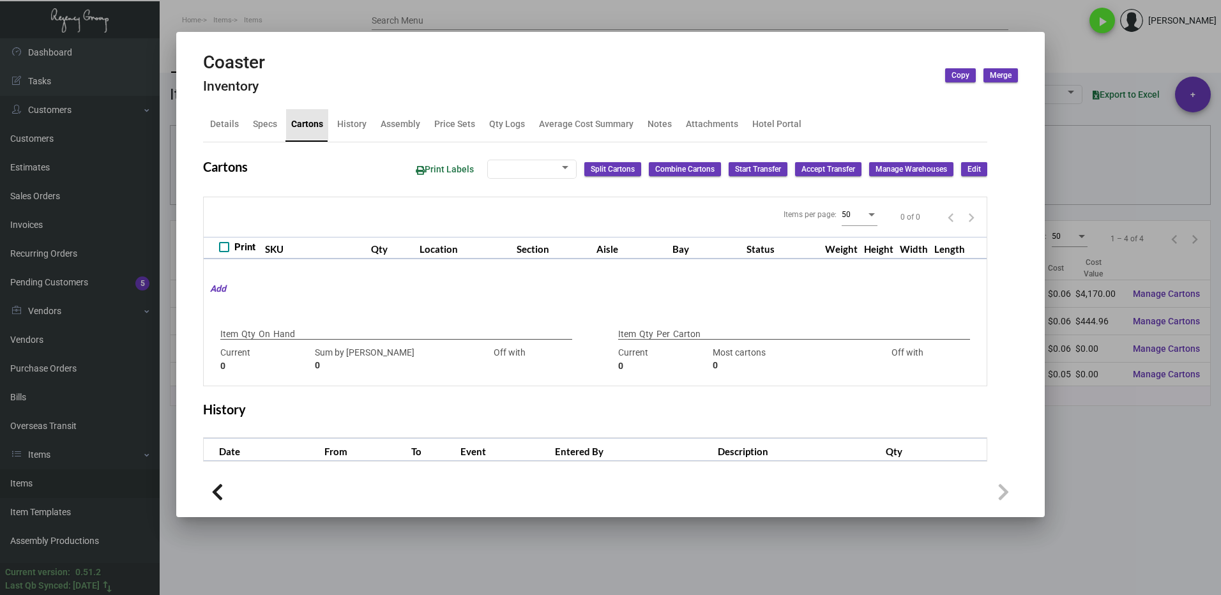
checkbox input "true"
type input "0"
click at [506, 125] on div "Qty Logs" at bounding box center [507, 124] width 36 height 13
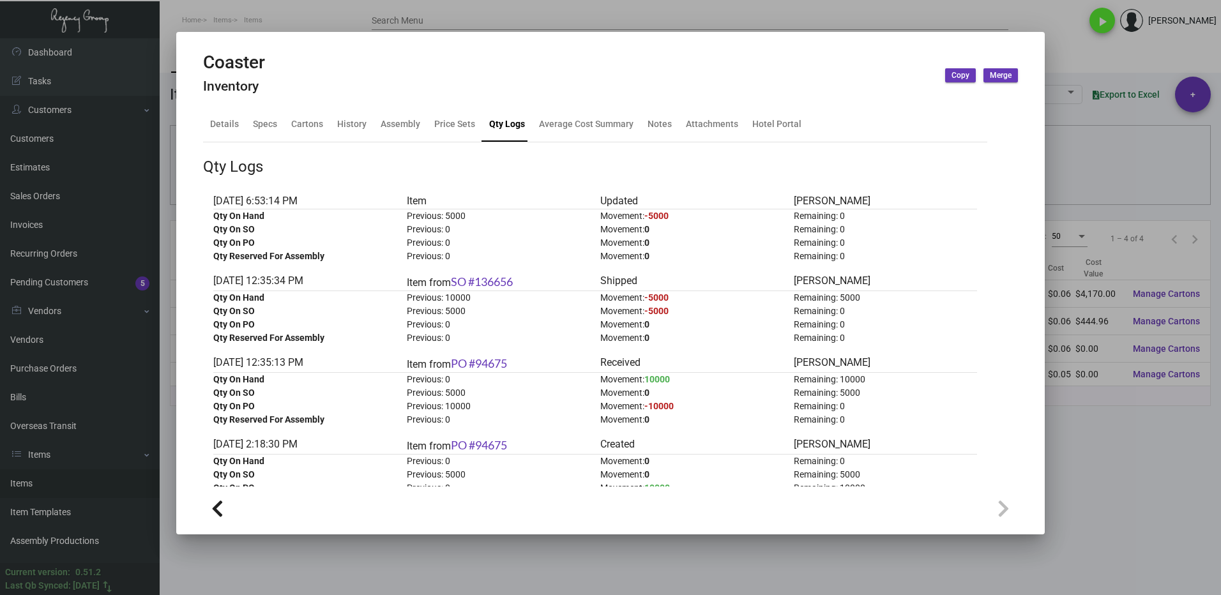
click at [1151, 432] on div at bounding box center [610, 297] width 1221 height 595
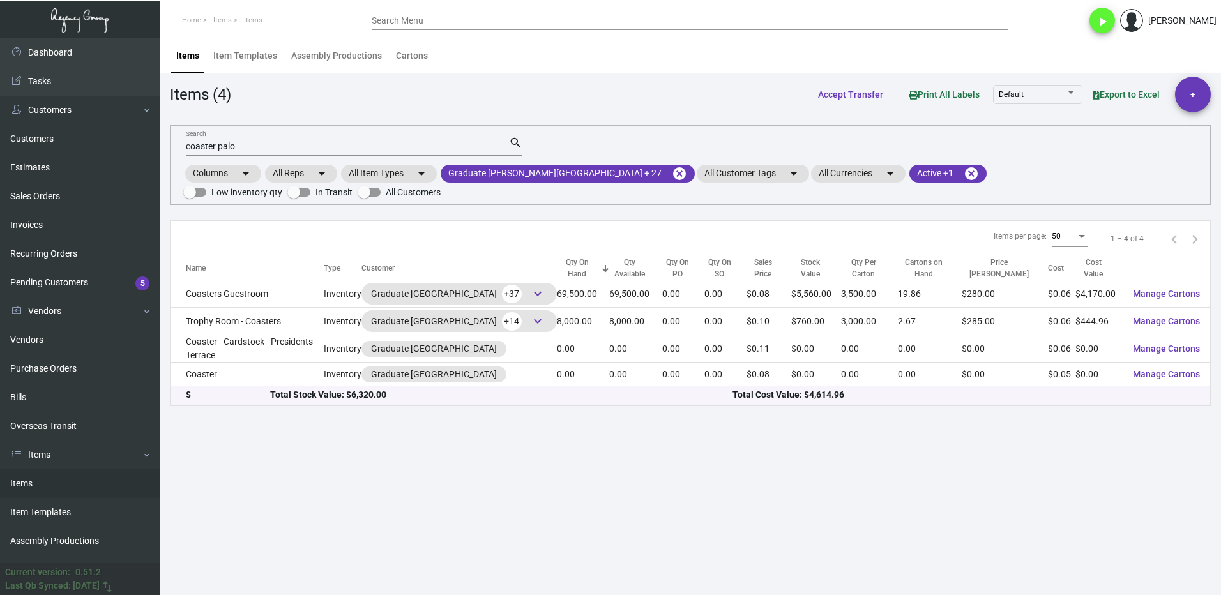
click at [249, 148] on input "coaster palo" at bounding box center [347, 147] width 323 height 10
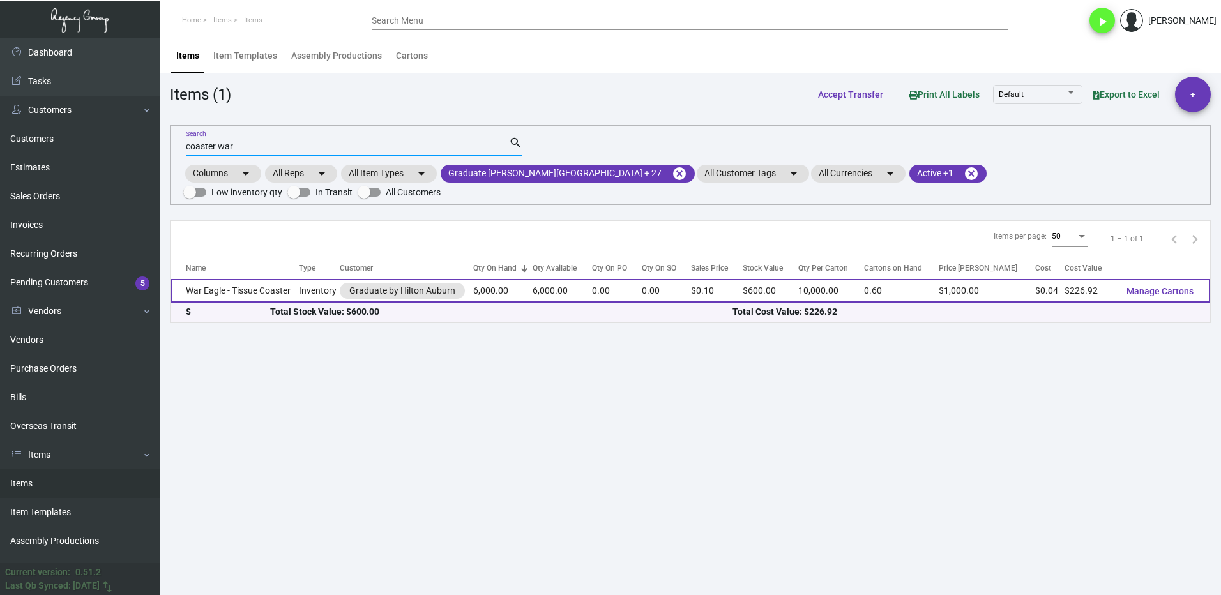
type input "coaster war"
click at [275, 279] on td "War Eagle - Tissue Coaster" at bounding box center [235, 291] width 128 height 24
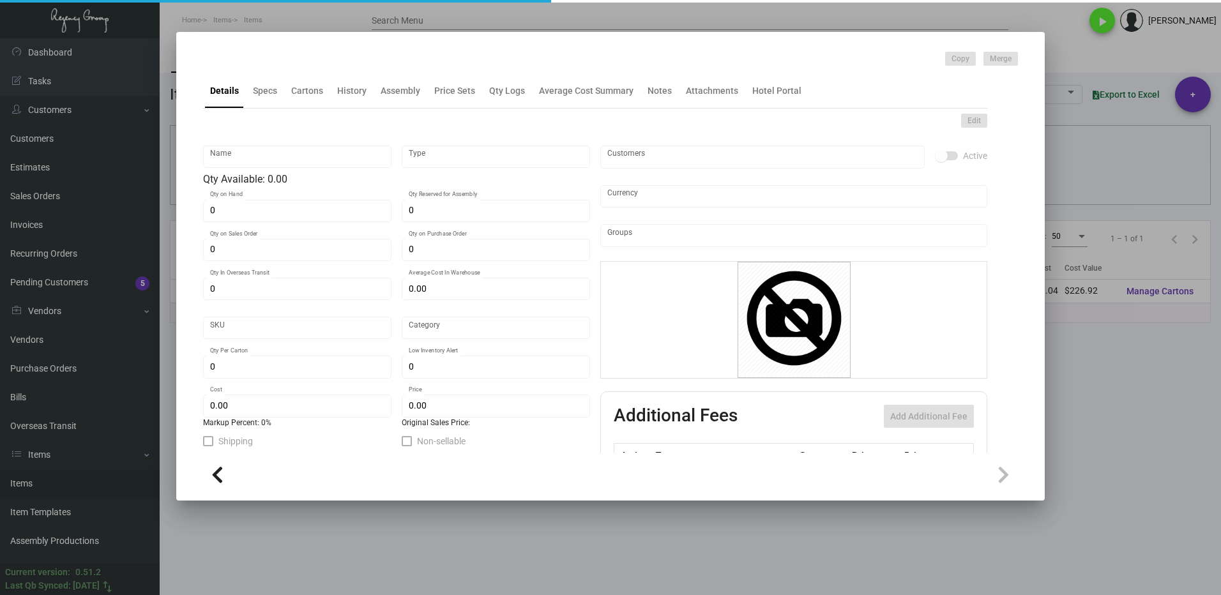
type input "War Eagle - Tissue Coaster"
type input "Inventory"
type input "6,000"
type input "$ 0.06303"
type input "Inventory"
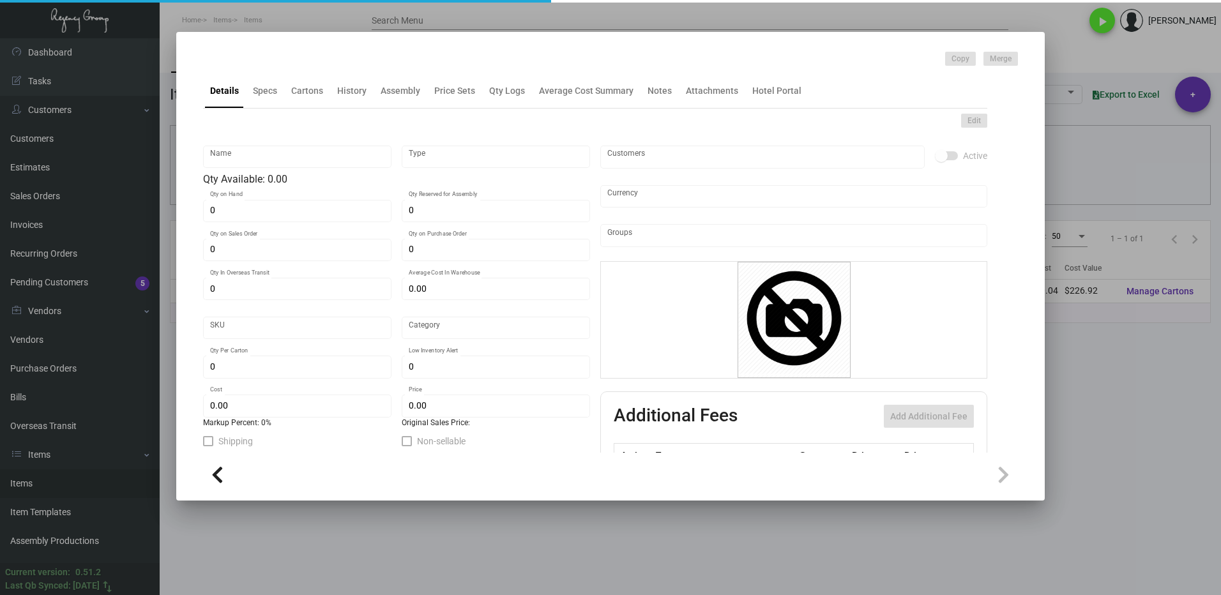
type input "10,000"
type input "$ 0.03782"
type input "$ 0.10"
checkbox input "true"
type input "United States Dollar $"
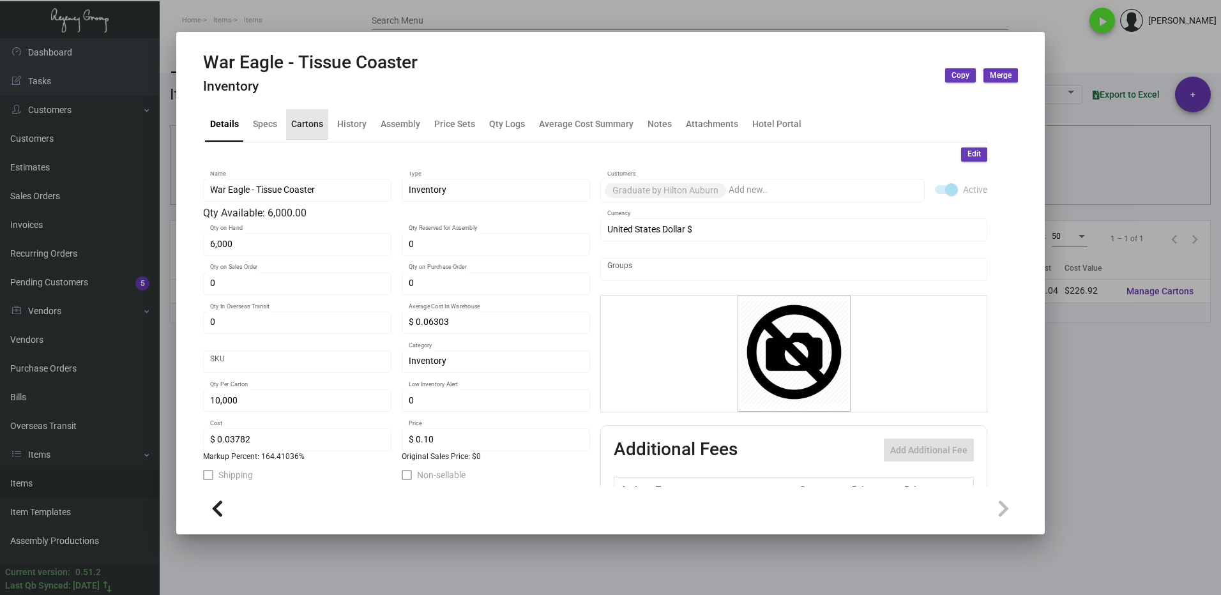
click at [308, 125] on div "Cartons" at bounding box center [307, 124] width 32 height 13
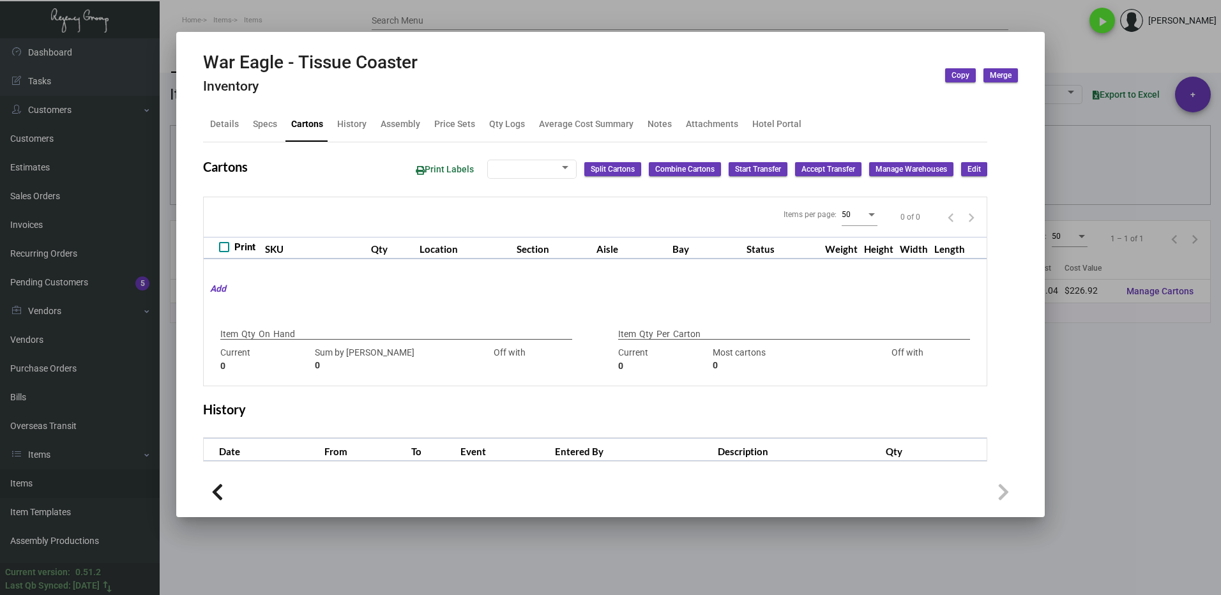
type input "6,000"
type input "6000"
type input "0"
type input "10,000"
type input "6000"
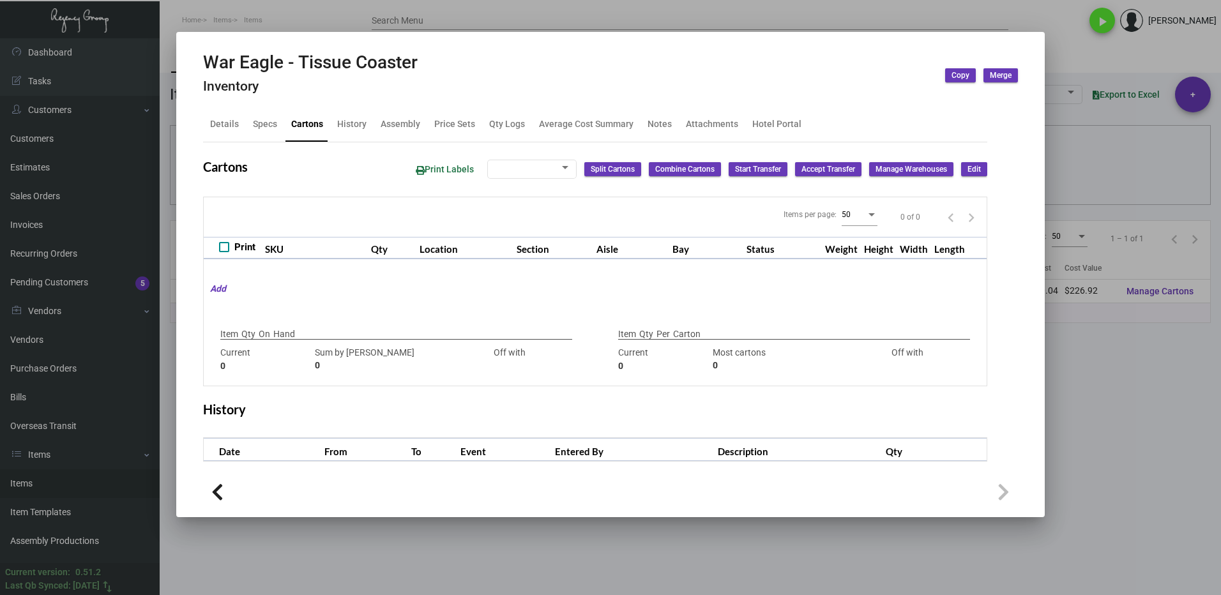
type input "+4000"
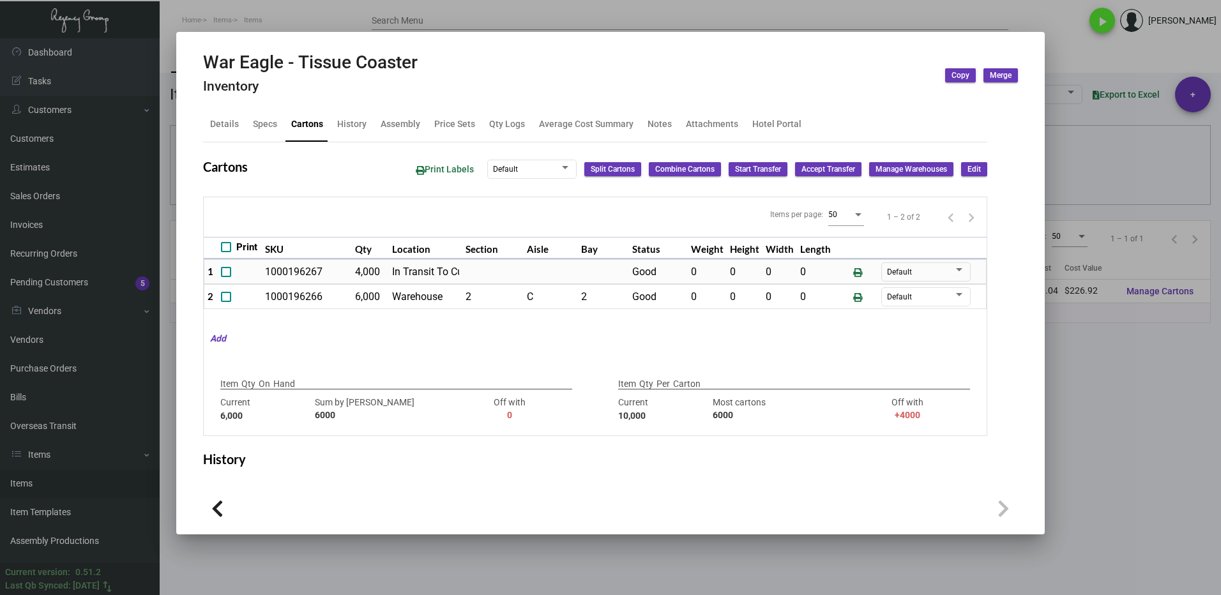
click at [1098, 374] on div at bounding box center [610, 297] width 1221 height 595
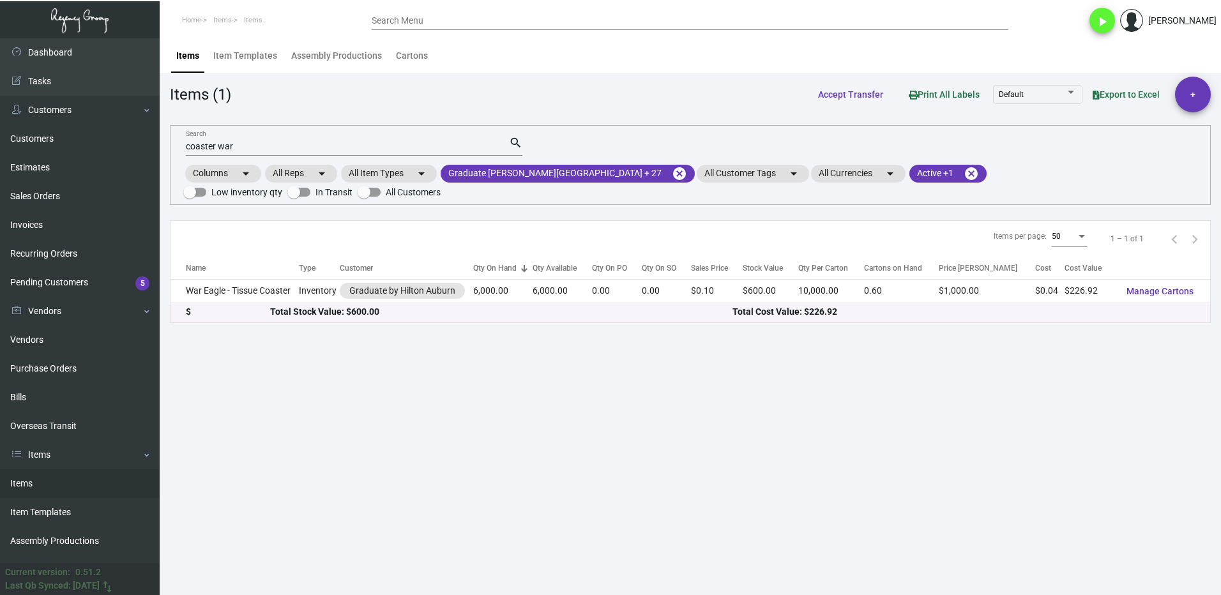
click at [254, 145] on input "coaster war" at bounding box center [347, 147] width 323 height 10
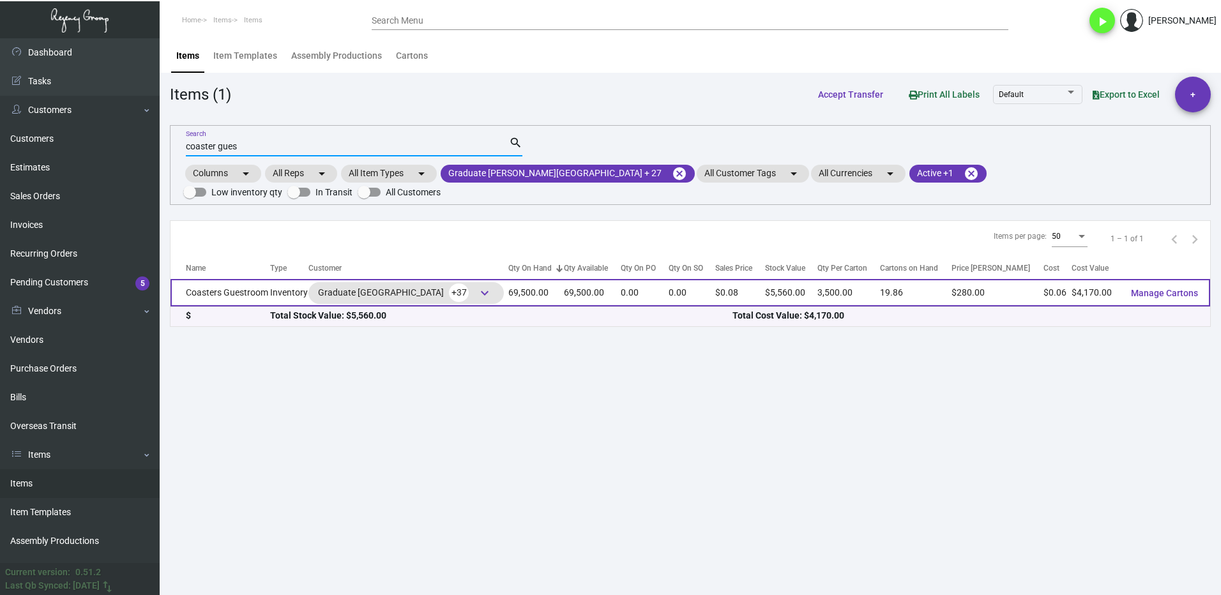
type input "coaster gues"
click at [239, 280] on td "Coasters Guestroom" at bounding box center [221, 292] width 100 height 27
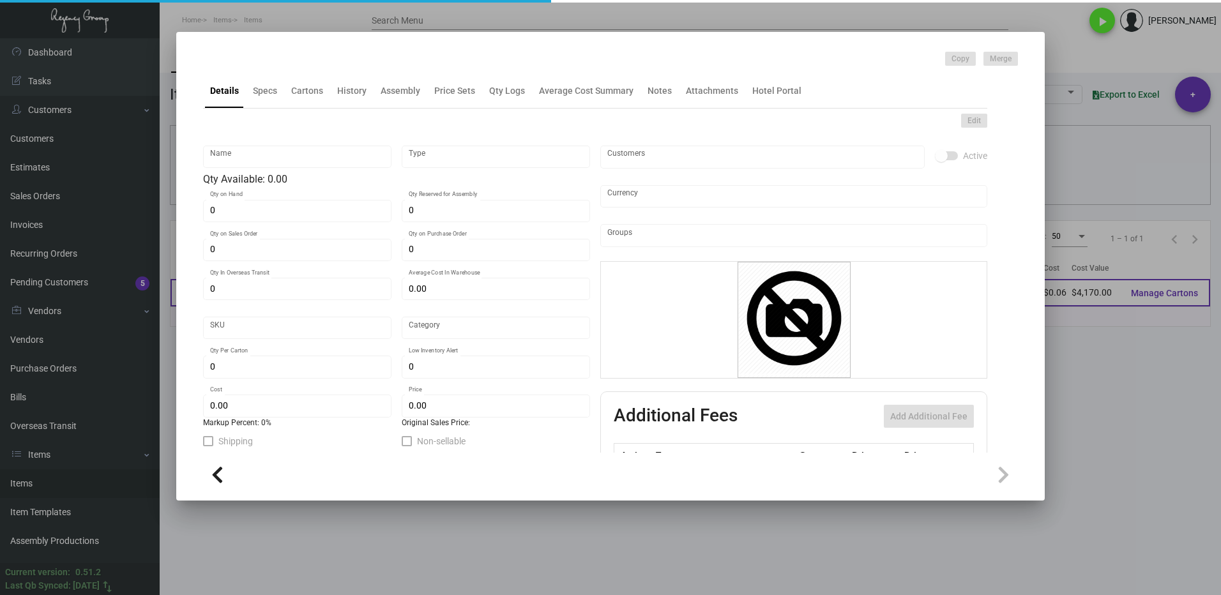
type input "Coasters Guestroom"
type input "Inventory"
type input "69,500"
type input "$ 0.142"
type input "1338"
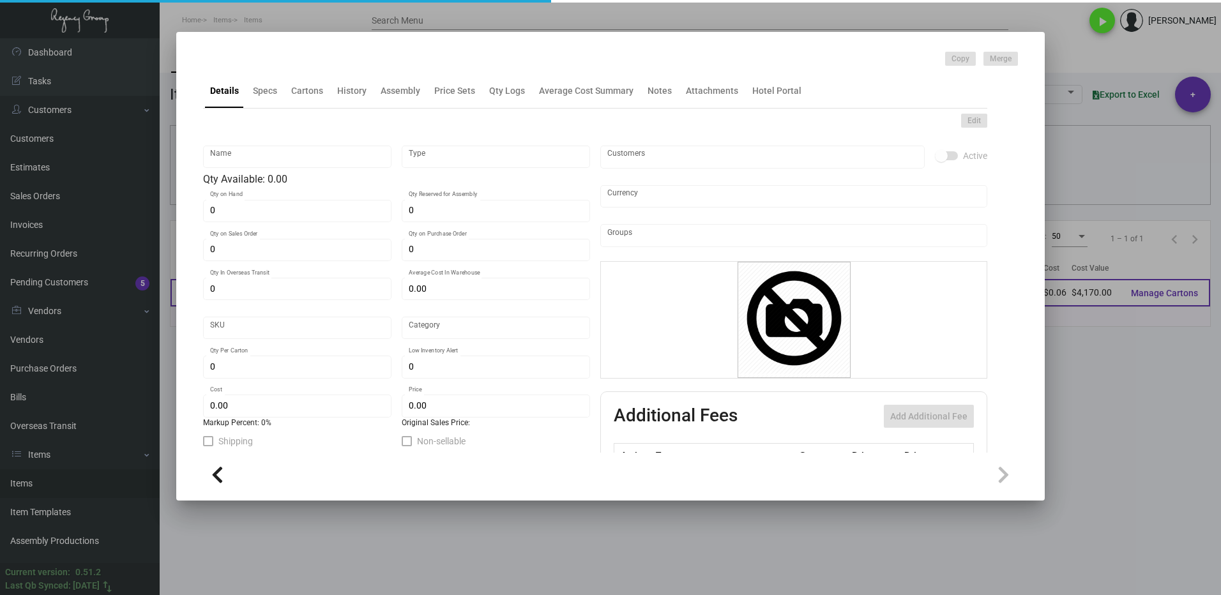
type input "Standard"
type input "3,500"
type input "35,000"
type input "$ 0.06"
type input "$ 0.08"
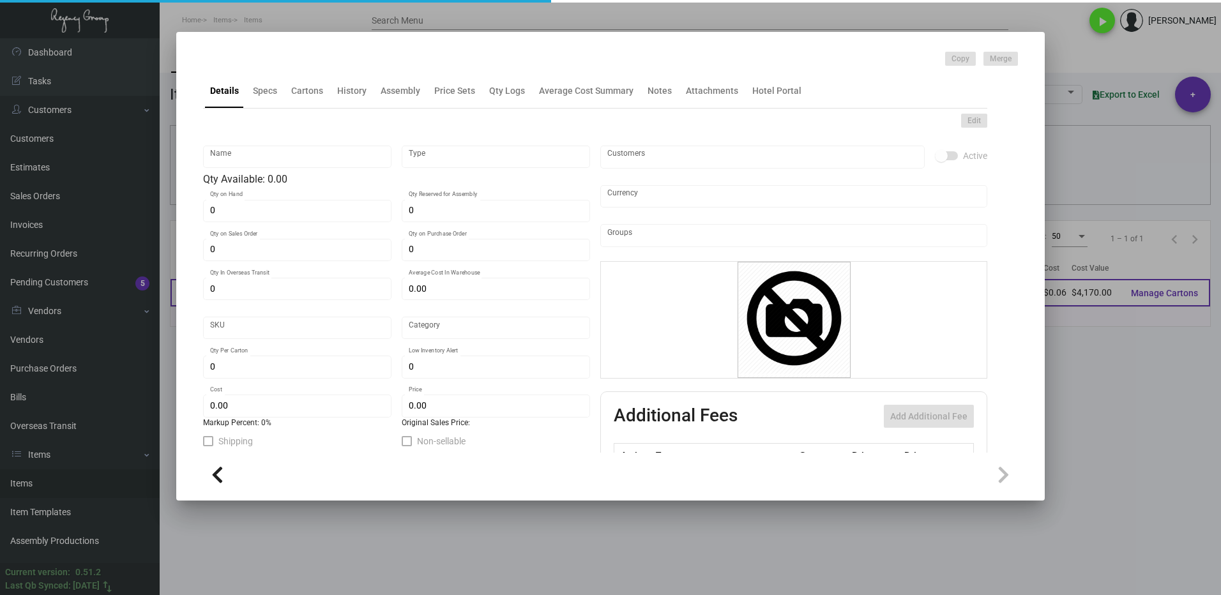
type textarea "Guestroom Coasters: Size 3.5" round coaster, 60 pt. pulp board material printin…"
checkbox input "true"
type input "United States Dollar $"
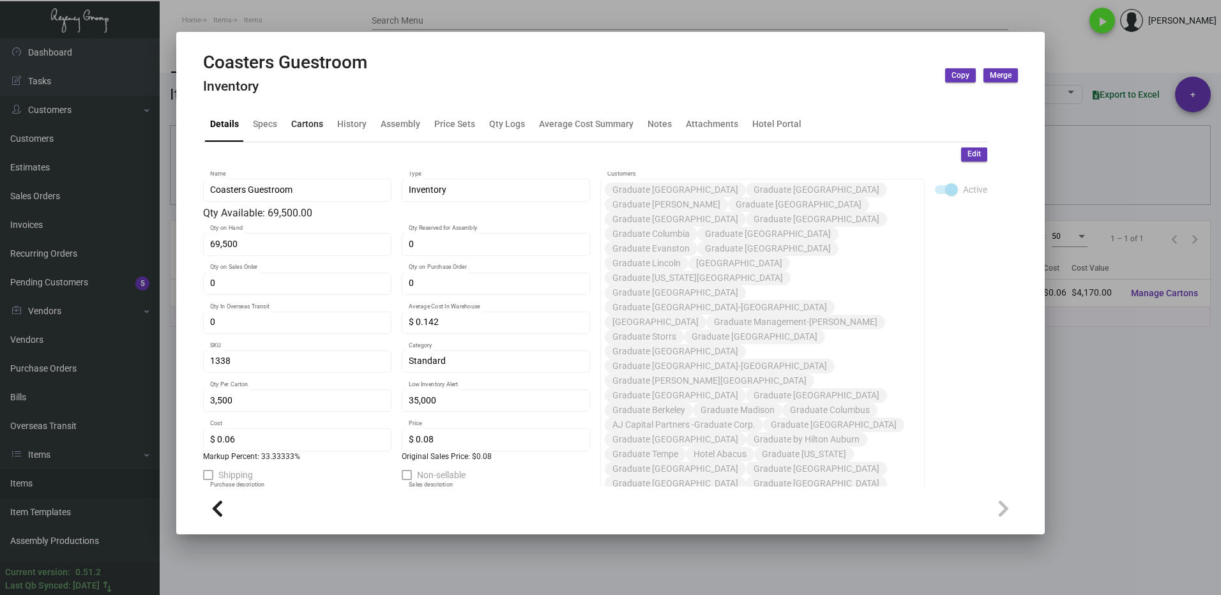
click at [293, 121] on div "Cartons" at bounding box center [307, 124] width 32 height 13
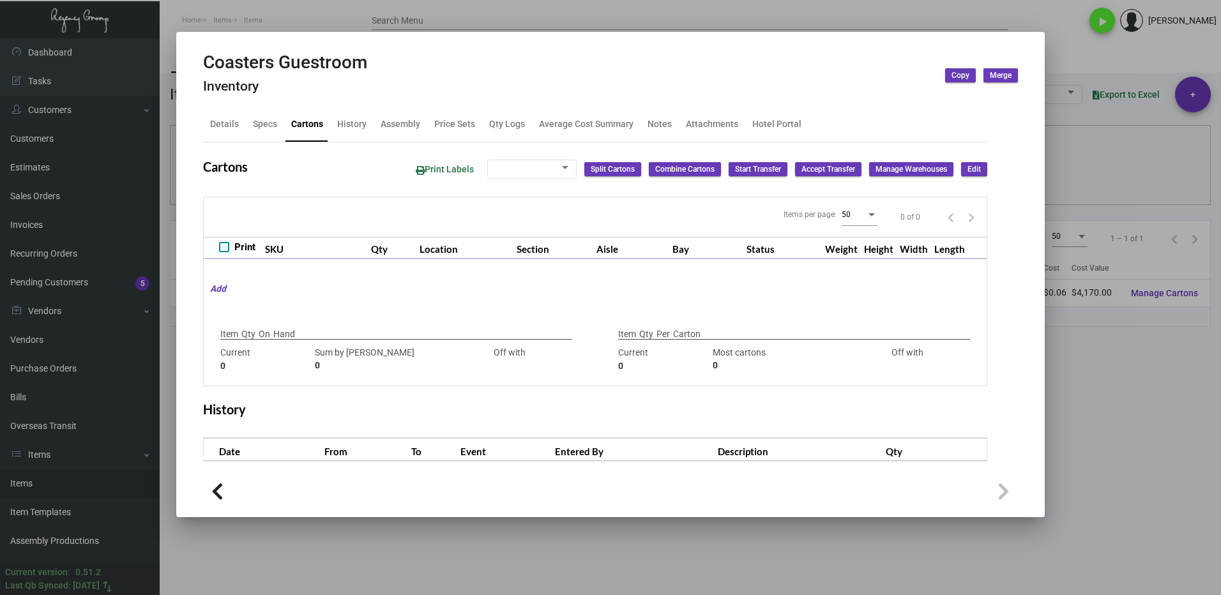
type input "69,500"
type input "62500"
type input "+7000"
type input "3,500"
type input "3500"
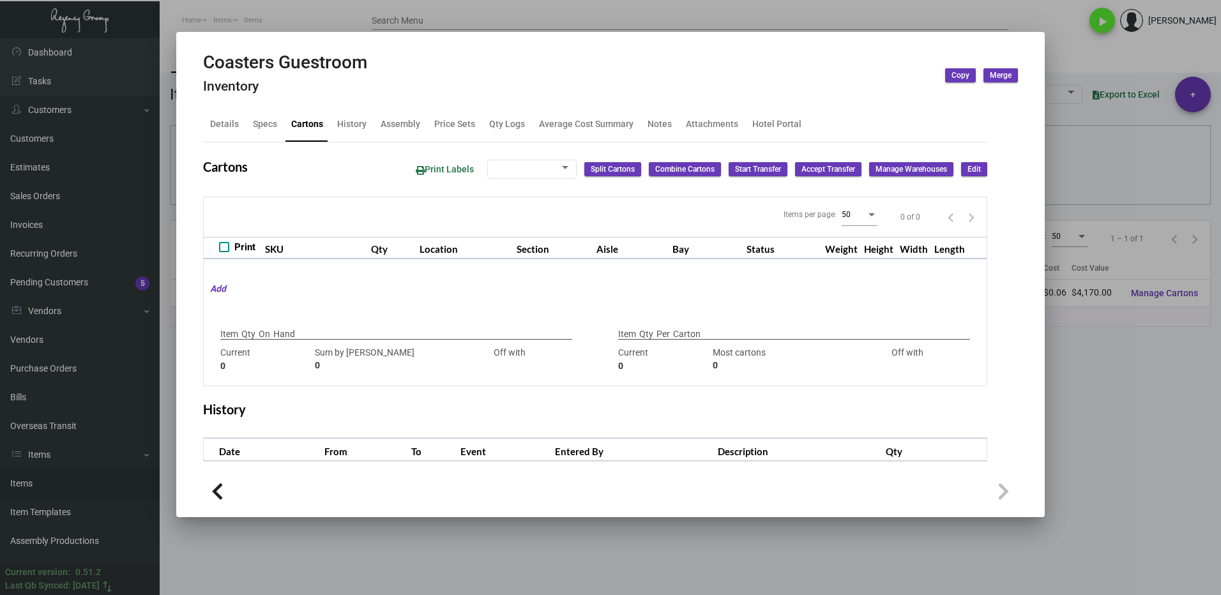
type input "0"
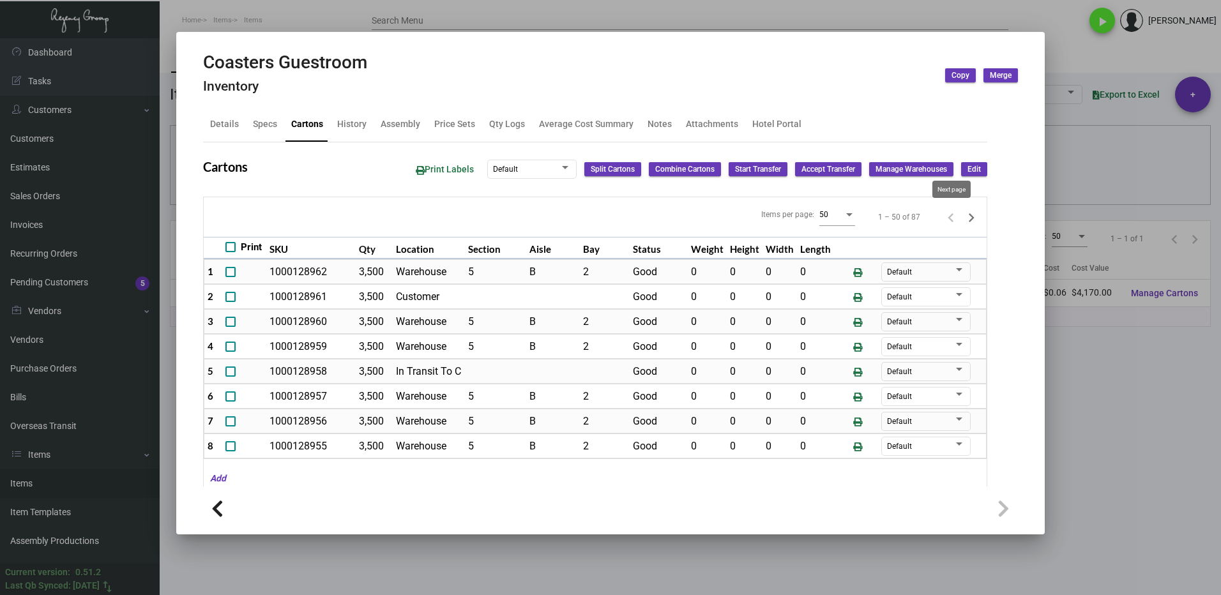
click at [962, 217] on icon "Next page" at bounding box center [971, 218] width 18 height 18
type input "0"
click at [504, 126] on div "Qty Logs" at bounding box center [507, 124] width 36 height 13
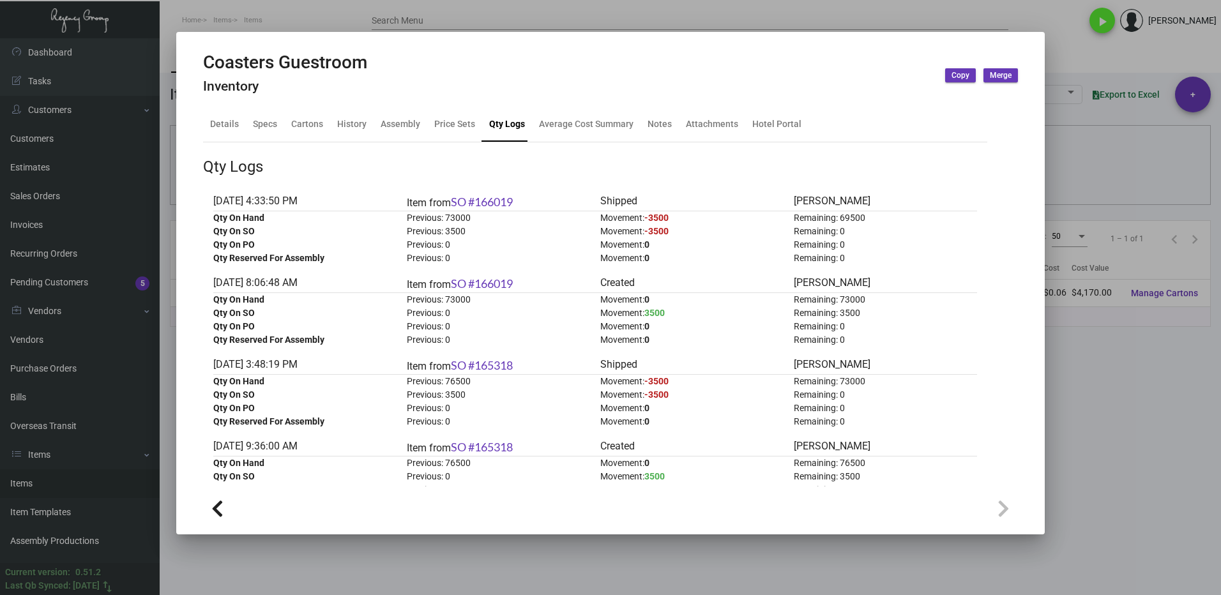
click at [1075, 422] on div at bounding box center [610, 297] width 1221 height 595
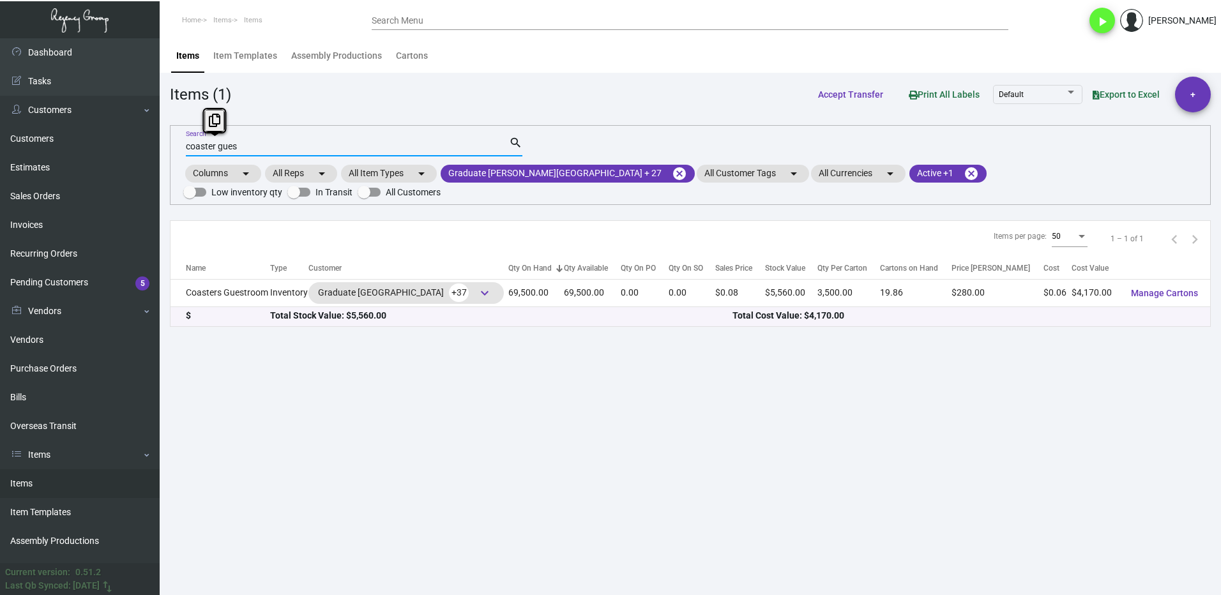
drag, startPoint x: 243, startPoint y: 147, endPoint x: 175, endPoint y: 160, distance: 68.9
click at [183, 160] on div "coaster gues Search search Columns arrow_drop_down All Reps arrow_drop_down All…" at bounding box center [690, 165] width 1041 height 80
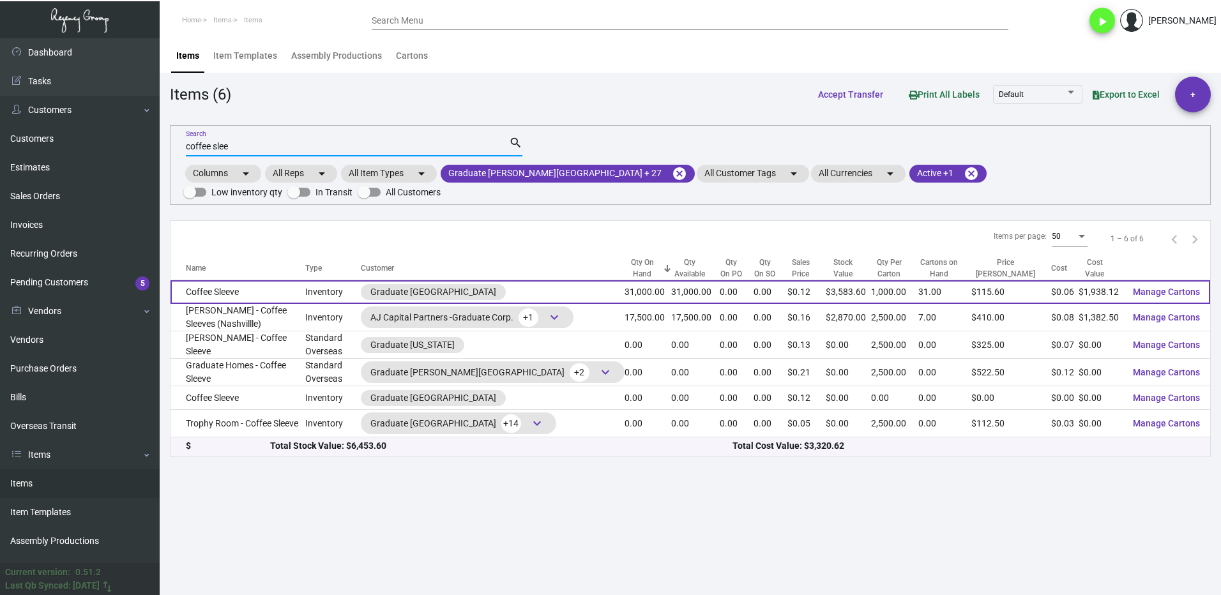
click at [287, 280] on td "Coffee Sleeve" at bounding box center [238, 292] width 135 height 24
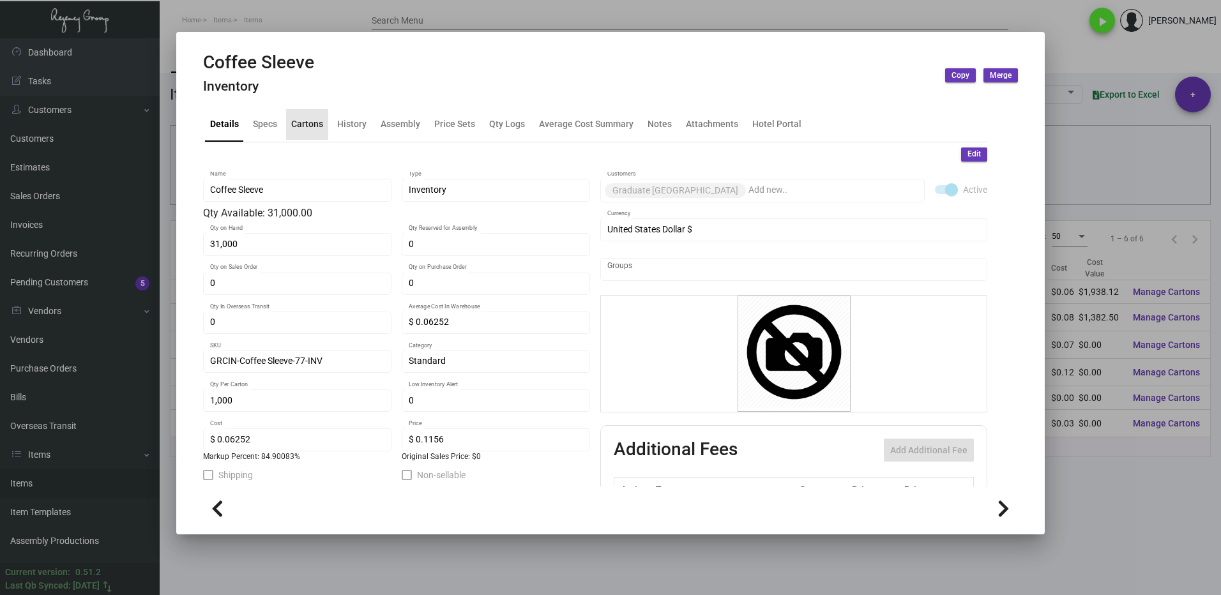
click at [314, 130] on div "Cartons" at bounding box center [307, 124] width 32 height 13
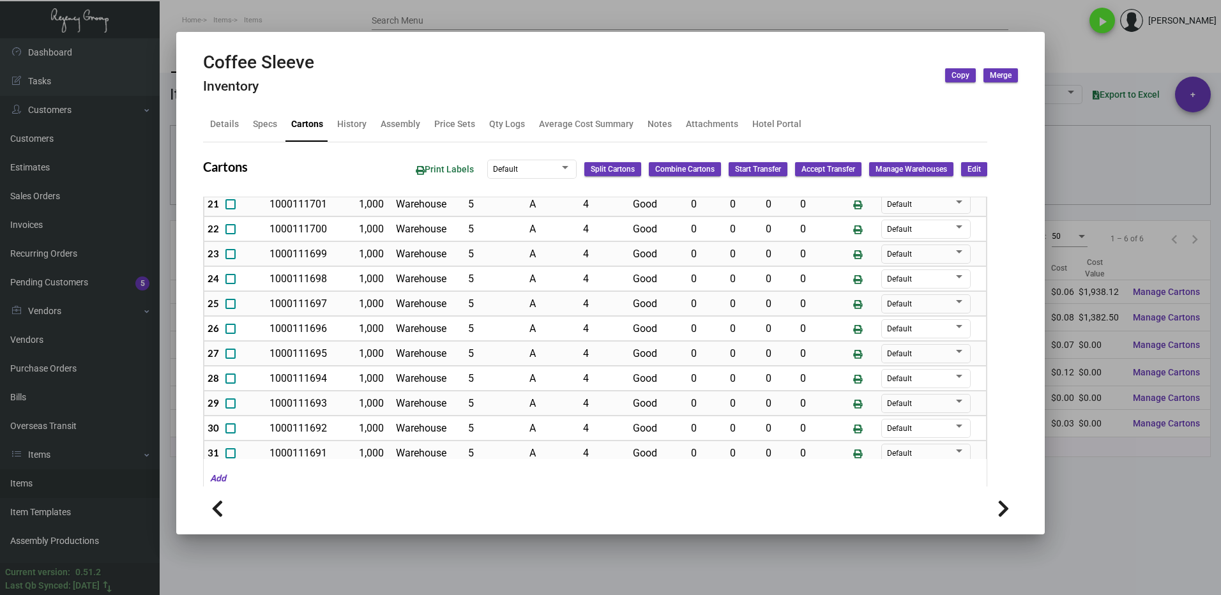
scroll to position [582, 0]
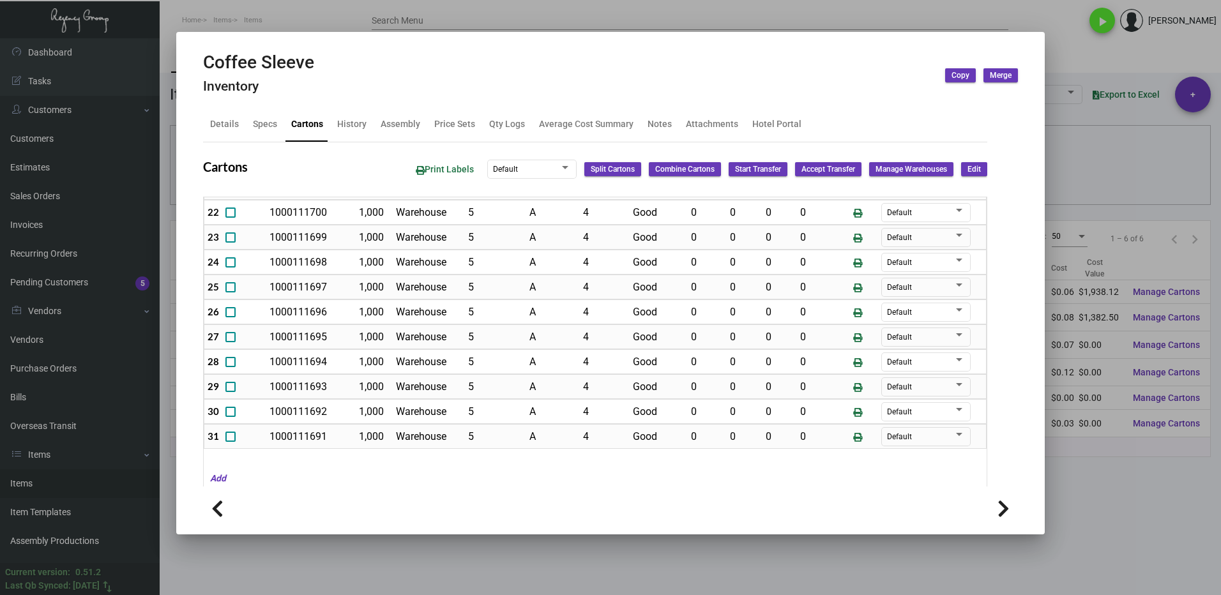
click at [1111, 462] on div at bounding box center [610, 297] width 1221 height 595
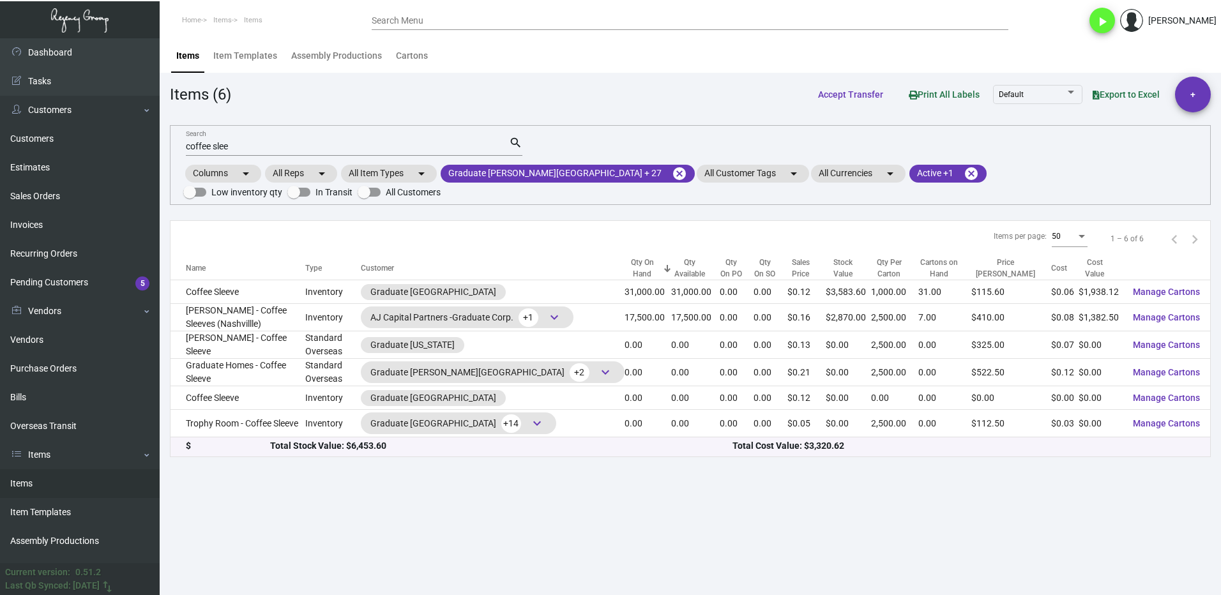
click at [253, 146] on input "coffee slee" at bounding box center [347, 147] width 323 height 10
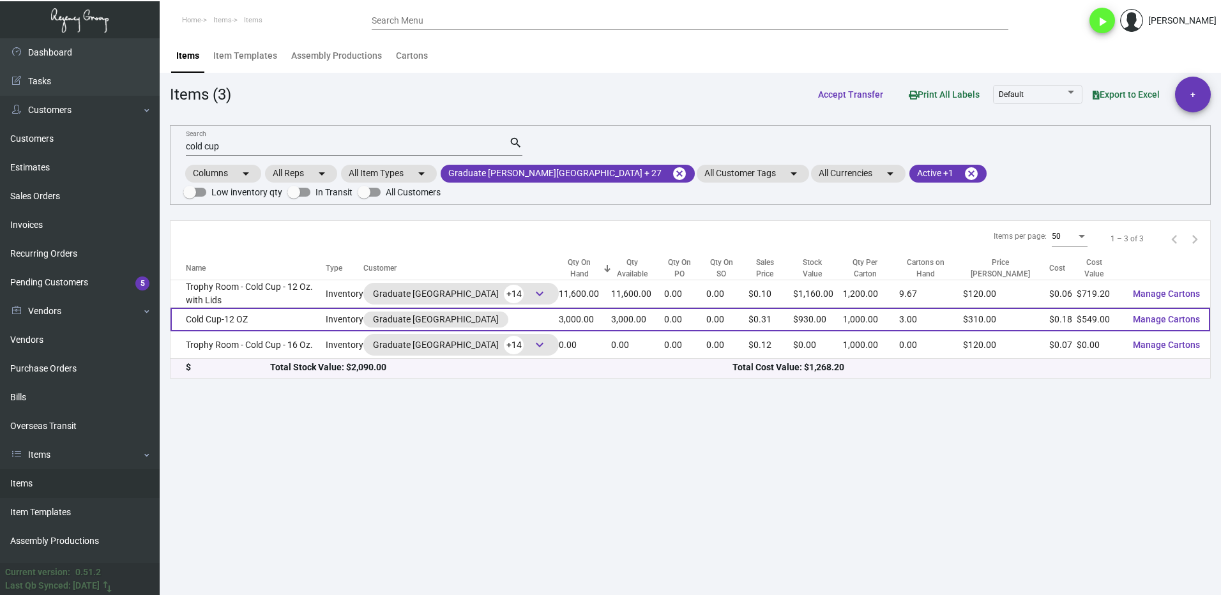
click at [287, 308] on td "Cold Cup-12 OZ" at bounding box center [248, 320] width 155 height 24
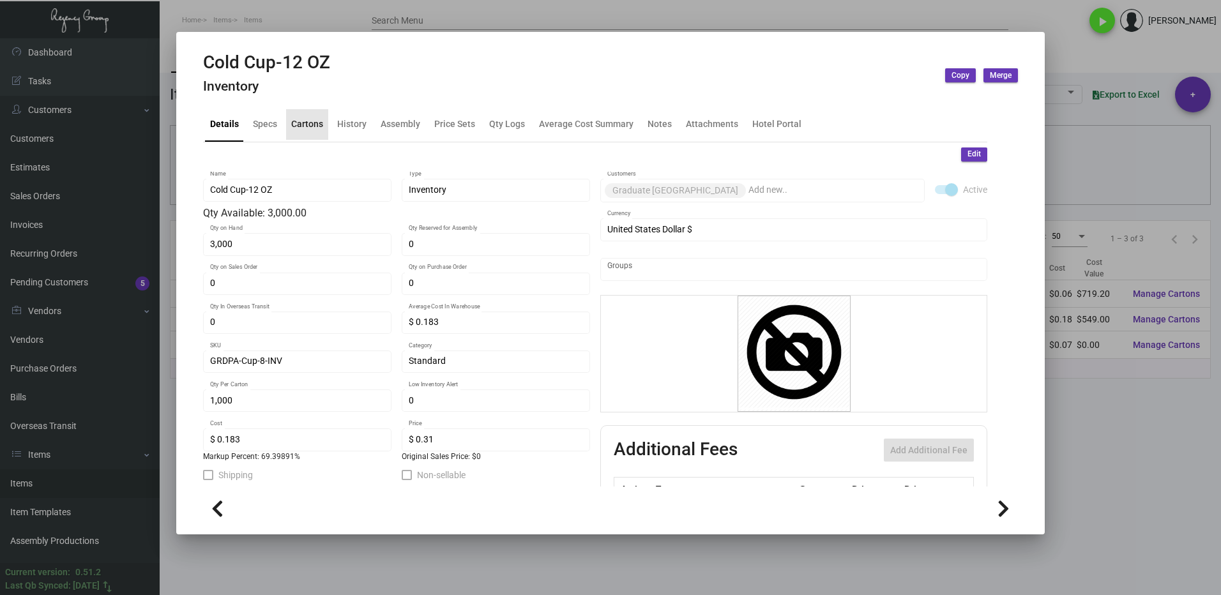
click at [308, 129] on div "Cartons" at bounding box center [307, 124] width 32 height 13
